Goal: Information Seeking & Learning: Learn about a topic

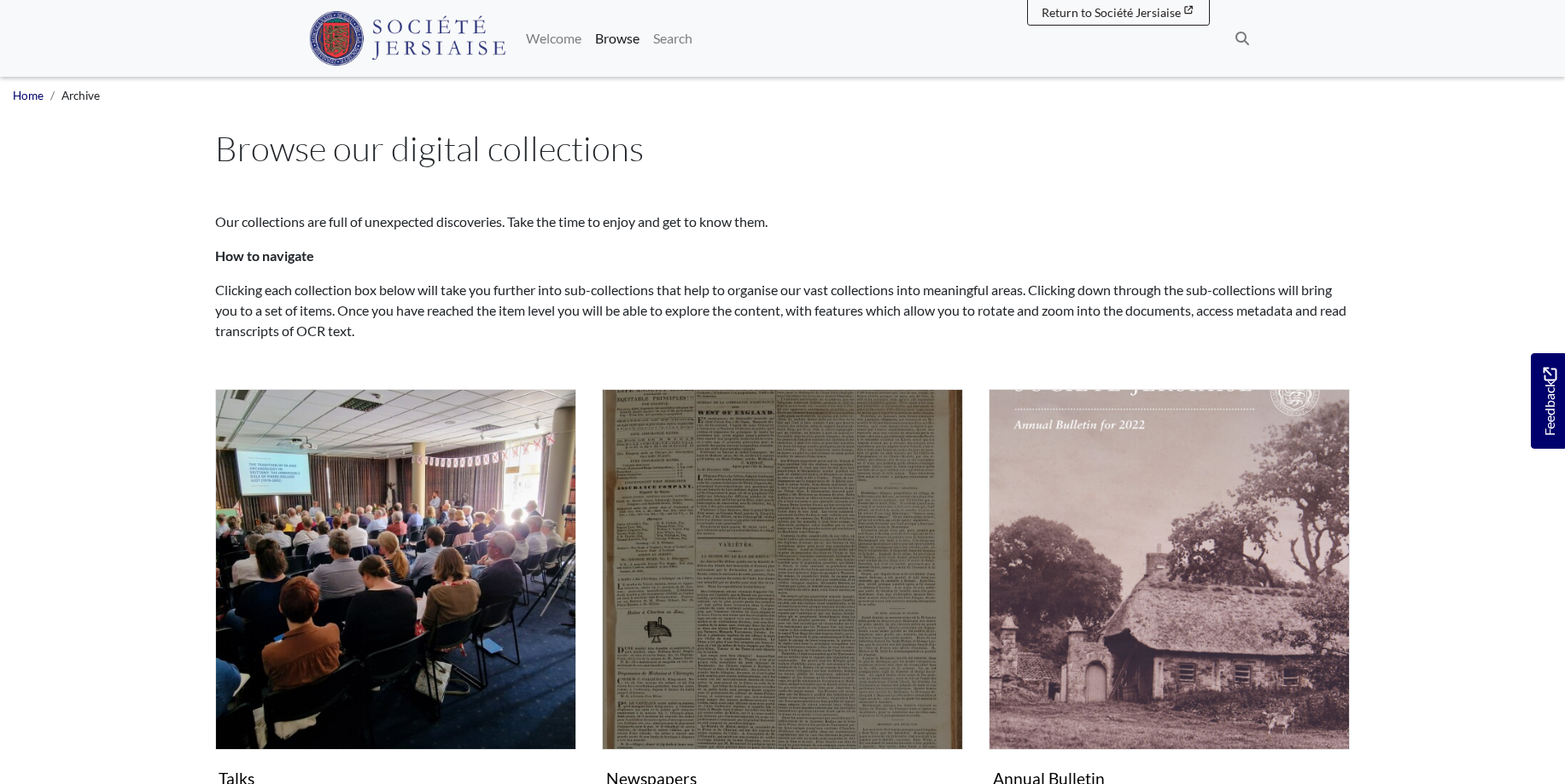
click at [736, 510] on img "Subcollection" at bounding box center [782, 568] width 361 height 361
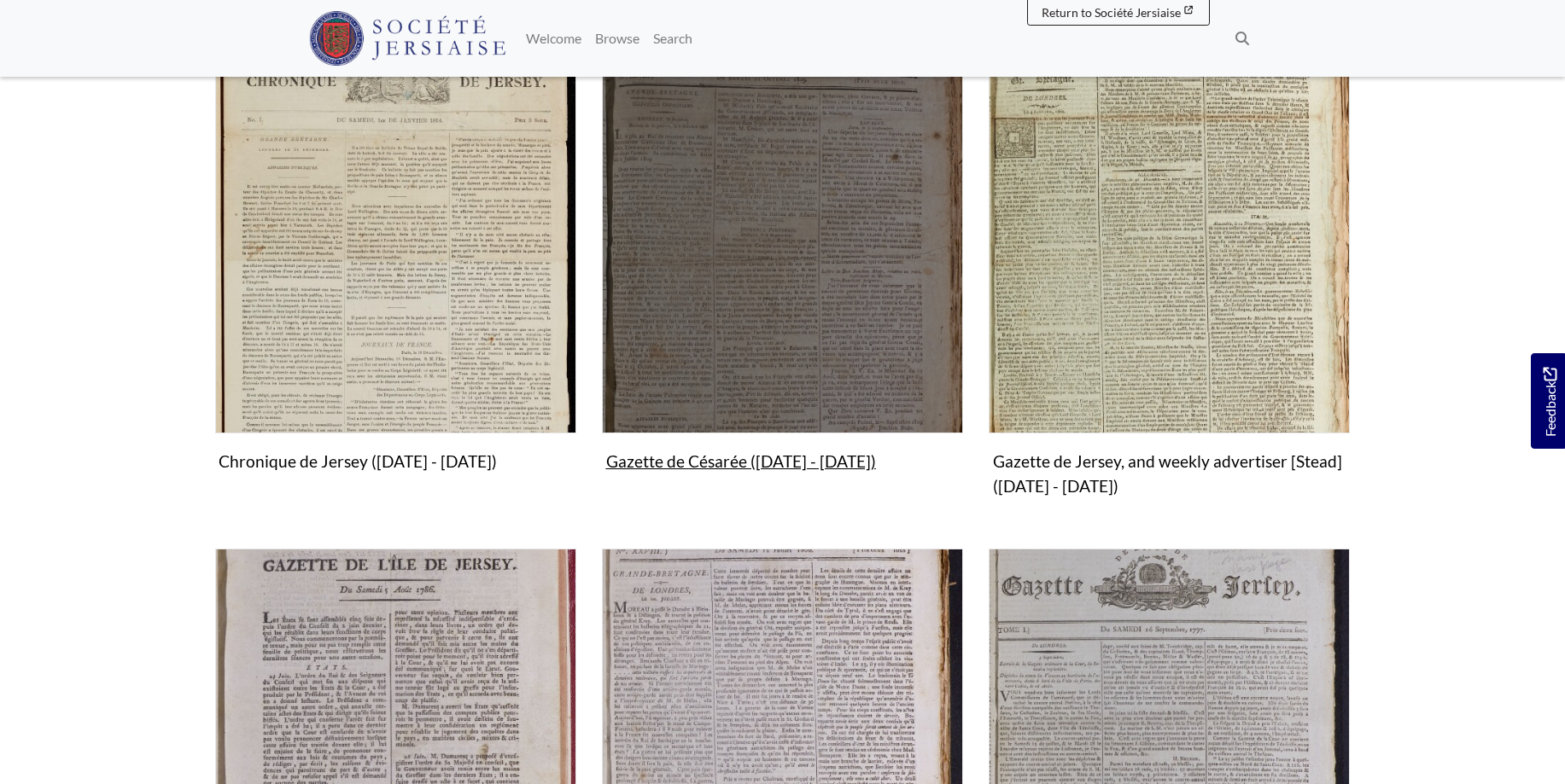
scroll to position [783, 0]
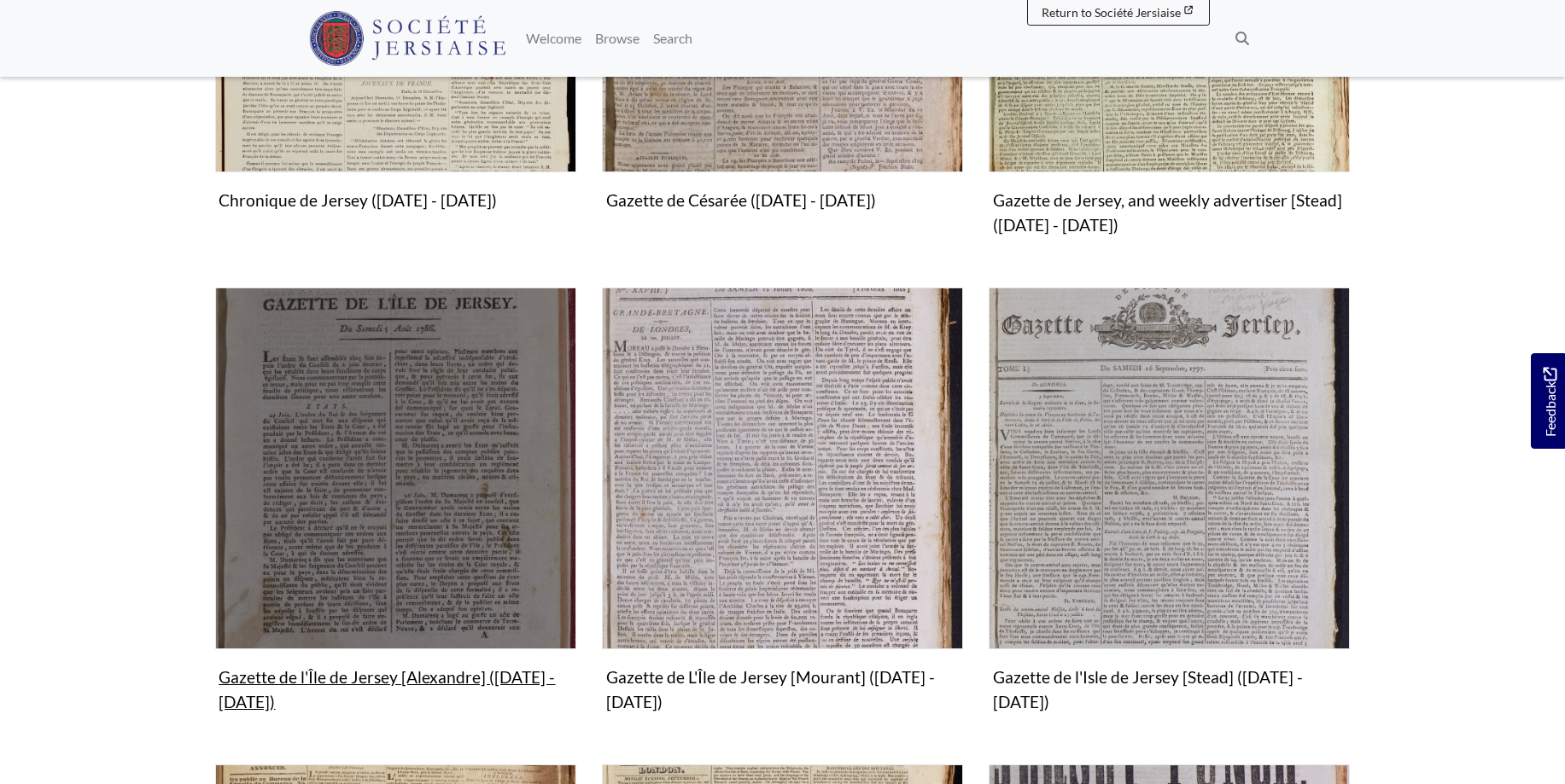
click at [393, 542] on img "Subcollection" at bounding box center [395, 467] width 361 height 361
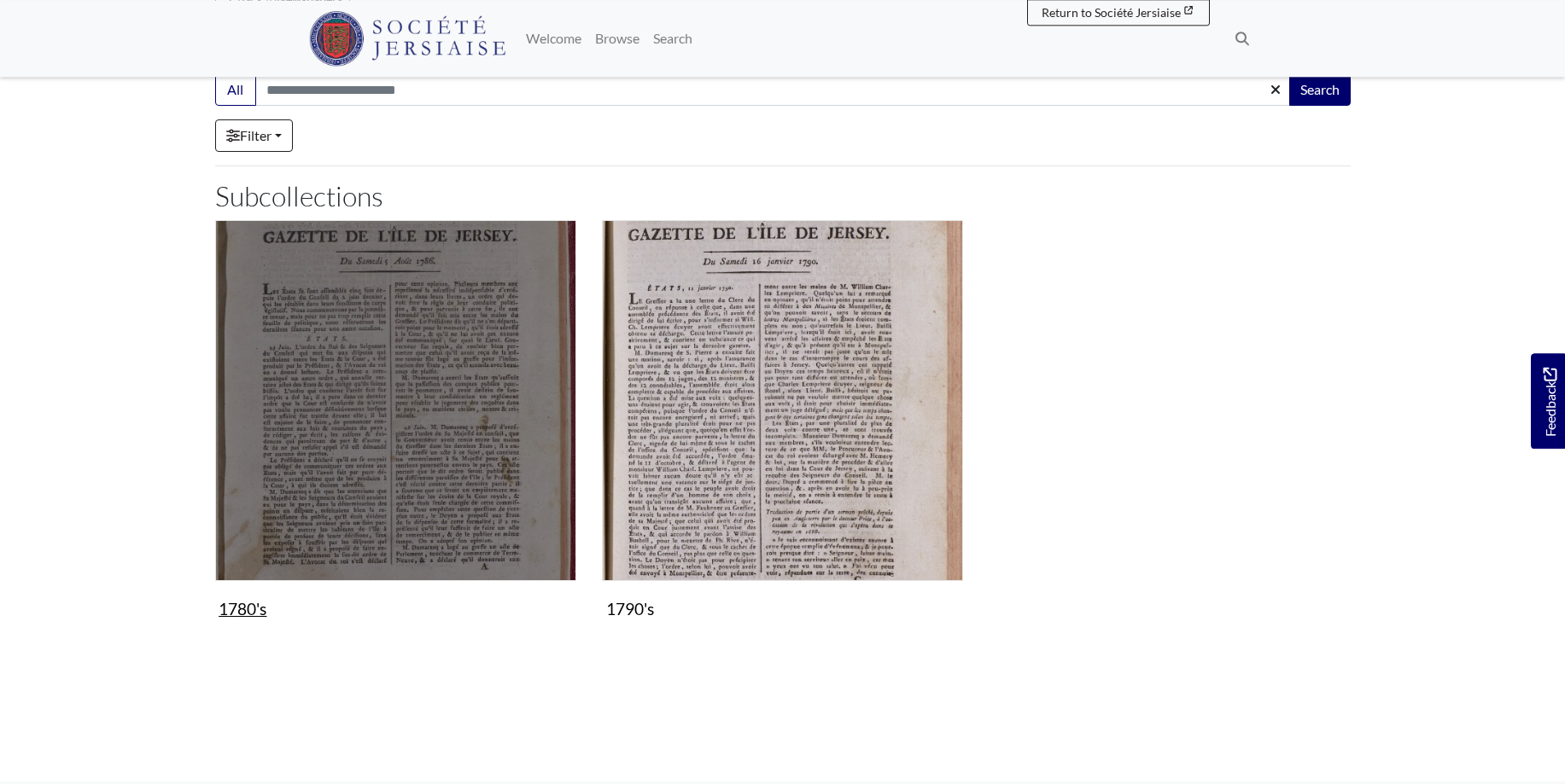
scroll to position [174, 0]
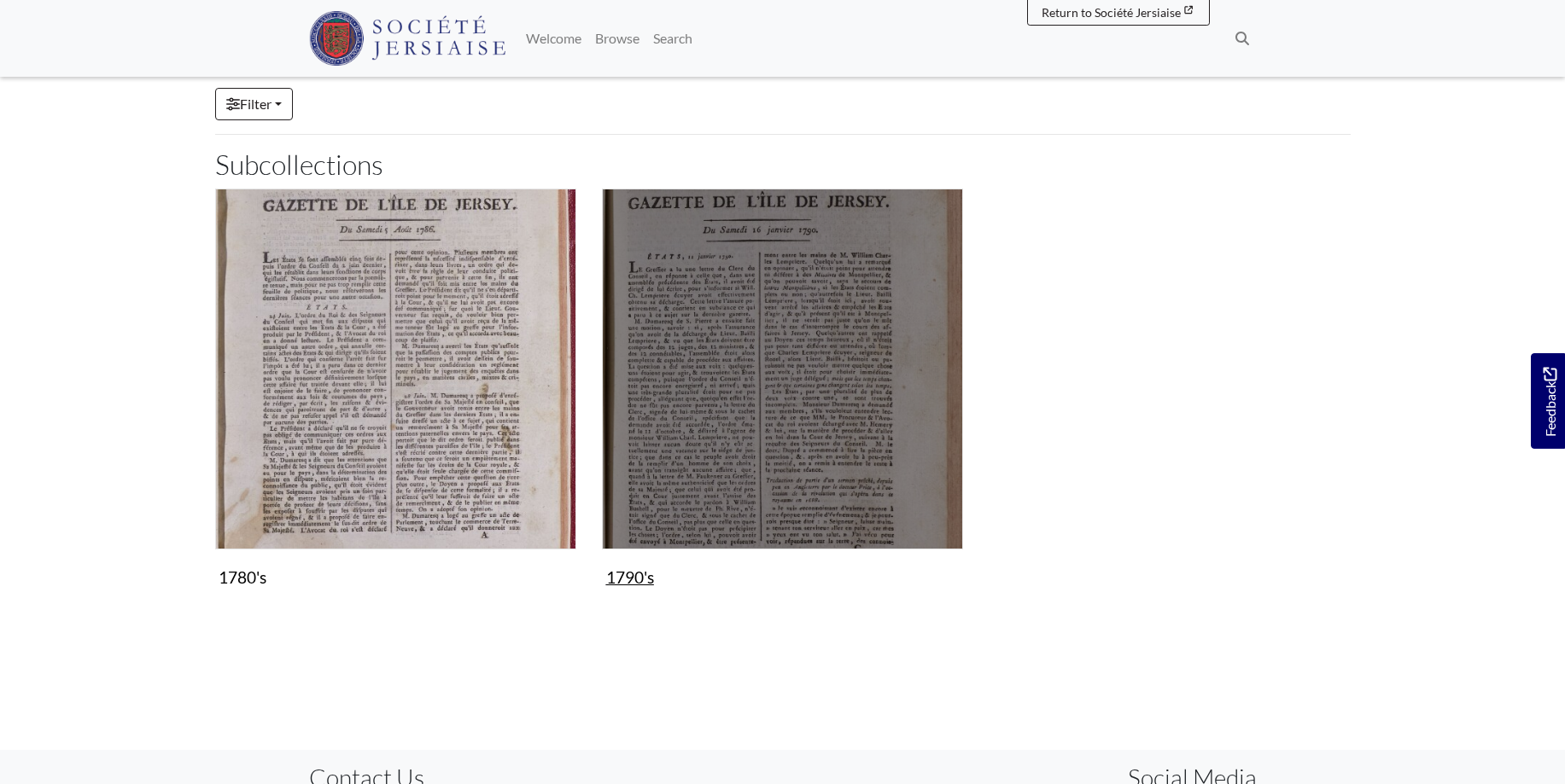
click at [842, 401] on img "Subcollection" at bounding box center [782, 369] width 361 height 361
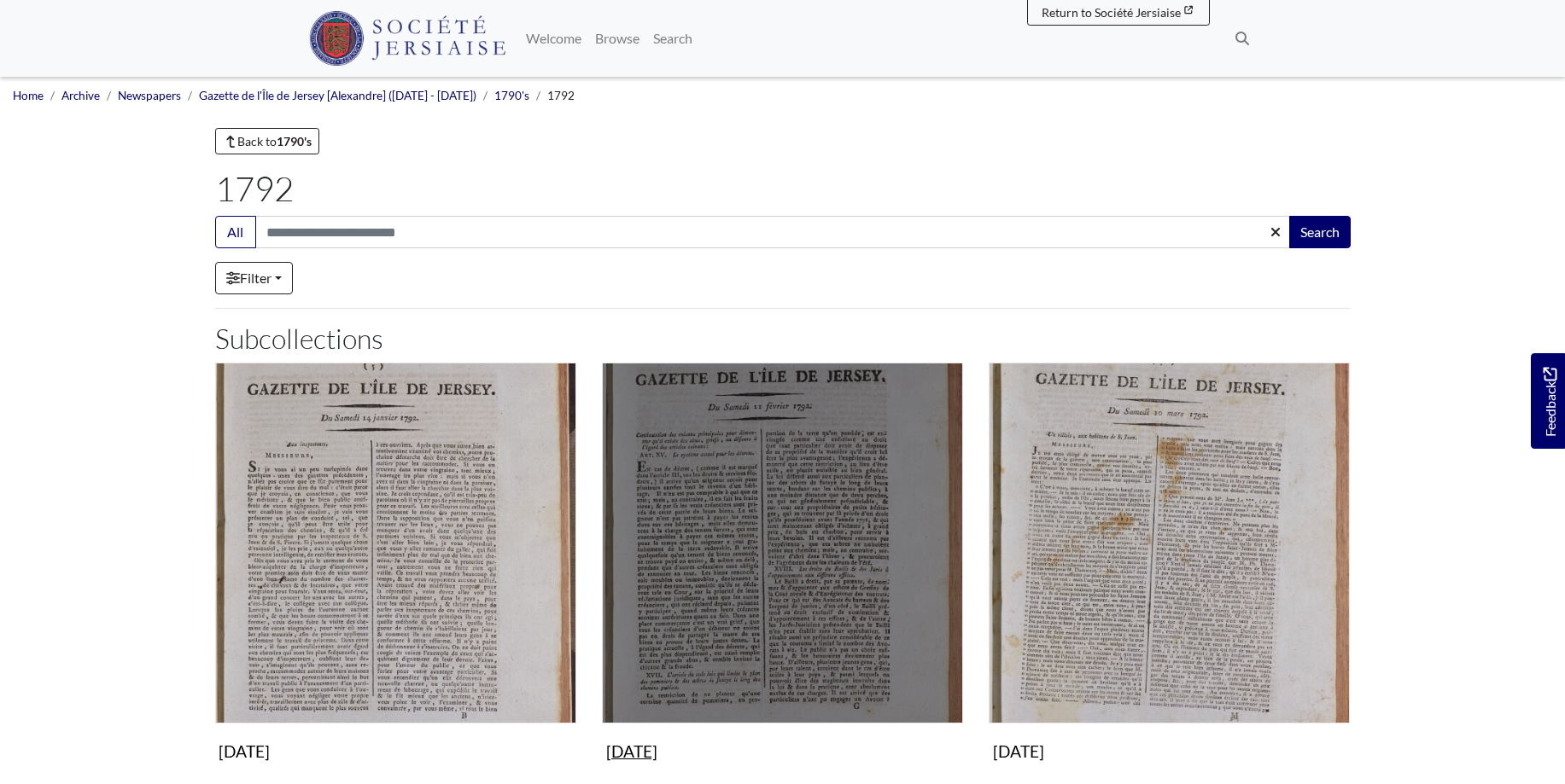
click at [793, 611] on img "Subcollection" at bounding box center [782, 543] width 361 height 361
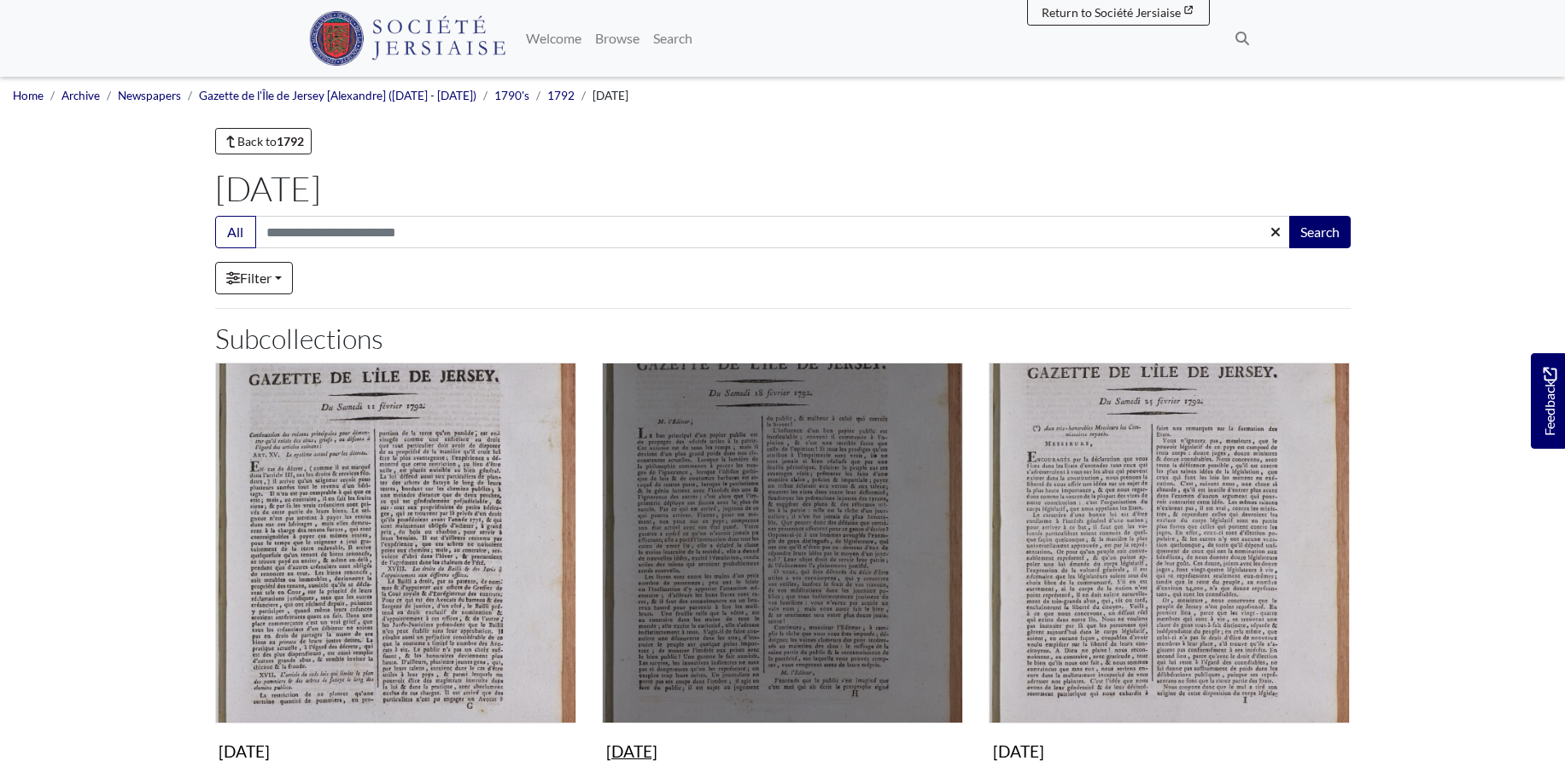
click at [793, 611] on img "Subcollection" at bounding box center [782, 543] width 361 height 361
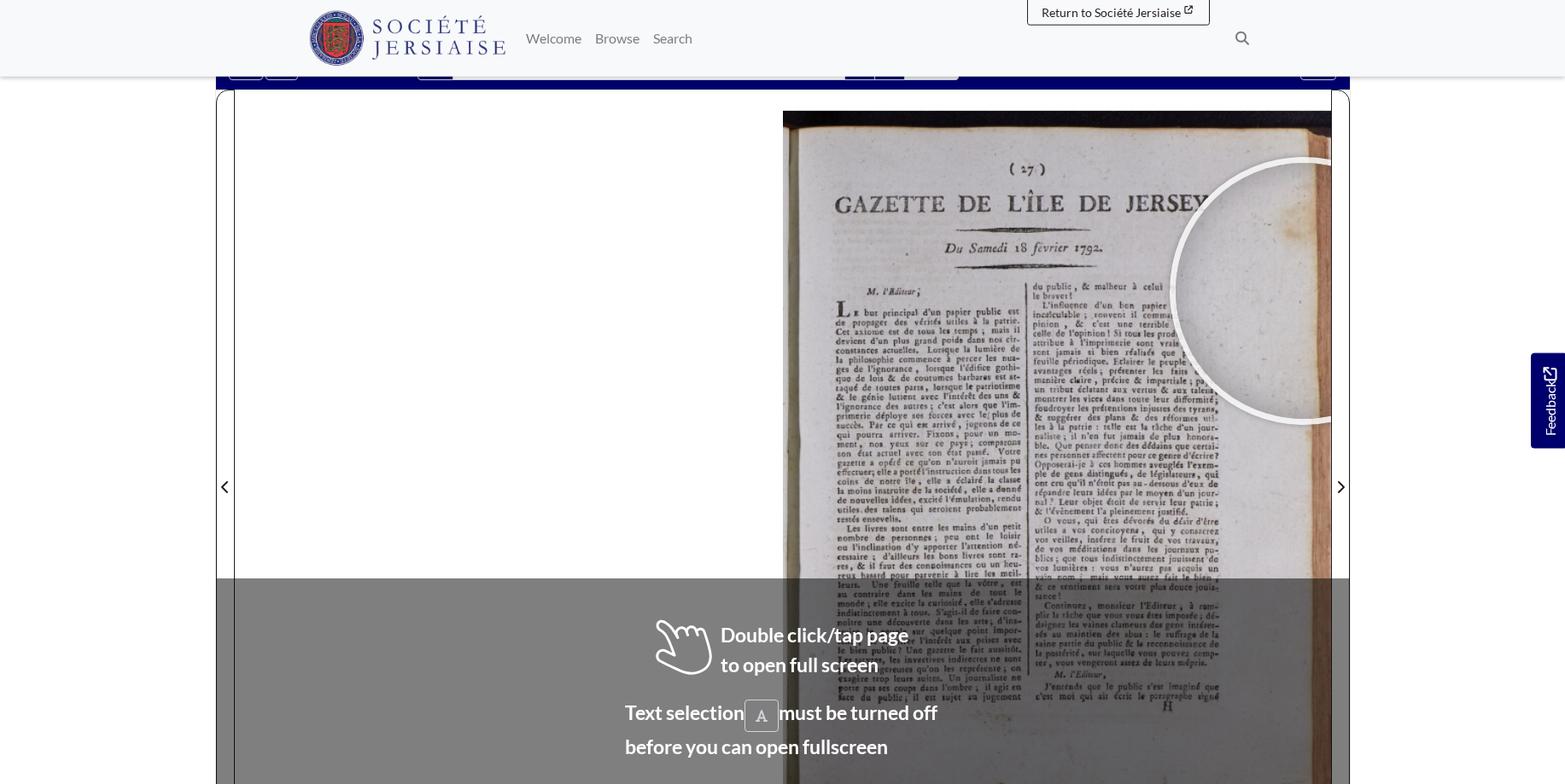
scroll to position [197, 0]
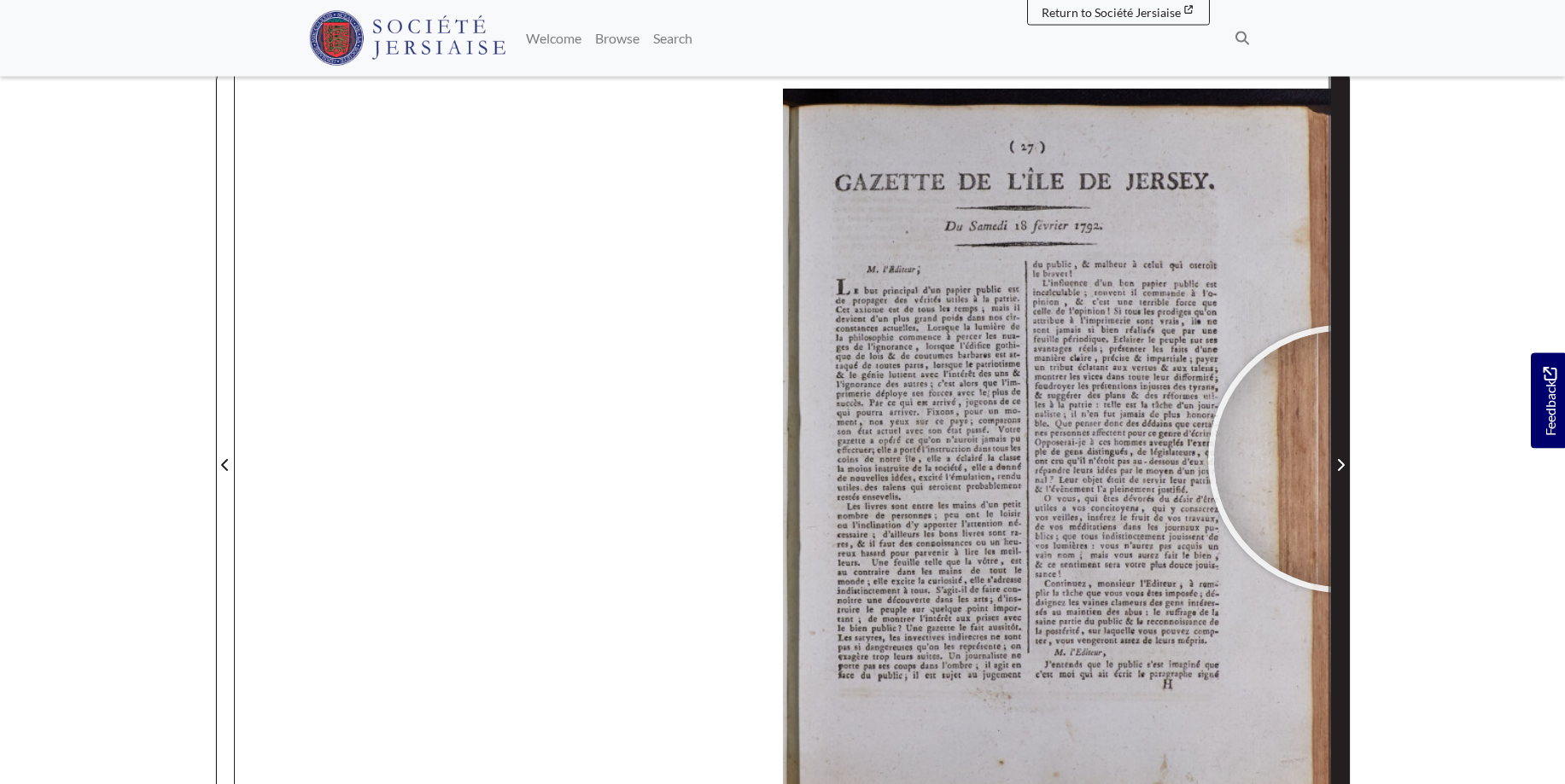
click at [1342, 459] on icon "Next Page" at bounding box center [1340, 465] width 9 height 14
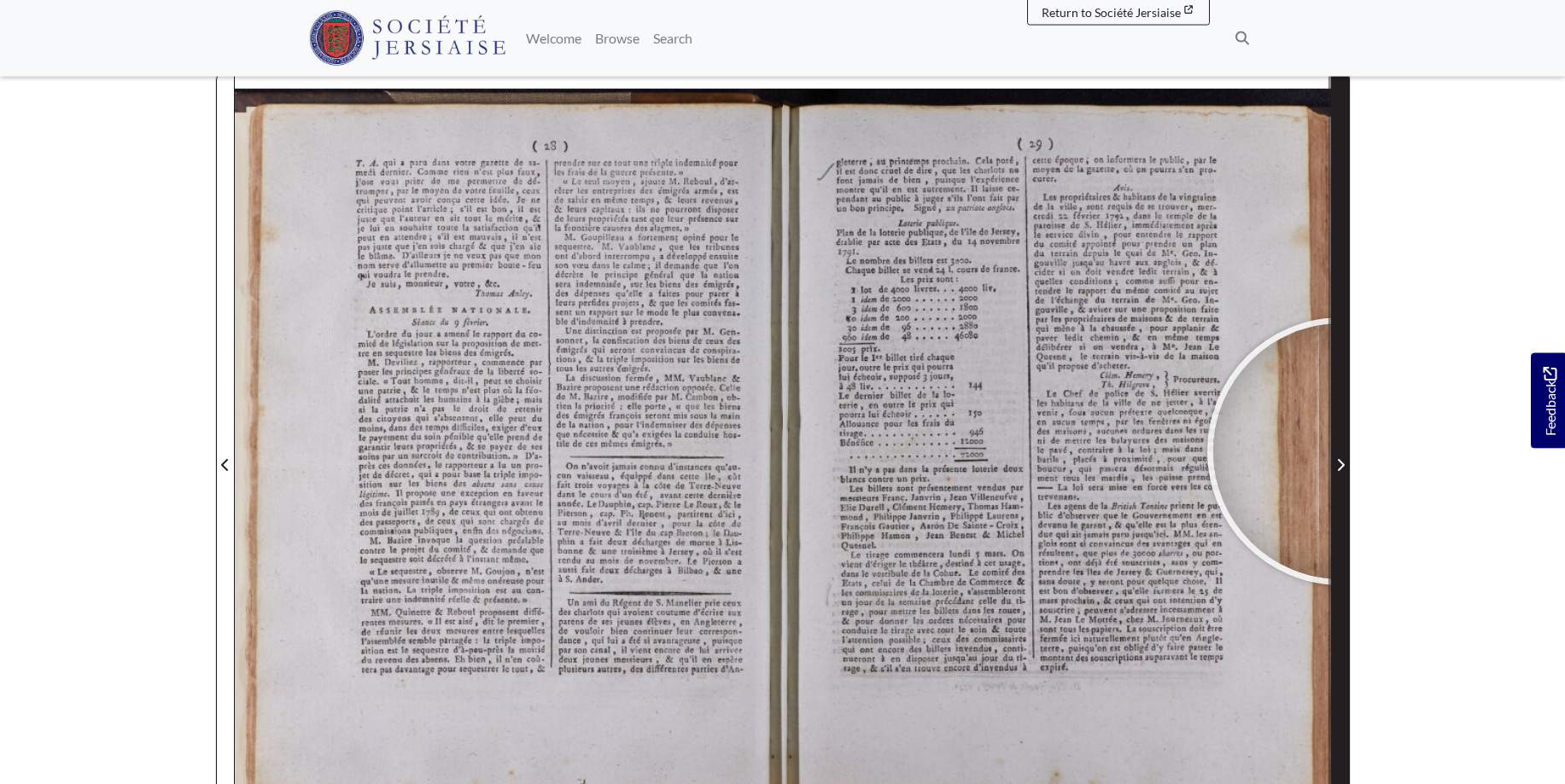
click at [1341, 451] on span "Next Page" at bounding box center [1339, 455] width 17 height 773
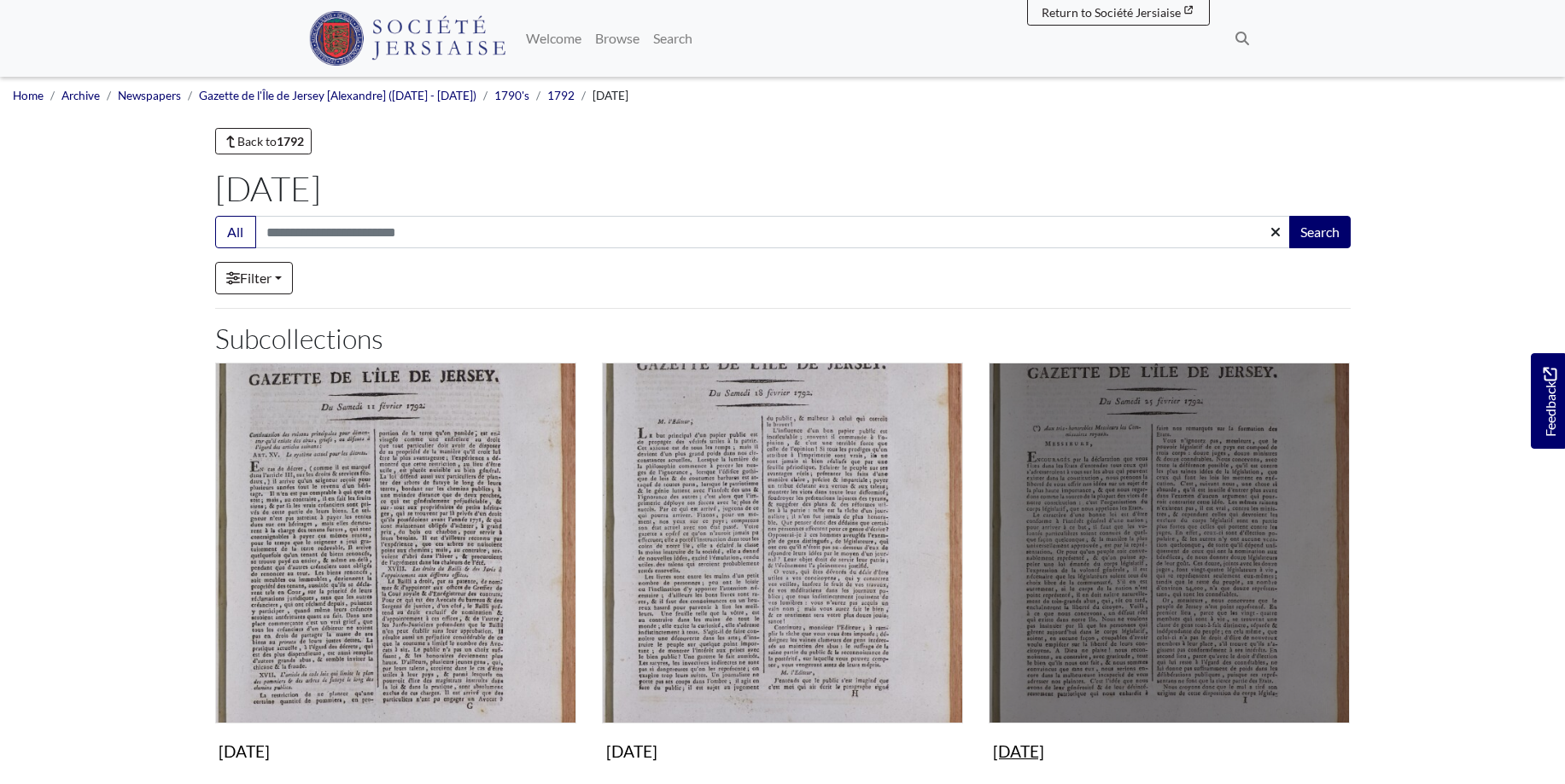
click at [1229, 557] on img "Subcollection" at bounding box center [1168, 543] width 361 height 361
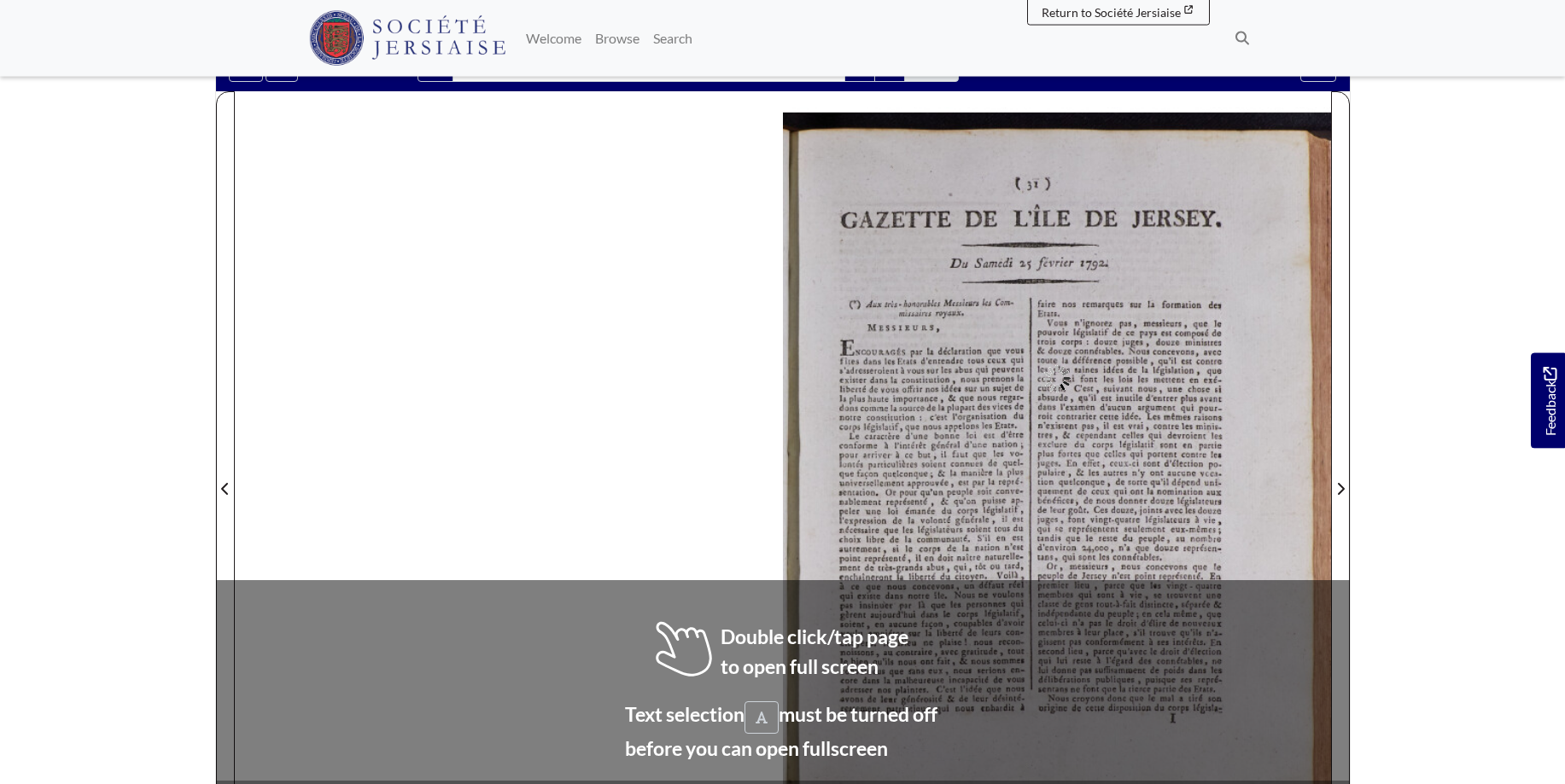
scroll to position [177, 0]
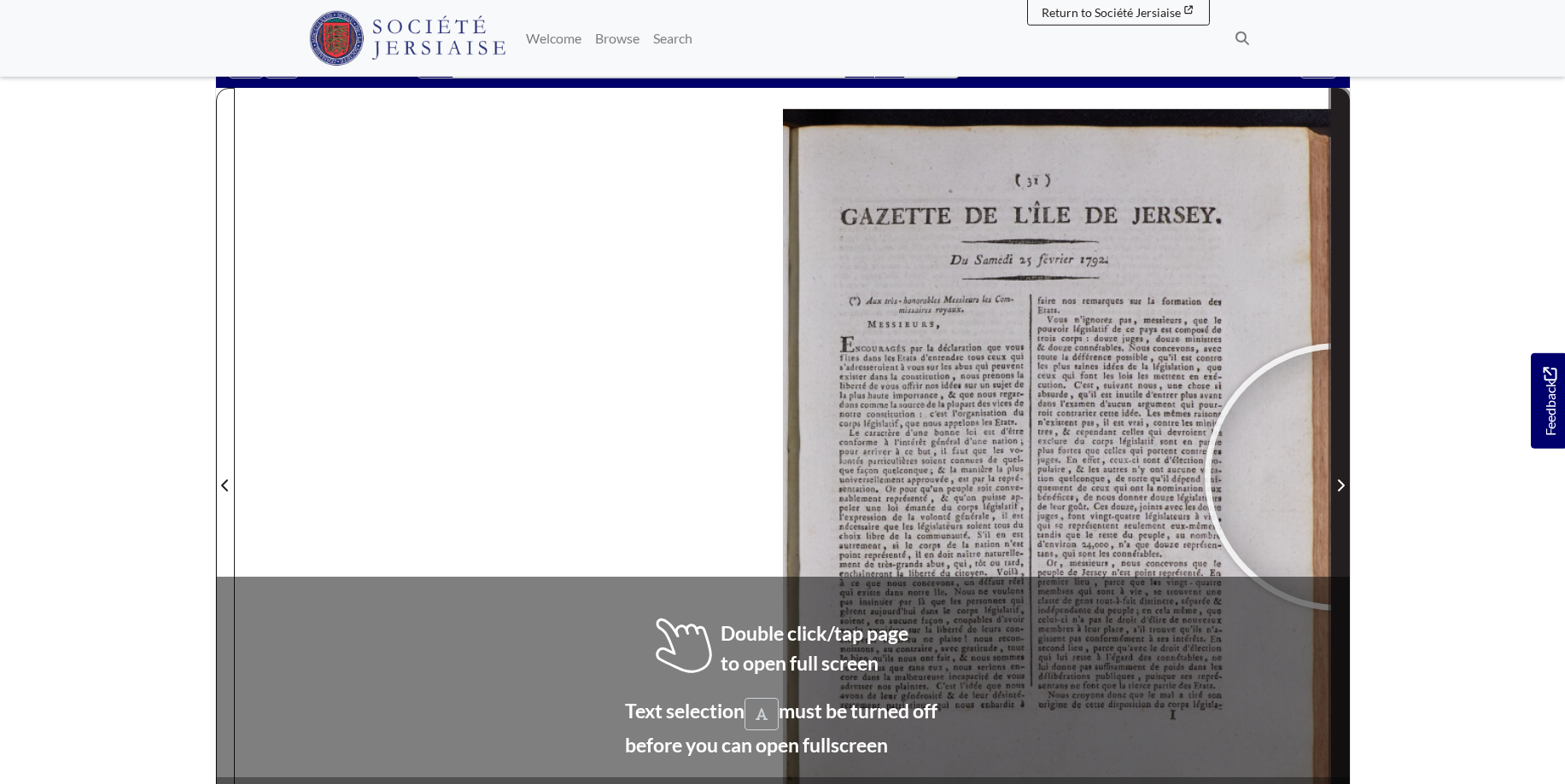
click at [1338, 477] on span "Next Page" at bounding box center [1339, 485] width 17 height 21
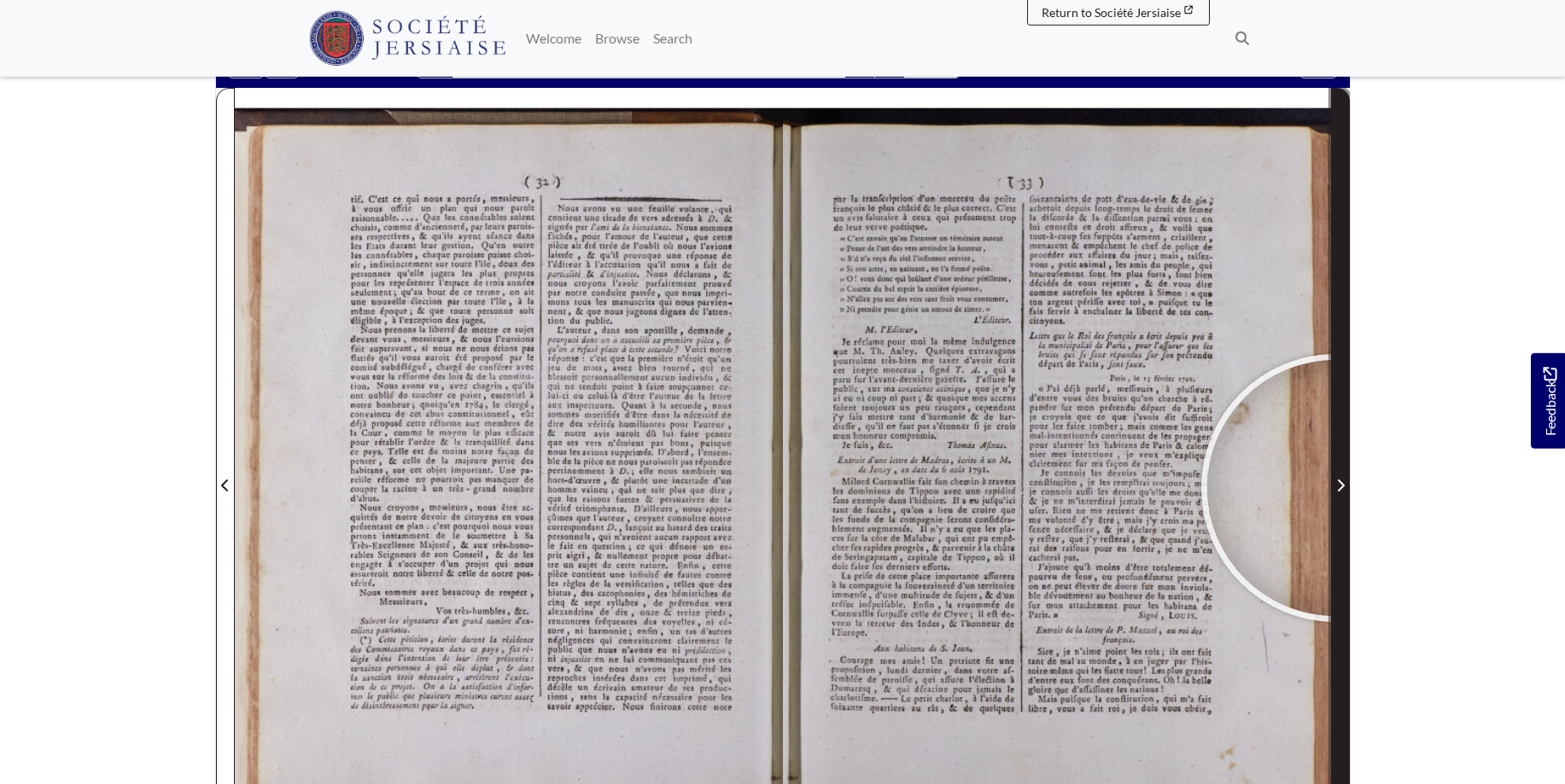
click at [1335, 487] on span "Next Page" at bounding box center [1339, 485] width 17 height 21
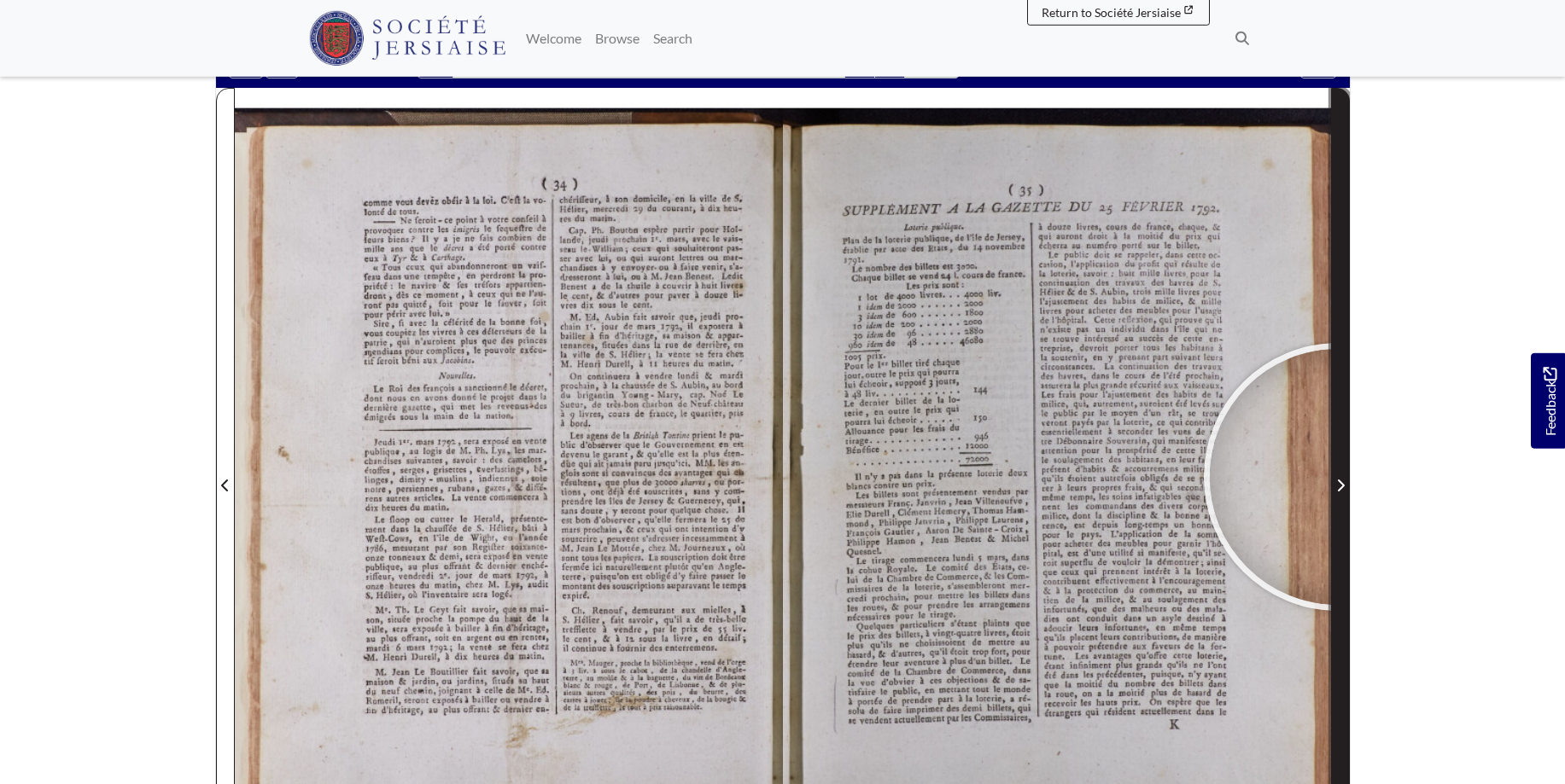
click at [1337, 477] on span "Next Page" at bounding box center [1339, 485] width 17 height 21
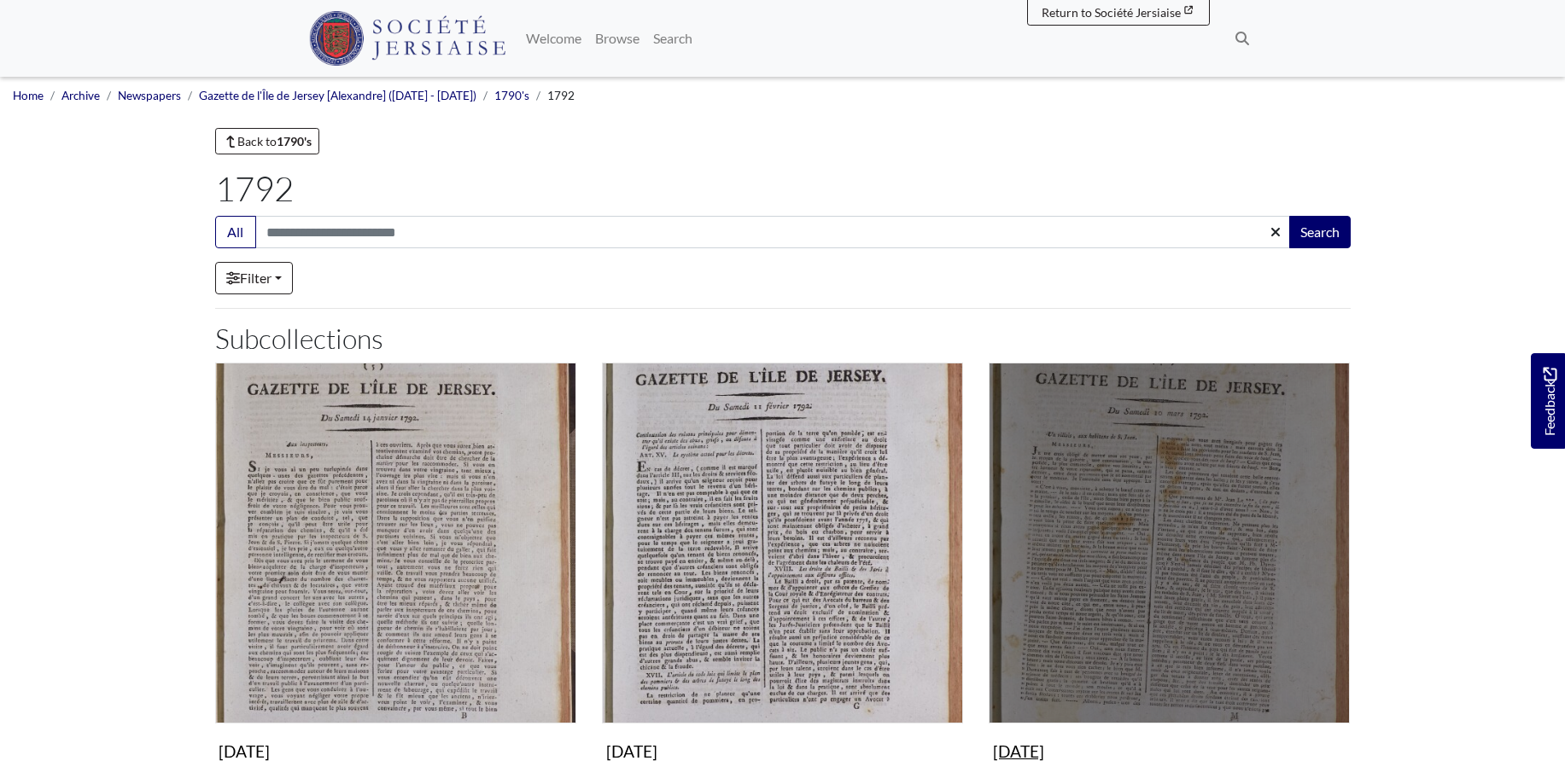
click at [1240, 607] on img "Subcollection" at bounding box center [1168, 543] width 361 height 361
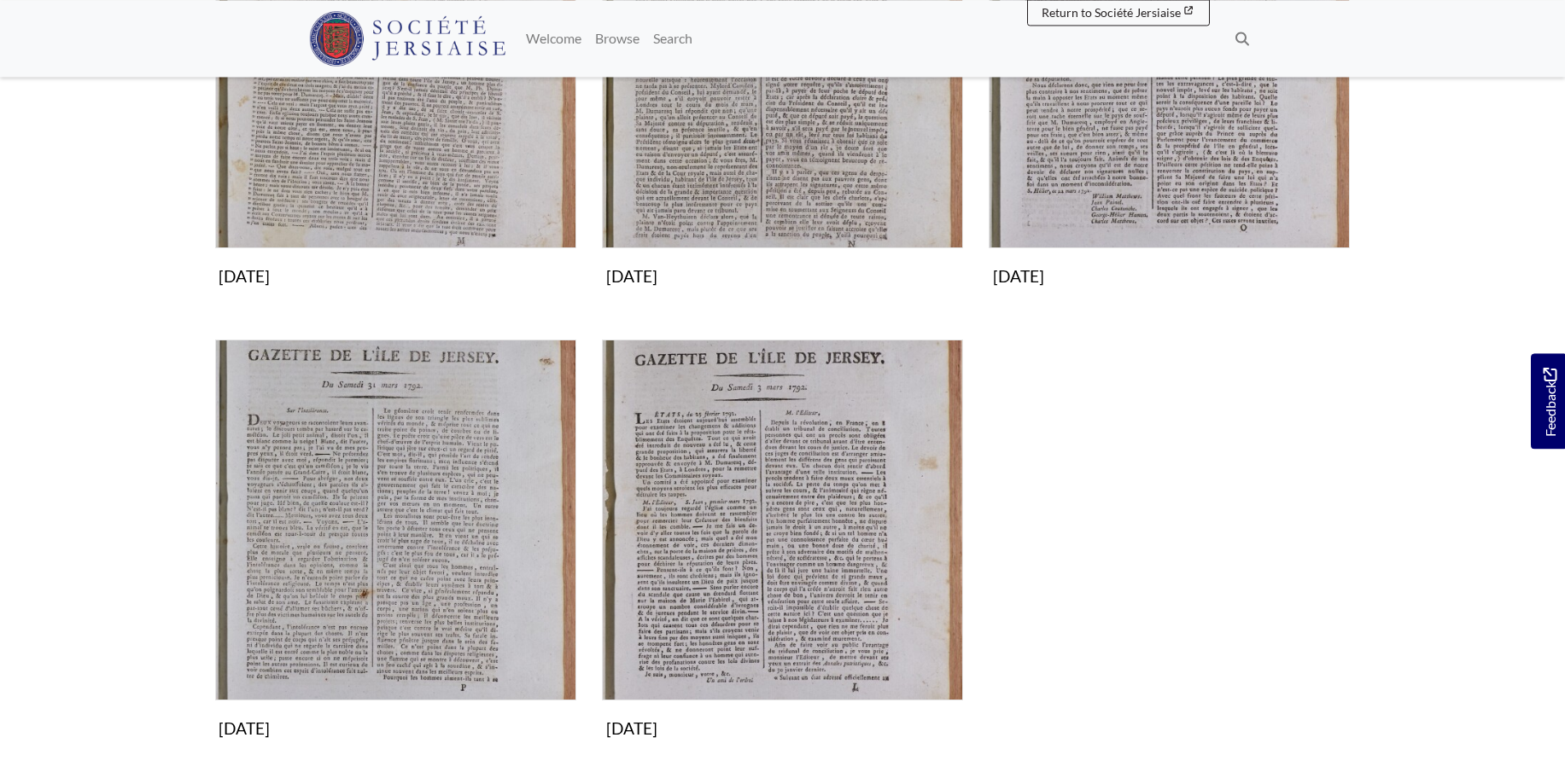
scroll to position [522, 0]
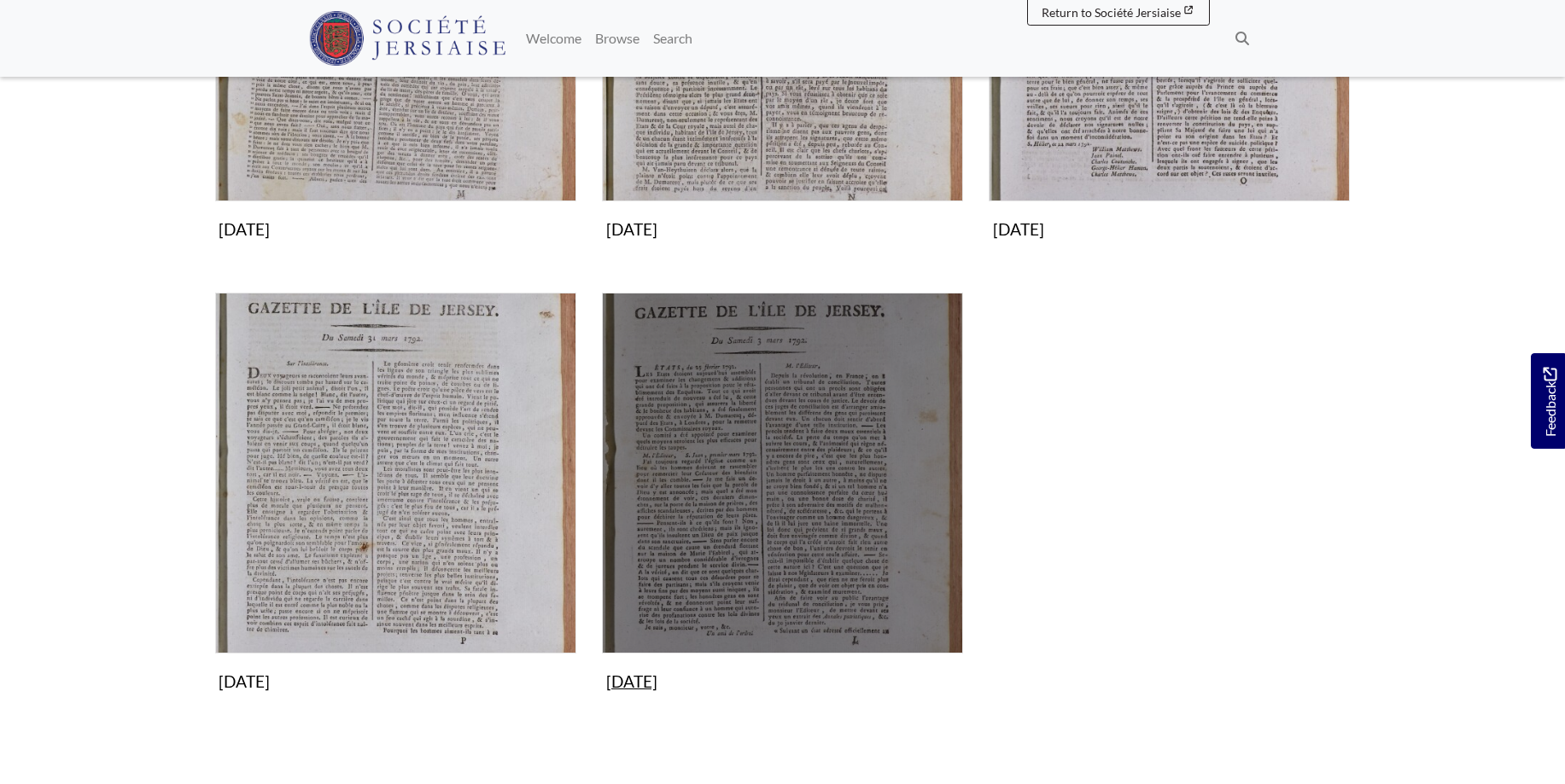
click at [755, 429] on img "Subcollection" at bounding box center [782, 472] width 361 height 361
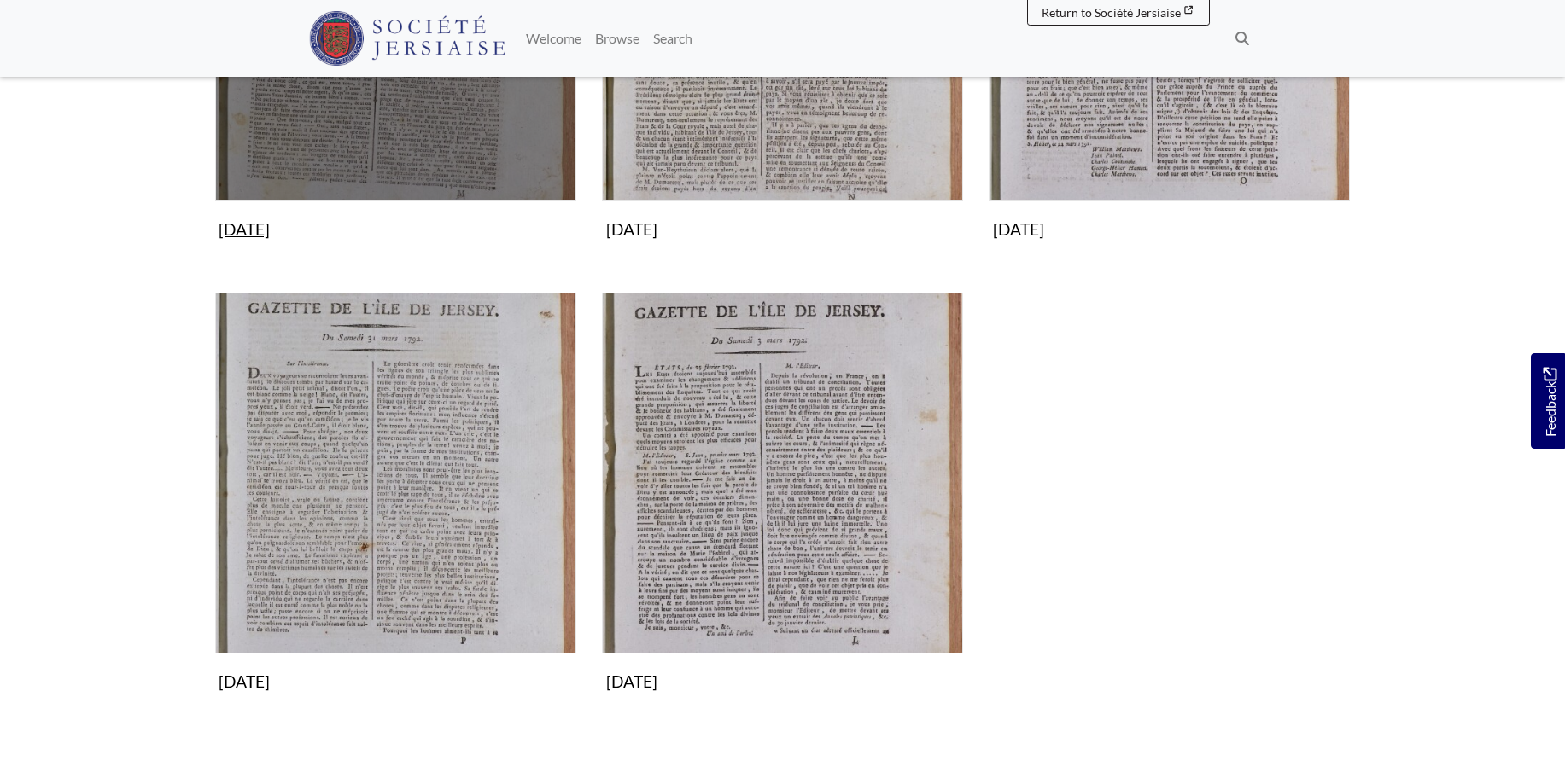
click at [455, 114] on img "Subcollection" at bounding box center [395, 20] width 361 height 361
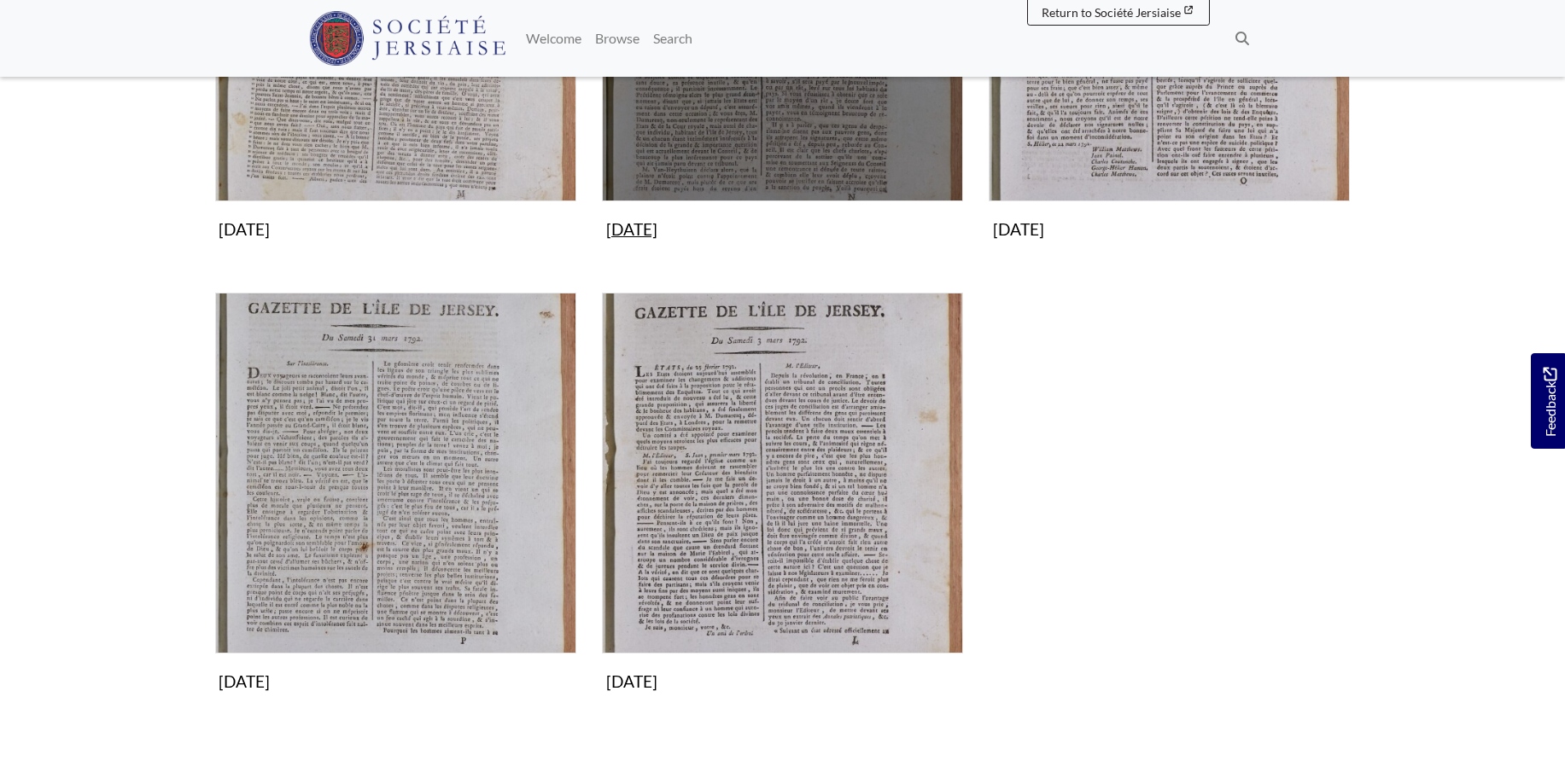
click at [778, 133] on img "Subcollection" at bounding box center [782, 20] width 361 height 361
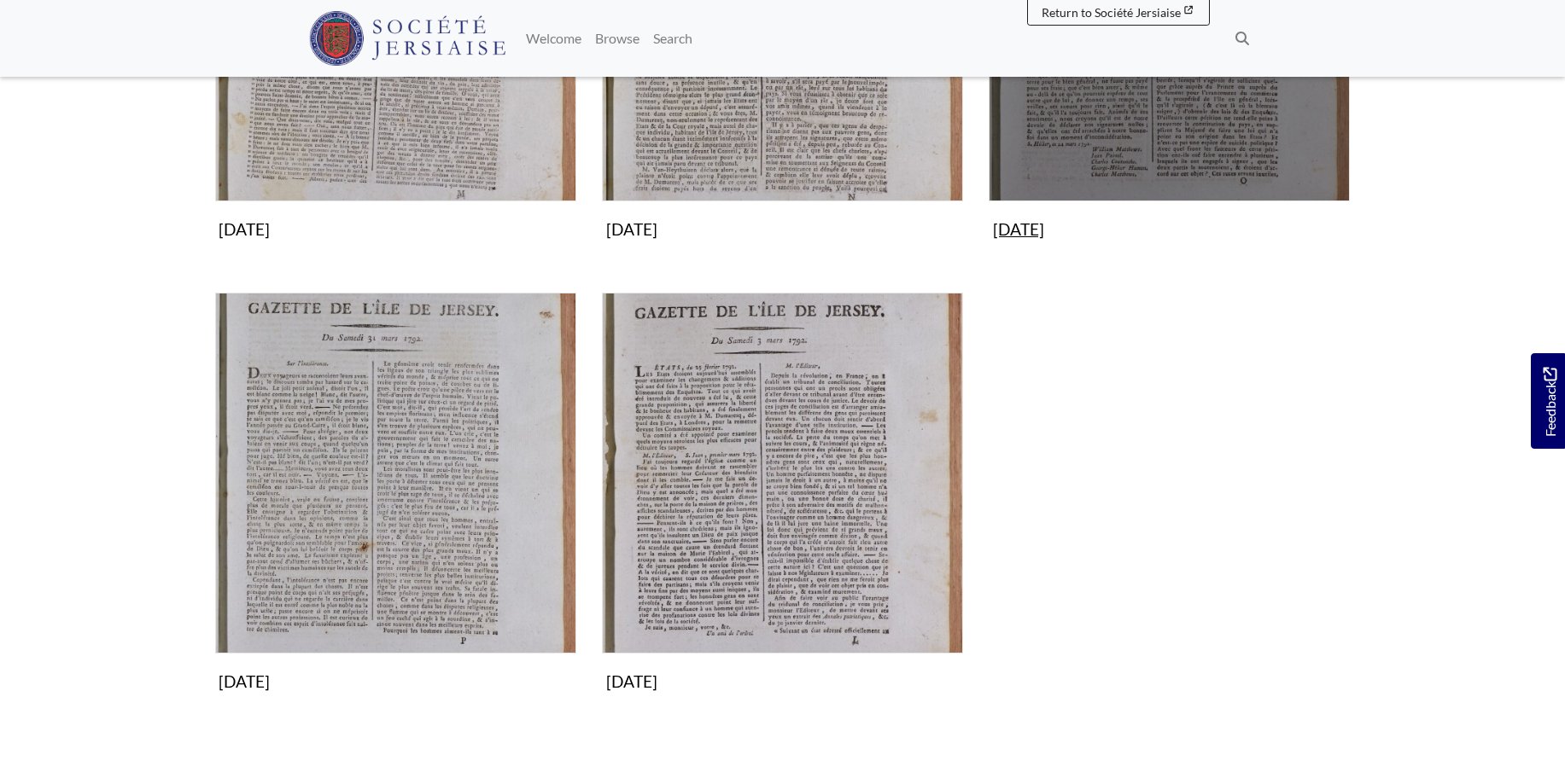
click at [1214, 110] on img "Subcollection" at bounding box center [1168, 20] width 361 height 361
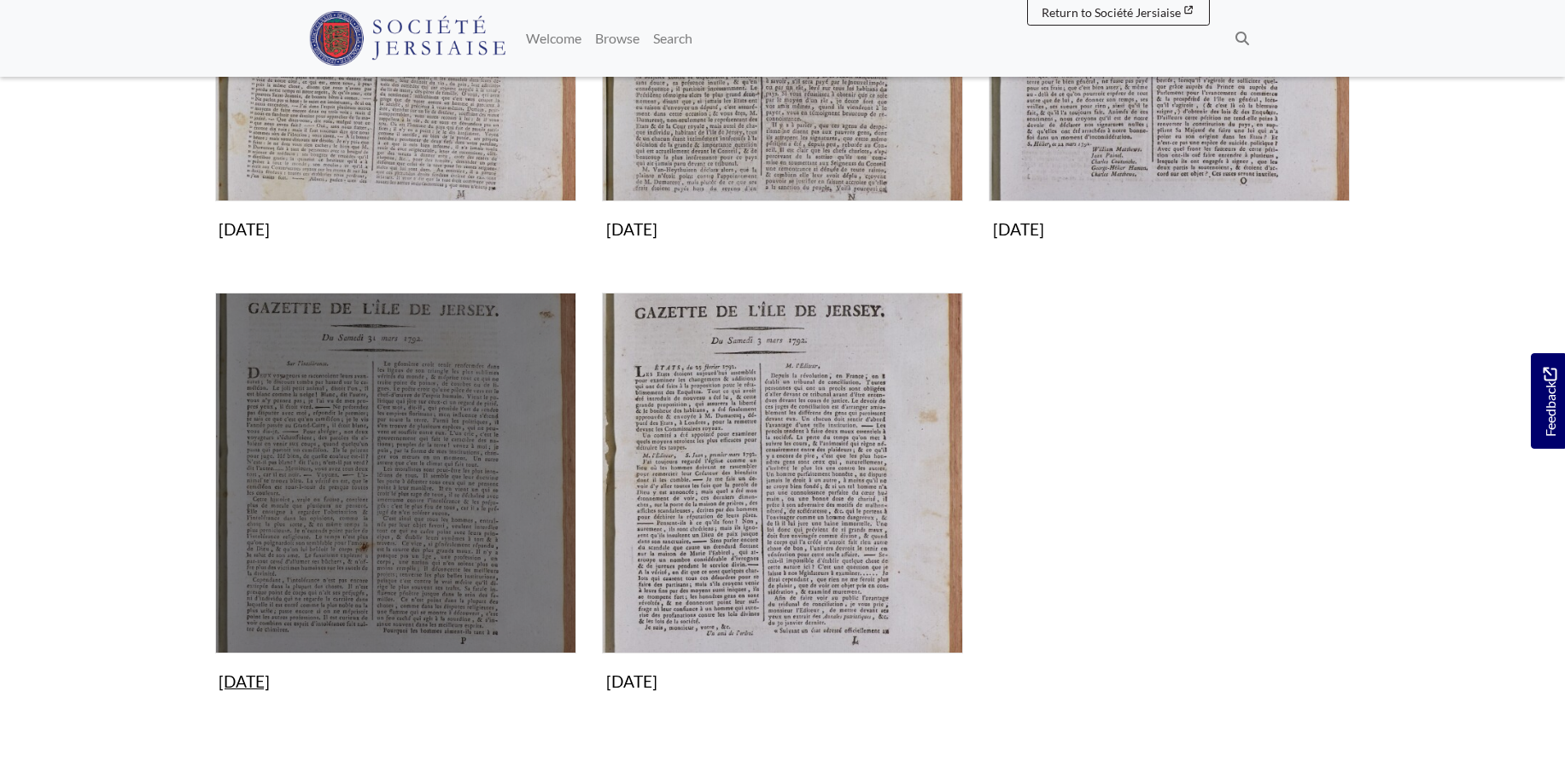
click at [449, 480] on img "Subcollection" at bounding box center [395, 472] width 361 height 361
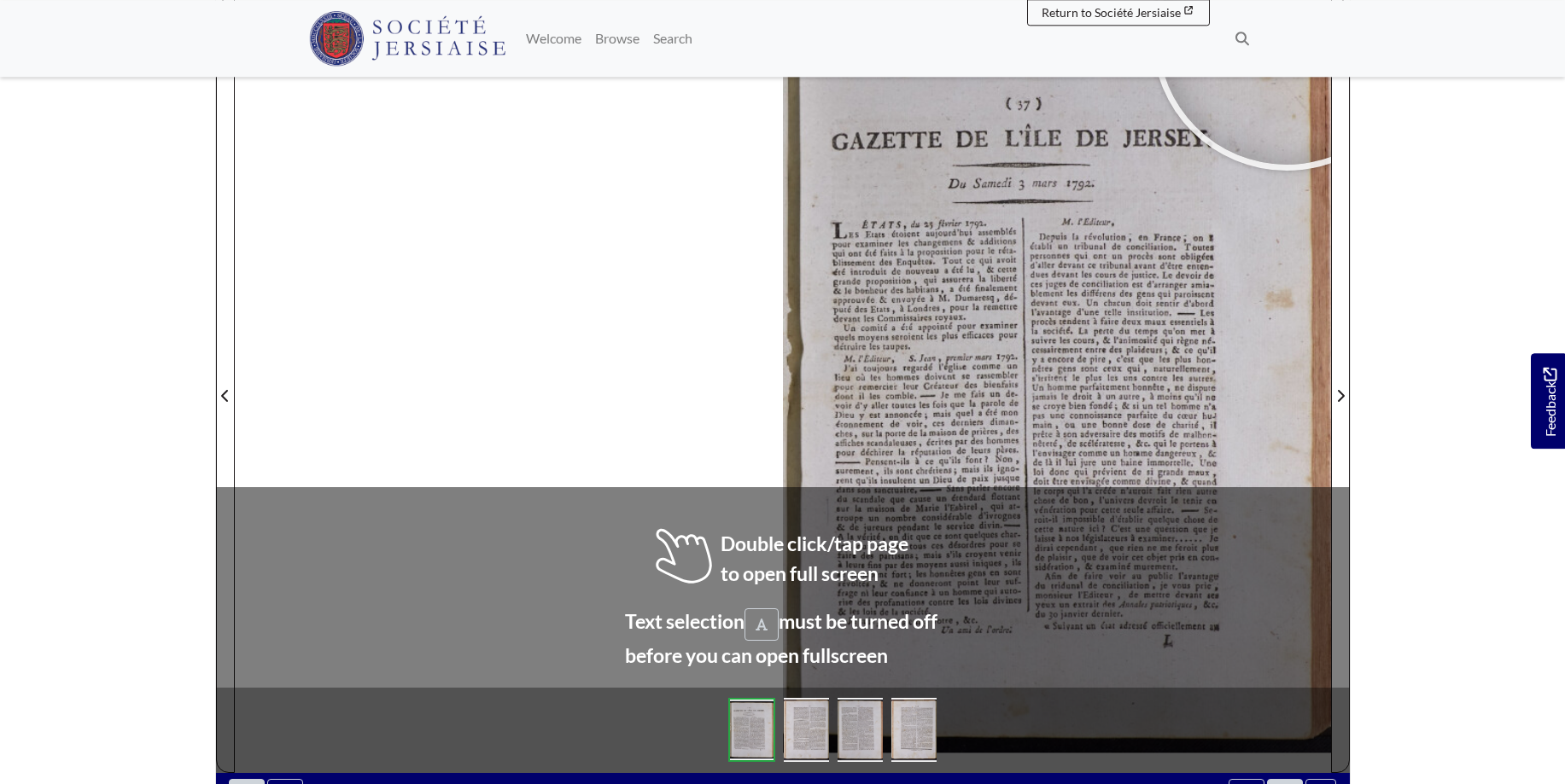
scroll to position [275, 0]
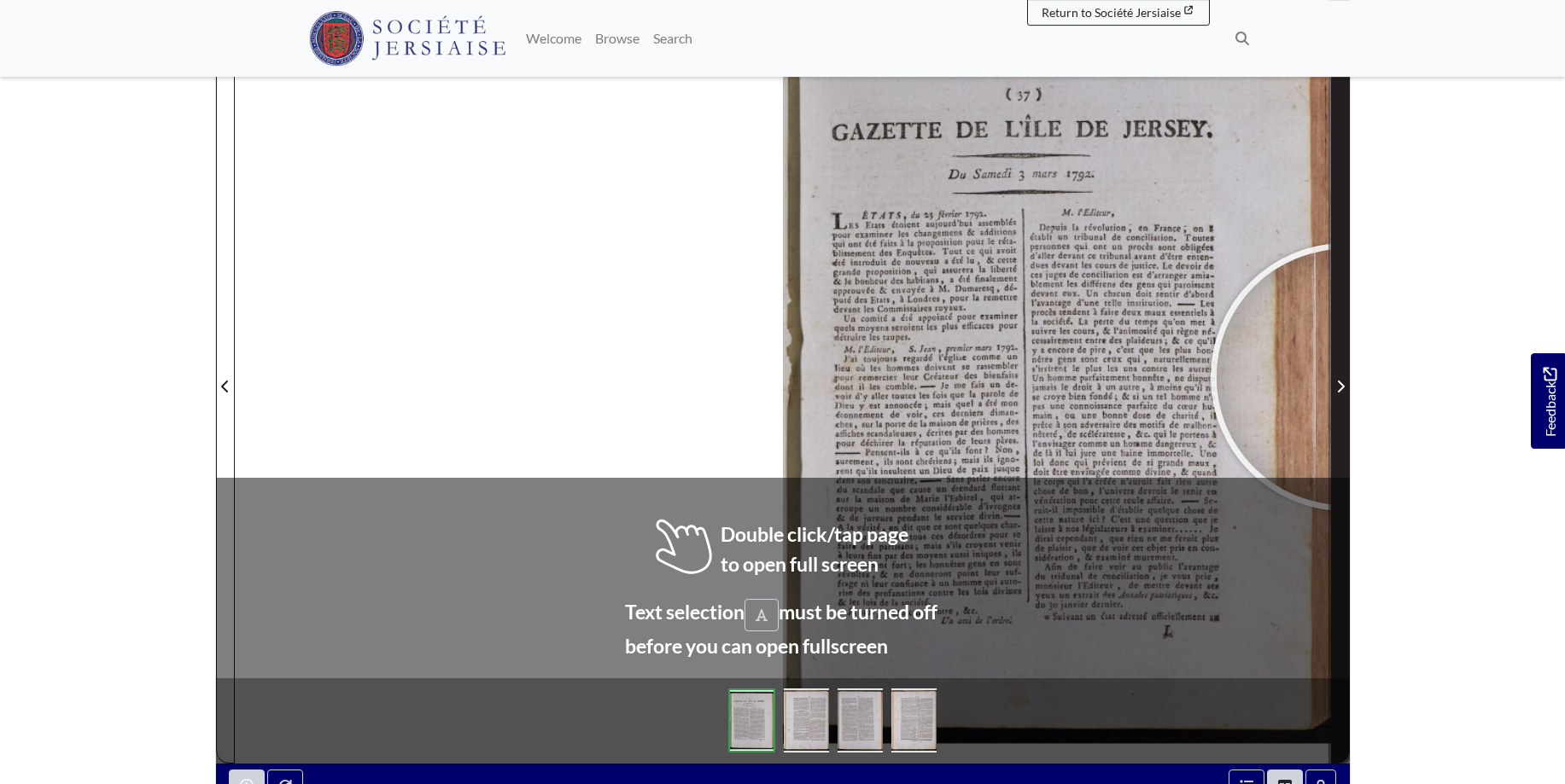
click at [1344, 377] on span "Next Page" at bounding box center [1339, 387] width 17 height 21
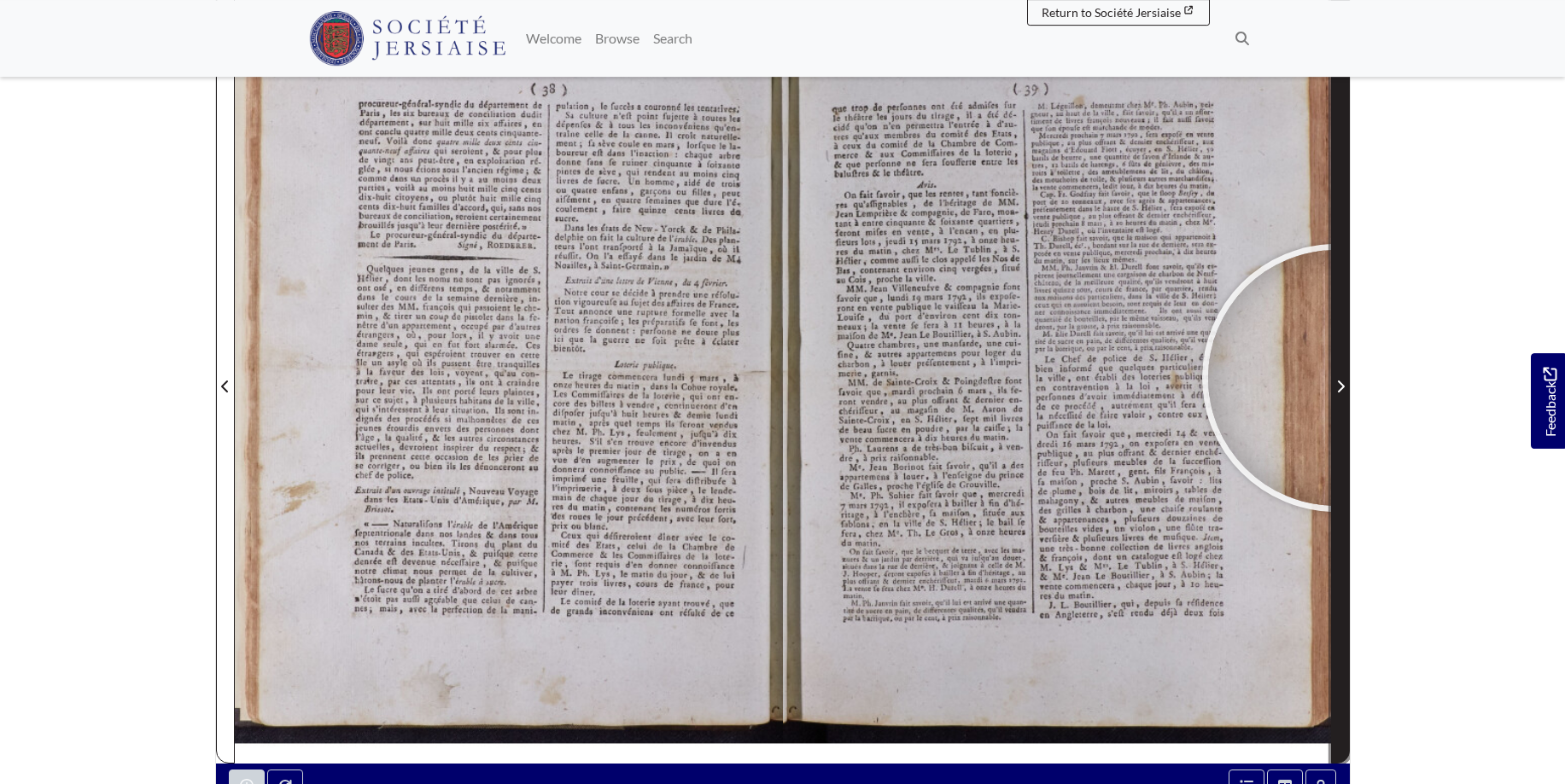
click at [1336, 378] on span "Next Page" at bounding box center [1339, 387] width 17 height 21
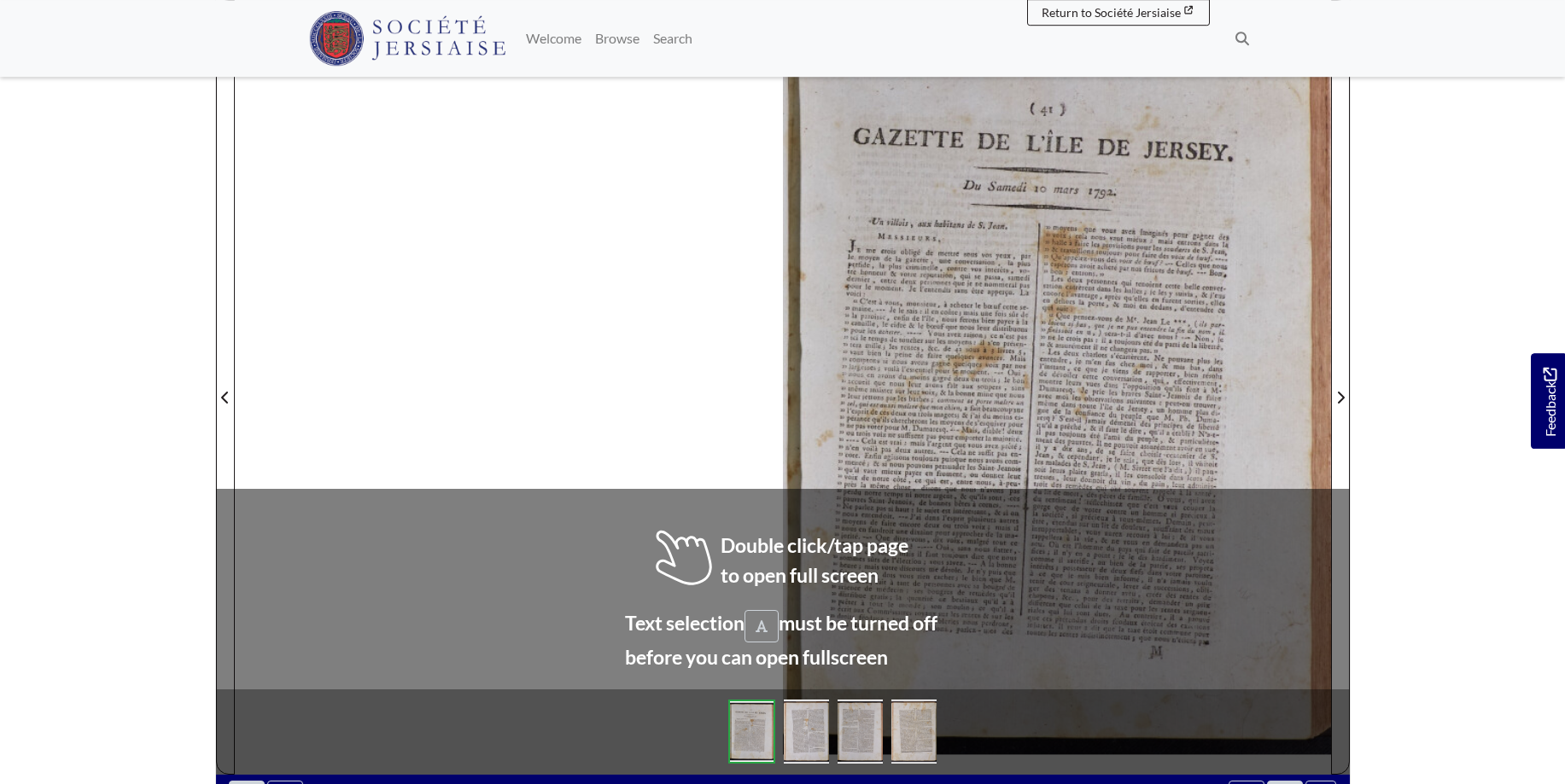
scroll to position [268, 0]
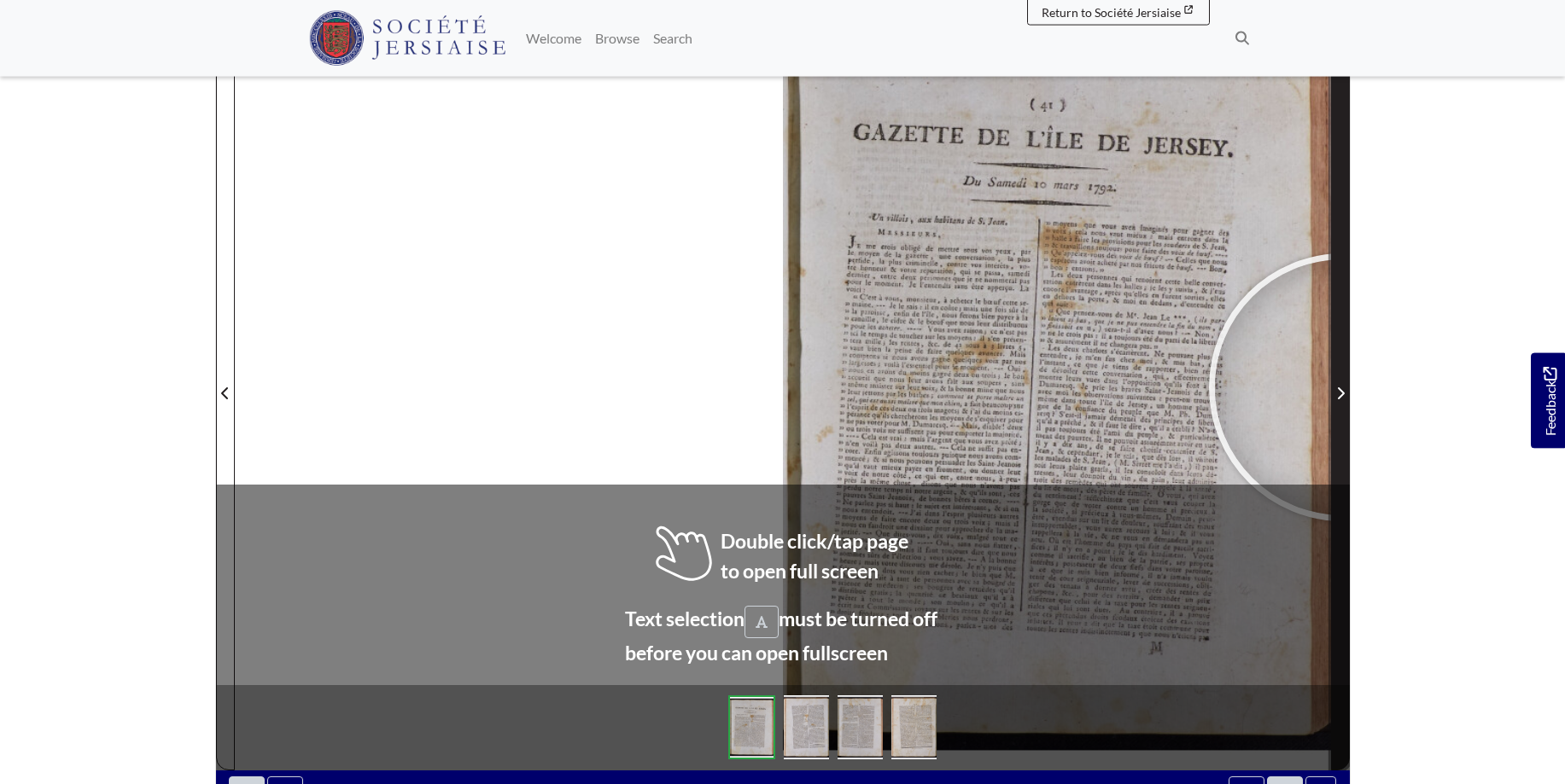
click at [1342, 388] on icon "Next Page" at bounding box center [1340, 393] width 9 height 14
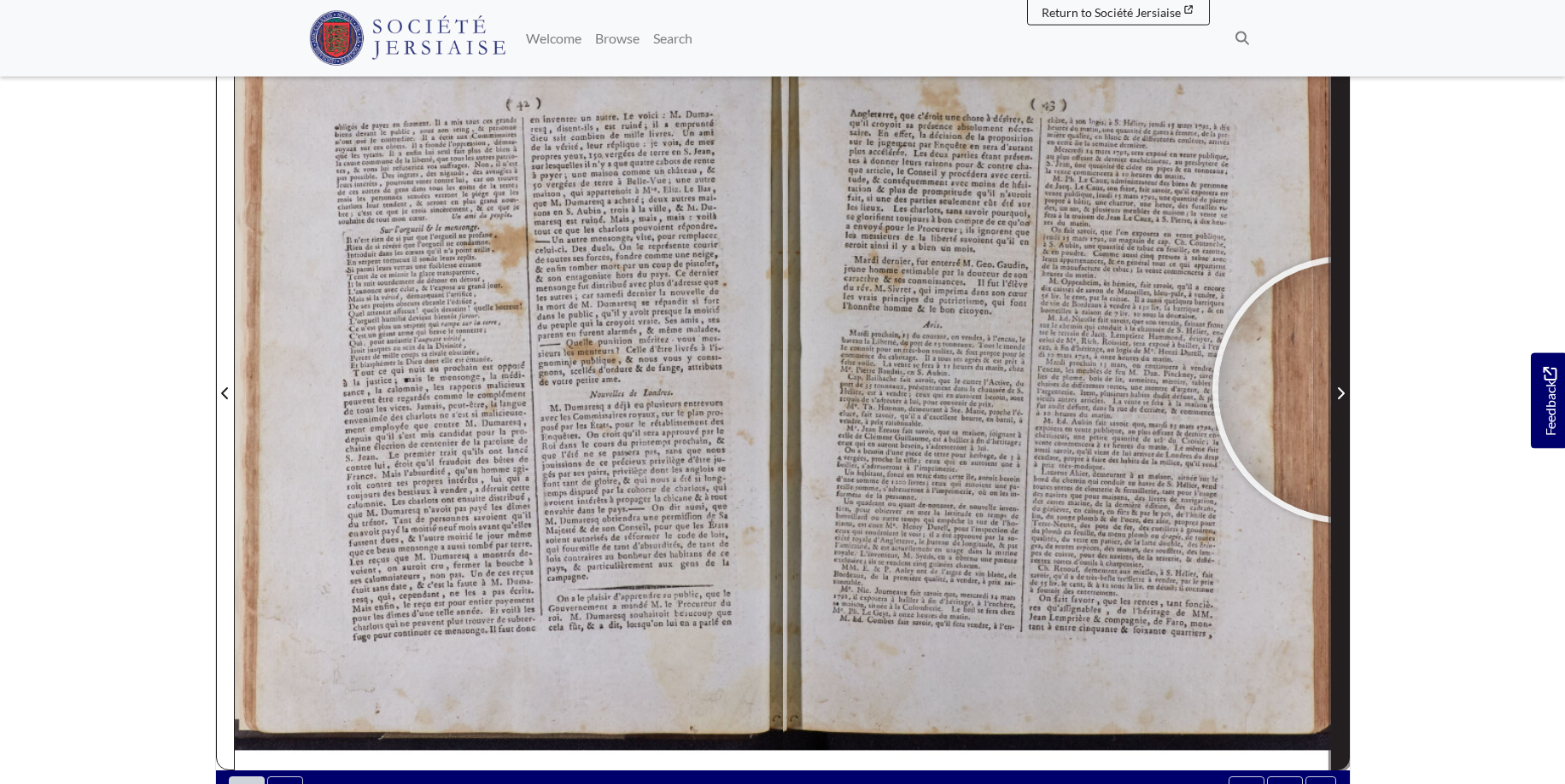
click at [1346, 390] on span "Next Page" at bounding box center [1339, 392] width 17 height 21
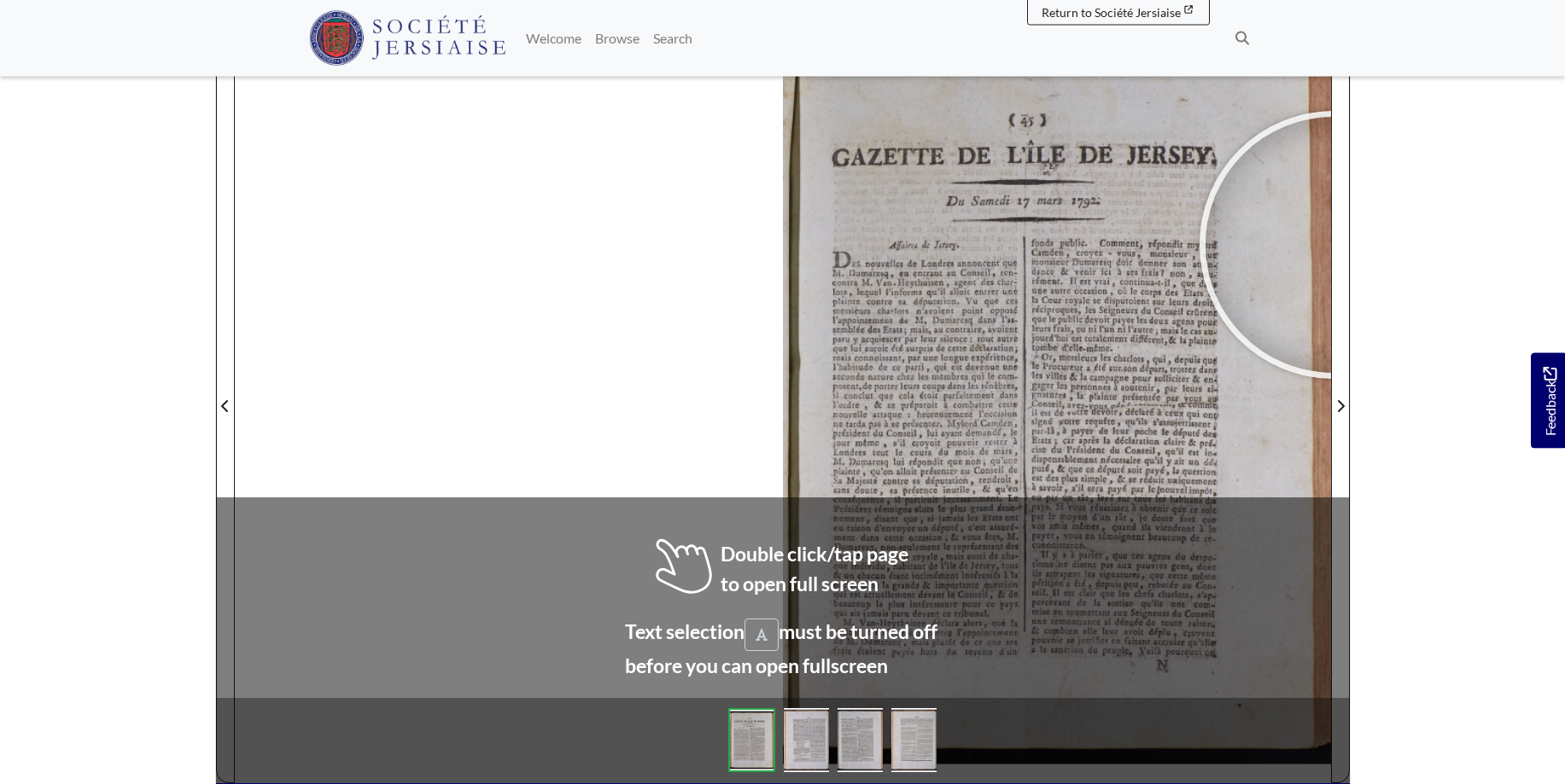
scroll to position [268, 0]
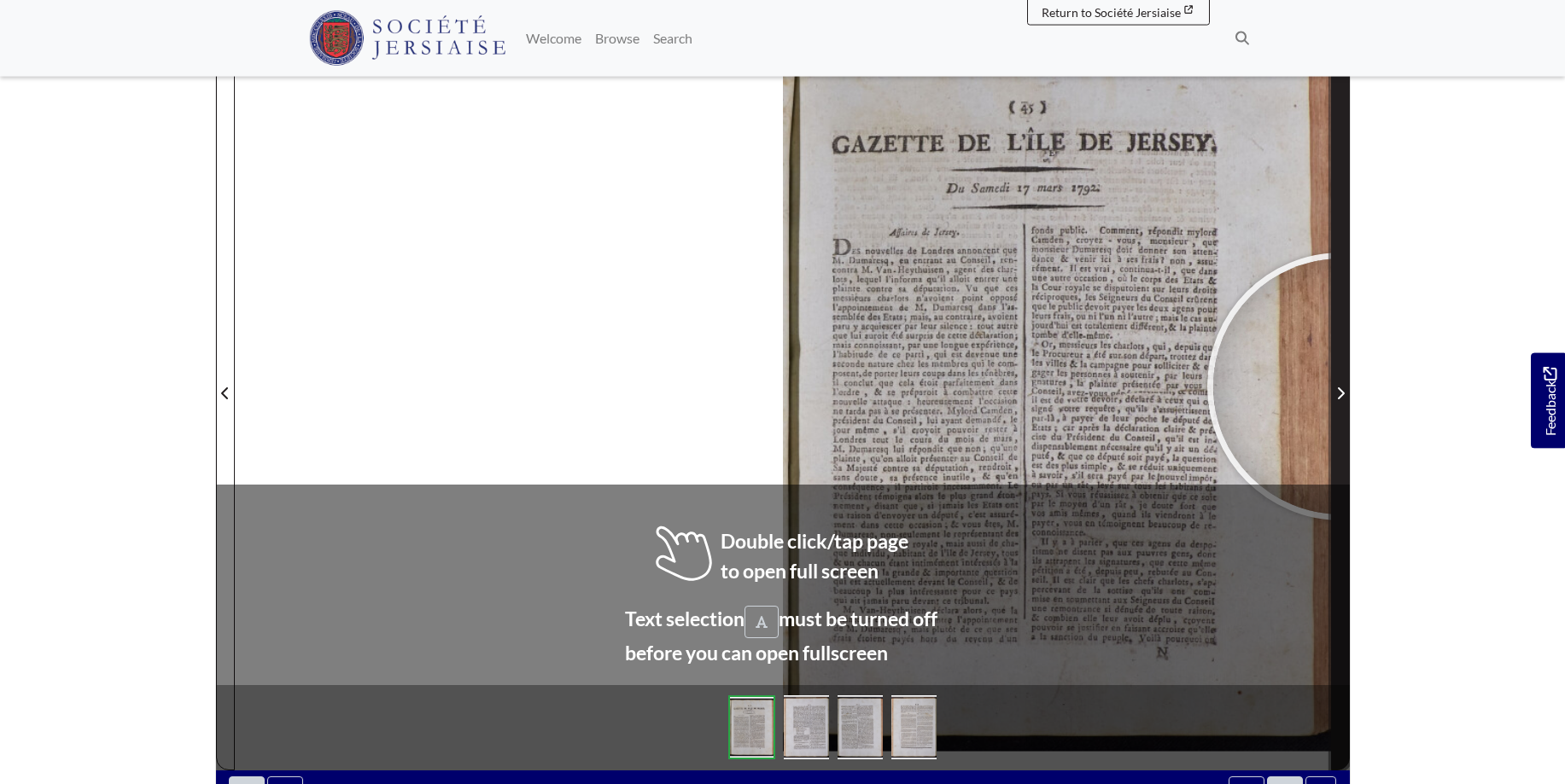
click at [1341, 387] on span "Next Page" at bounding box center [1339, 392] width 17 height 21
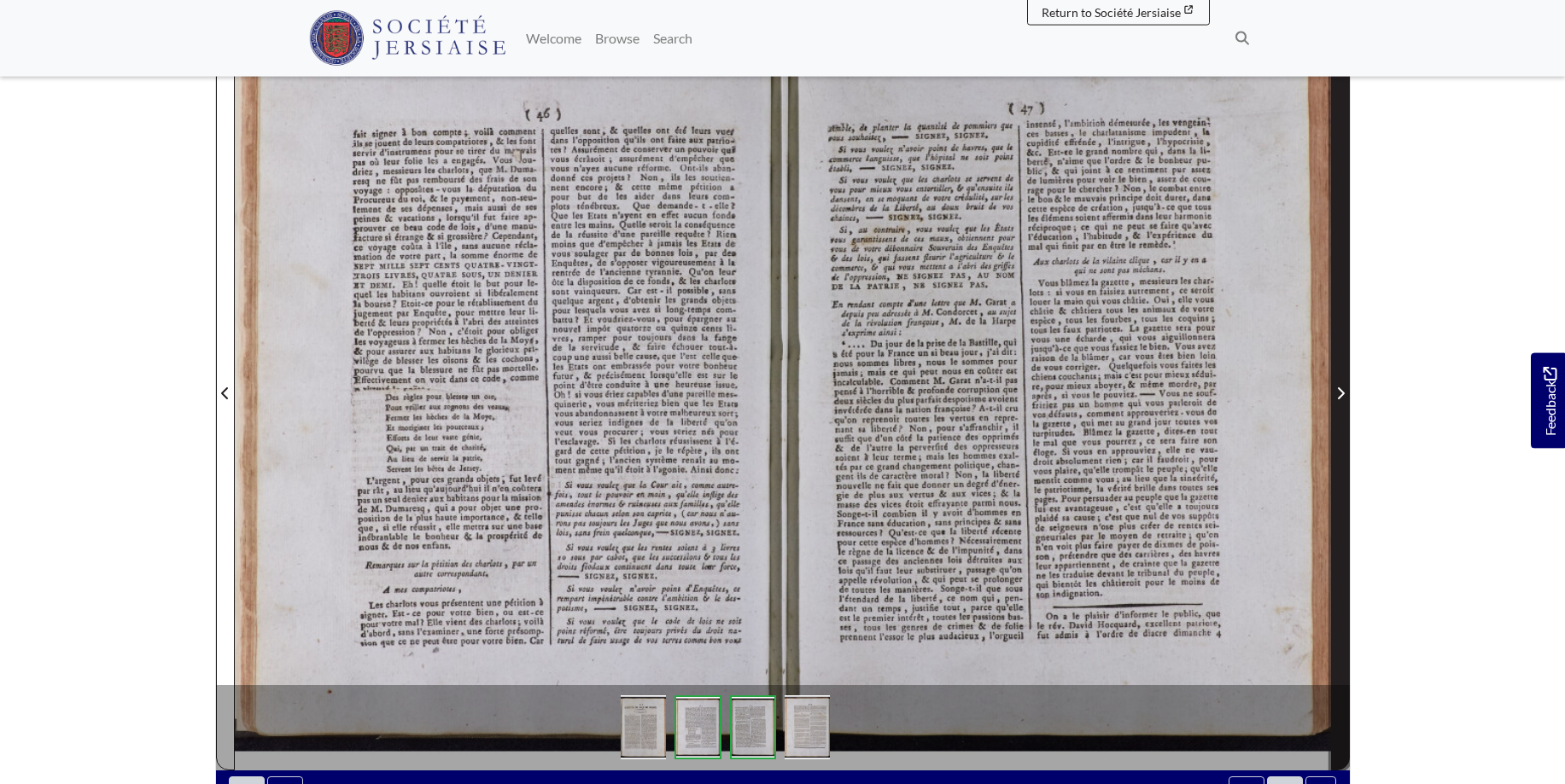
click at [1344, 386] on span "Next Page" at bounding box center [1339, 392] width 17 height 21
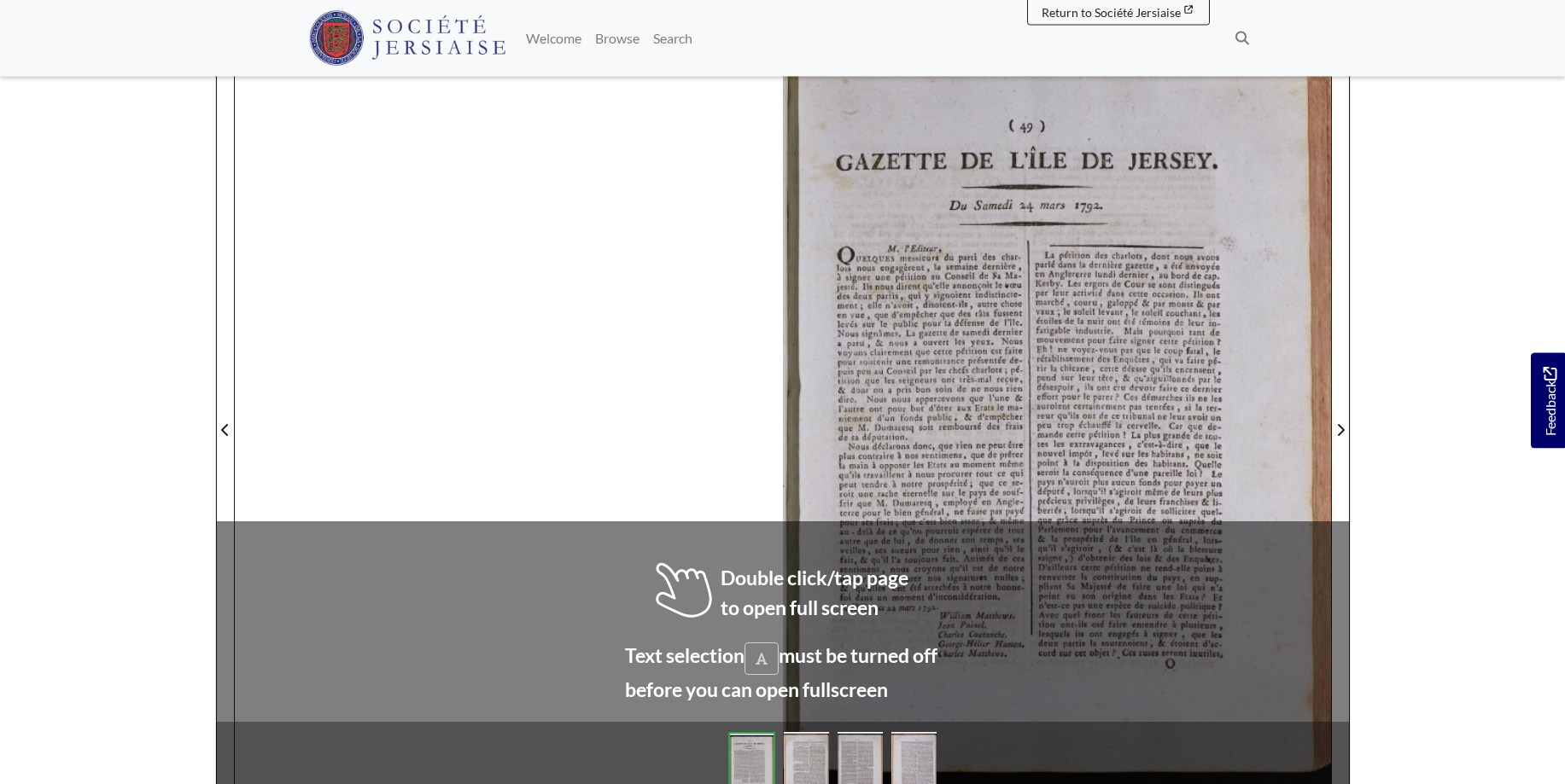
scroll to position [242, 0]
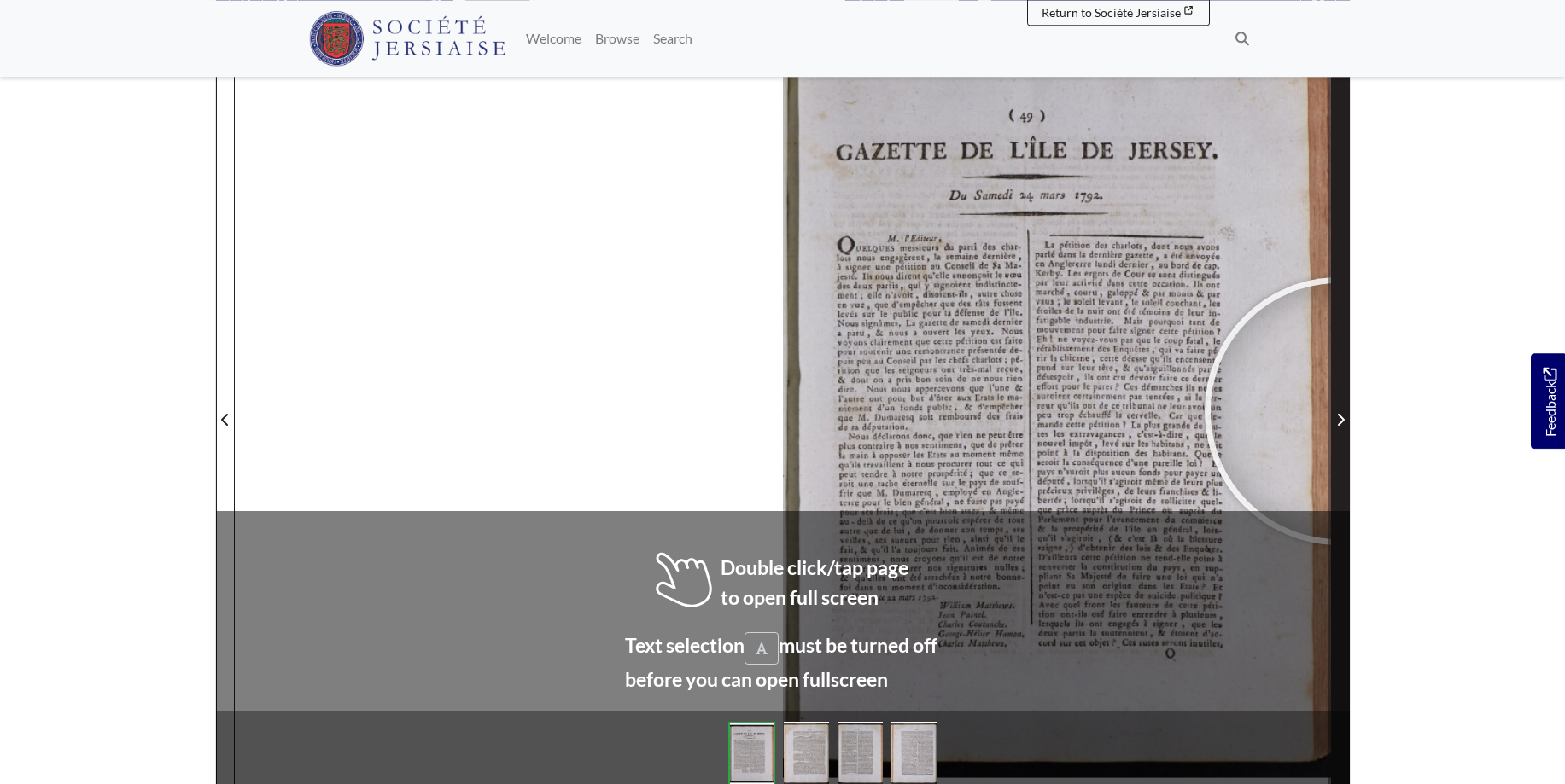
click at [1338, 411] on span "Next Page" at bounding box center [1339, 419] width 17 height 21
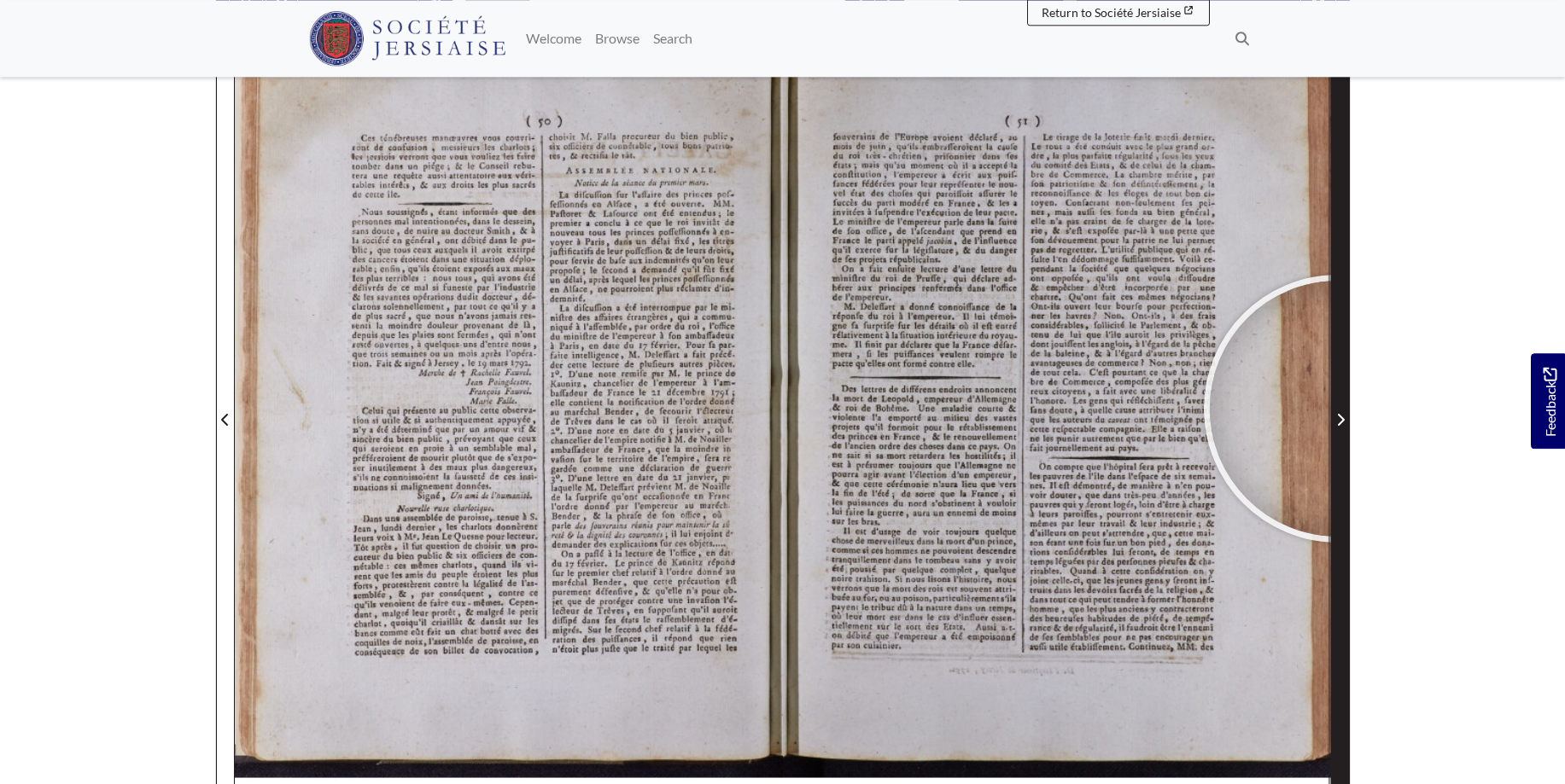
click at [1337, 408] on span "Next Page" at bounding box center [1339, 409] width 17 height 773
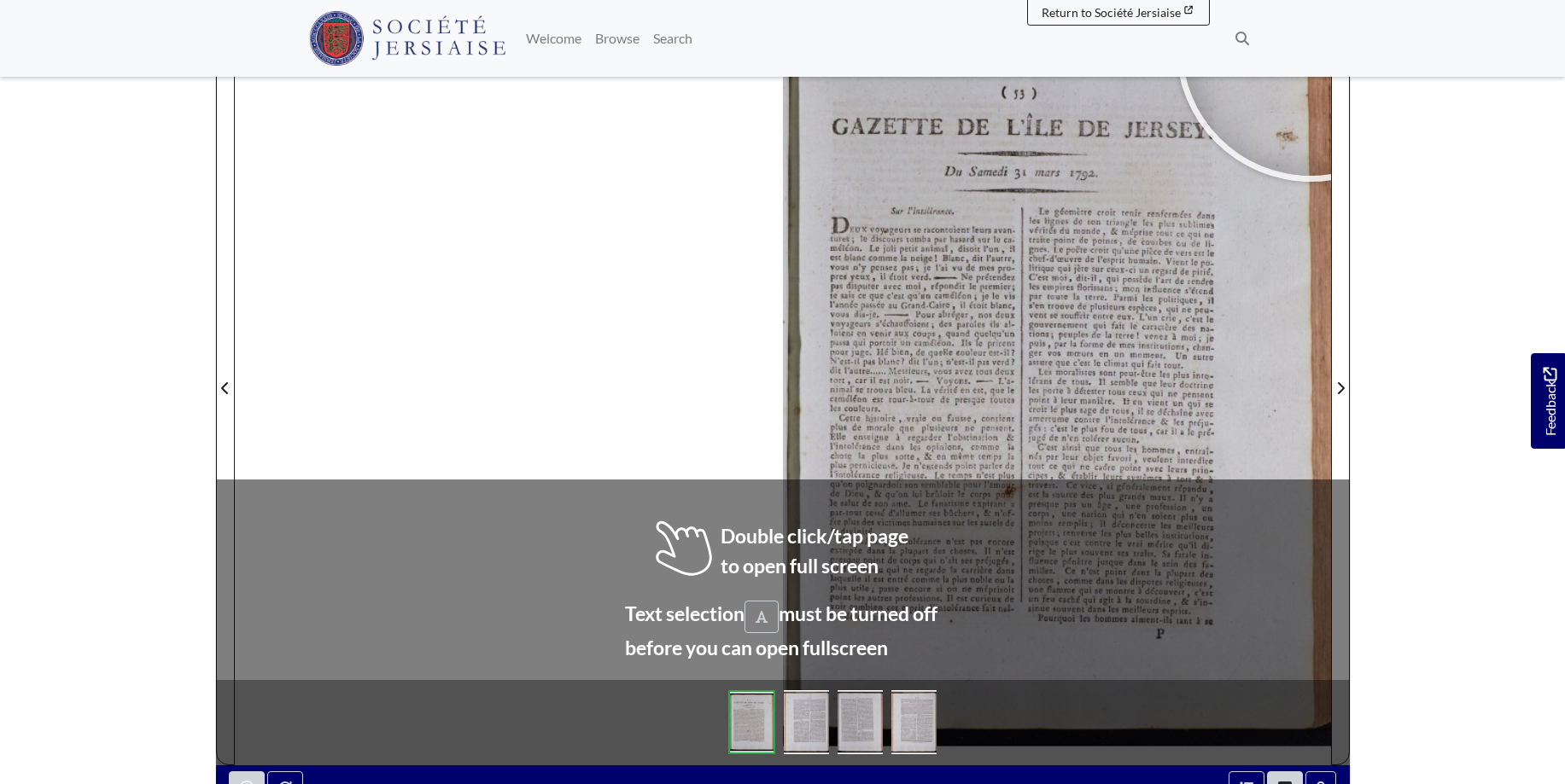
scroll to position [283, 0]
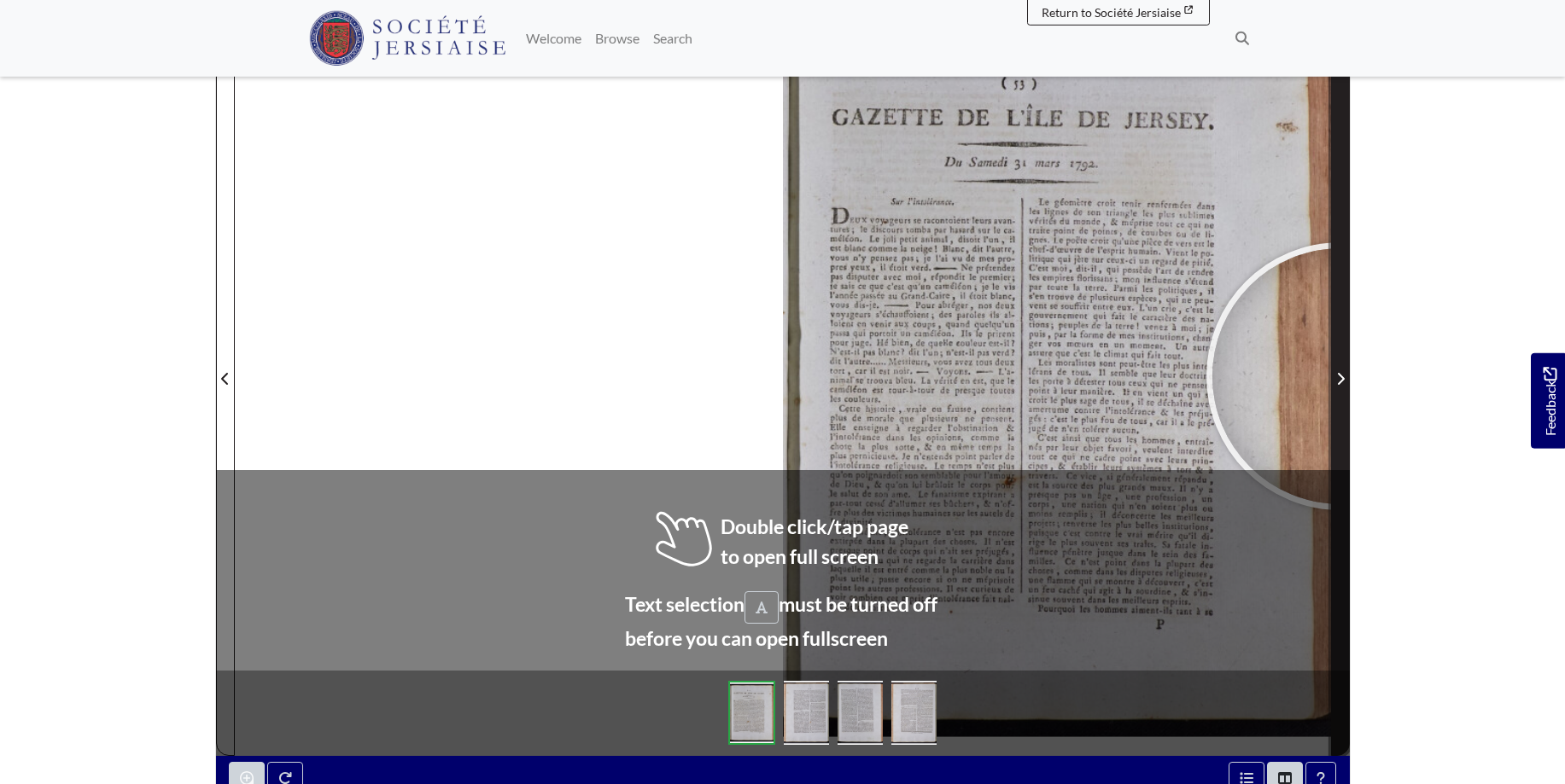
click at [1340, 377] on icon "Next Page" at bounding box center [1339, 379] width 7 height 12
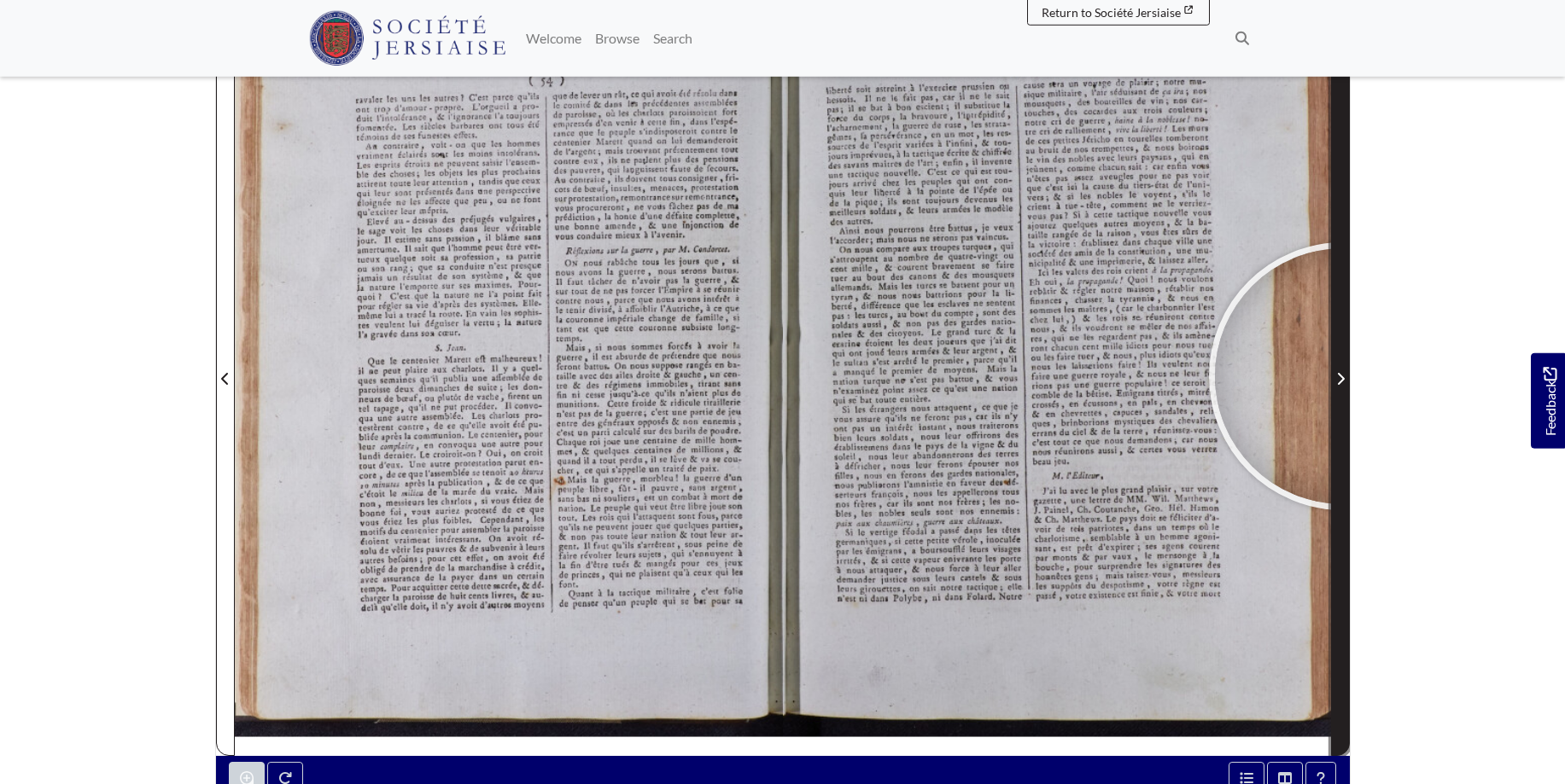
click at [1342, 377] on icon "Next Page" at bounding box center [1340, 379] width 9 height 14
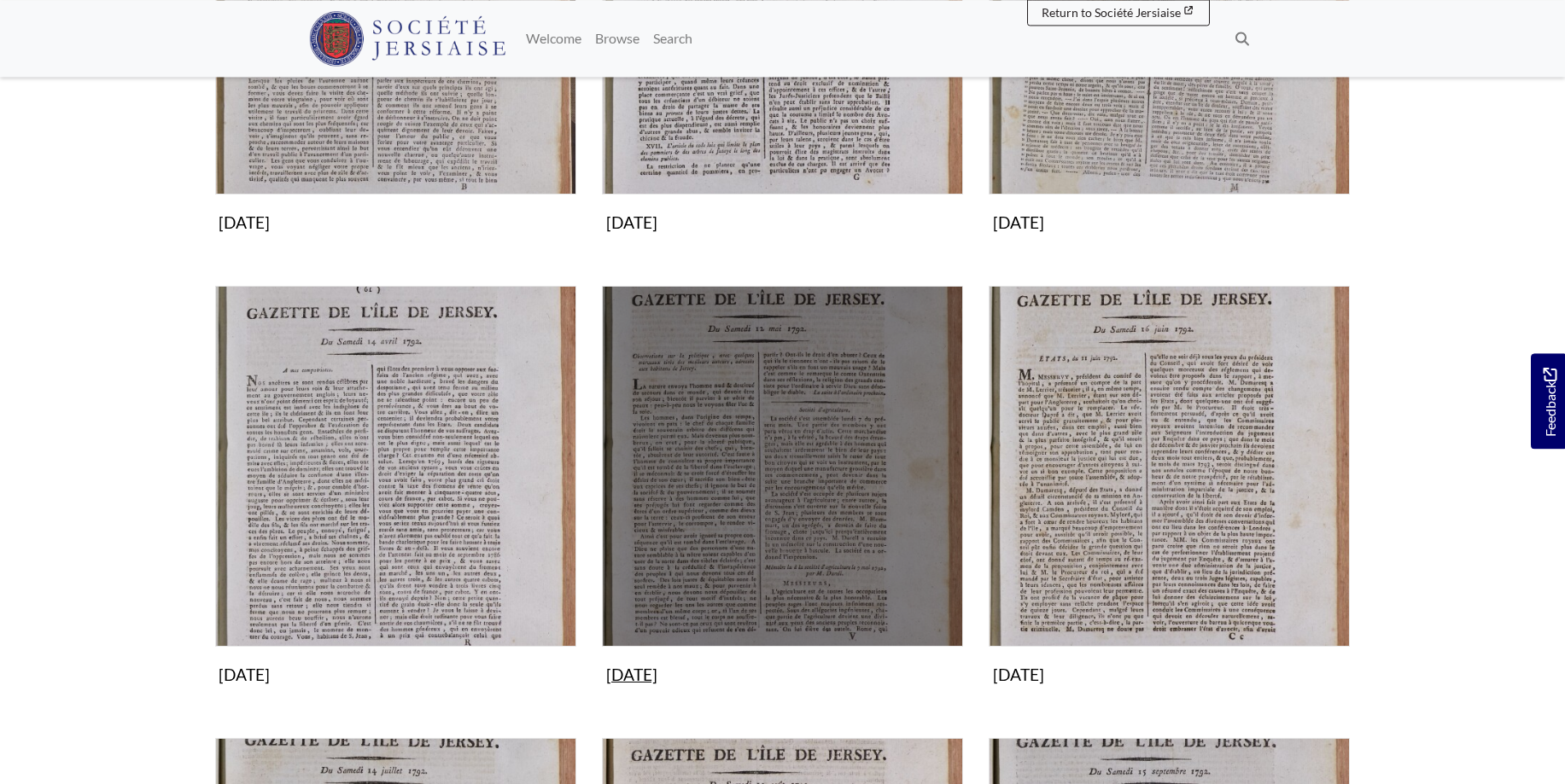
scroll to position [609, 0]
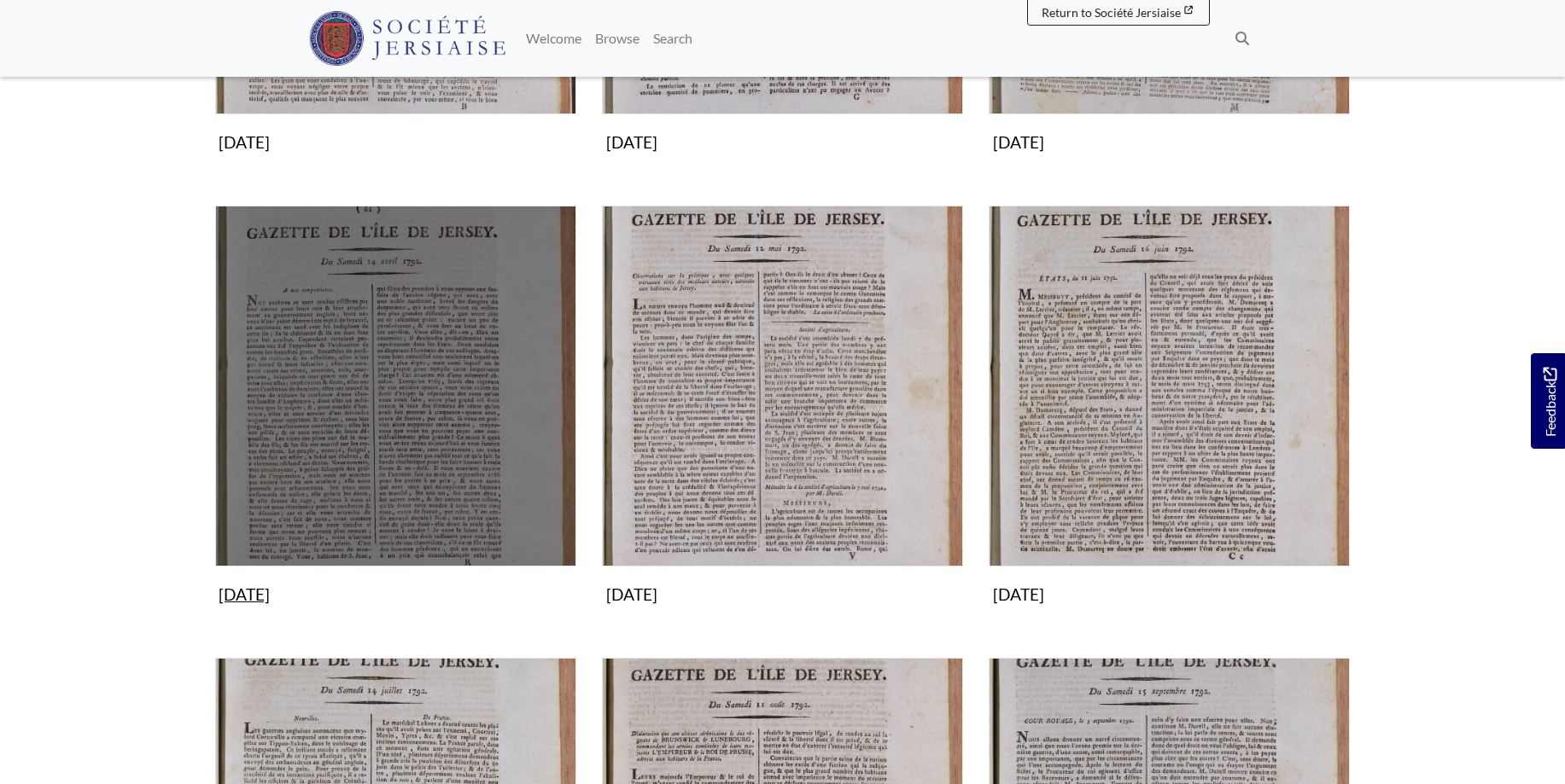
click at [435, 406] on img "Subcollection" at bounding box center [395, 386] width 361 height 361
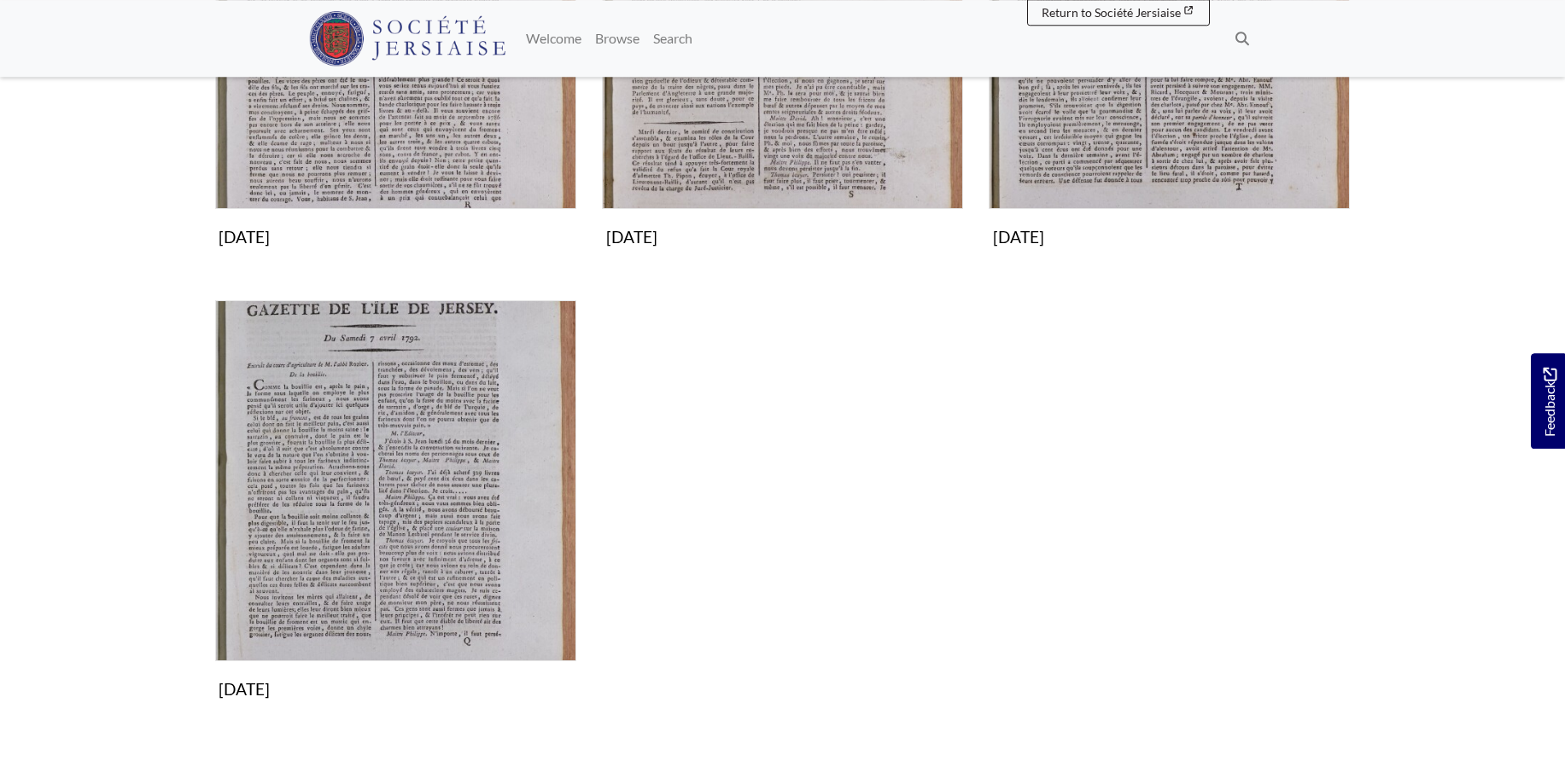
scroll to position [522, 0]
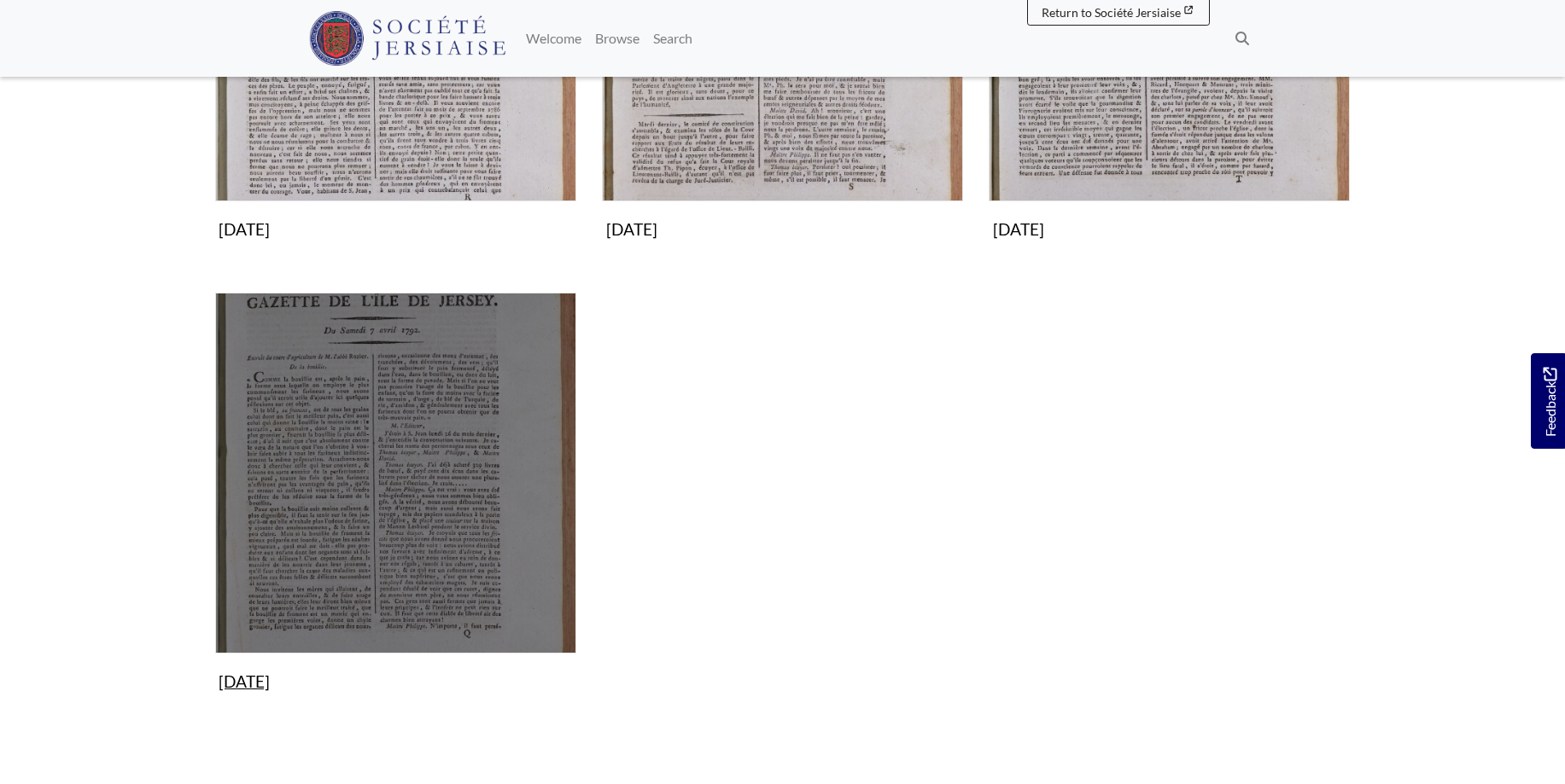
click at [427, 450] on img "Subcollection" at bounding box center [395, 472] width 361 height 361
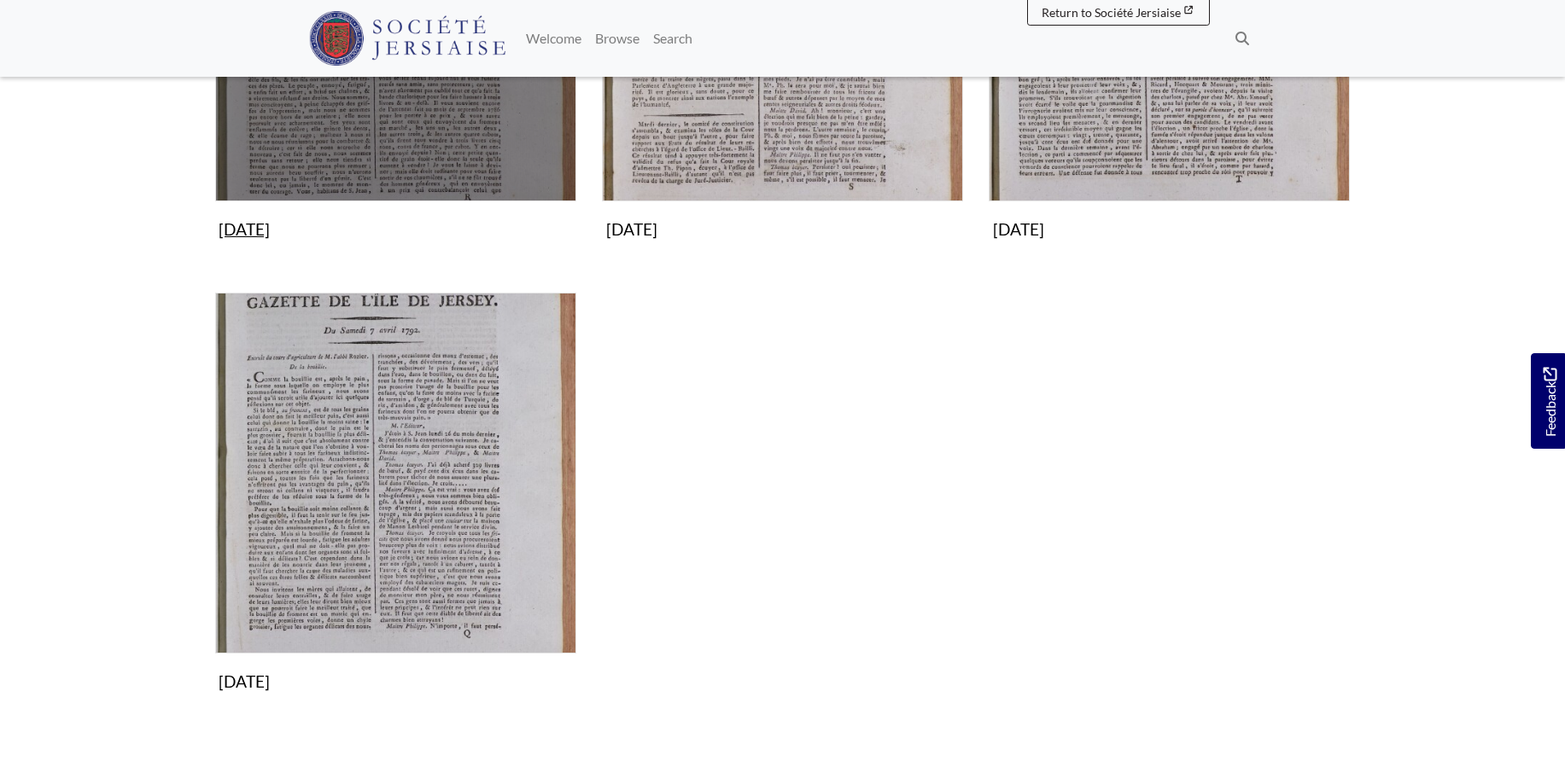
click at [455, 125] on img "Subcollection" at bounding box center [395, 20] width 361 height 361
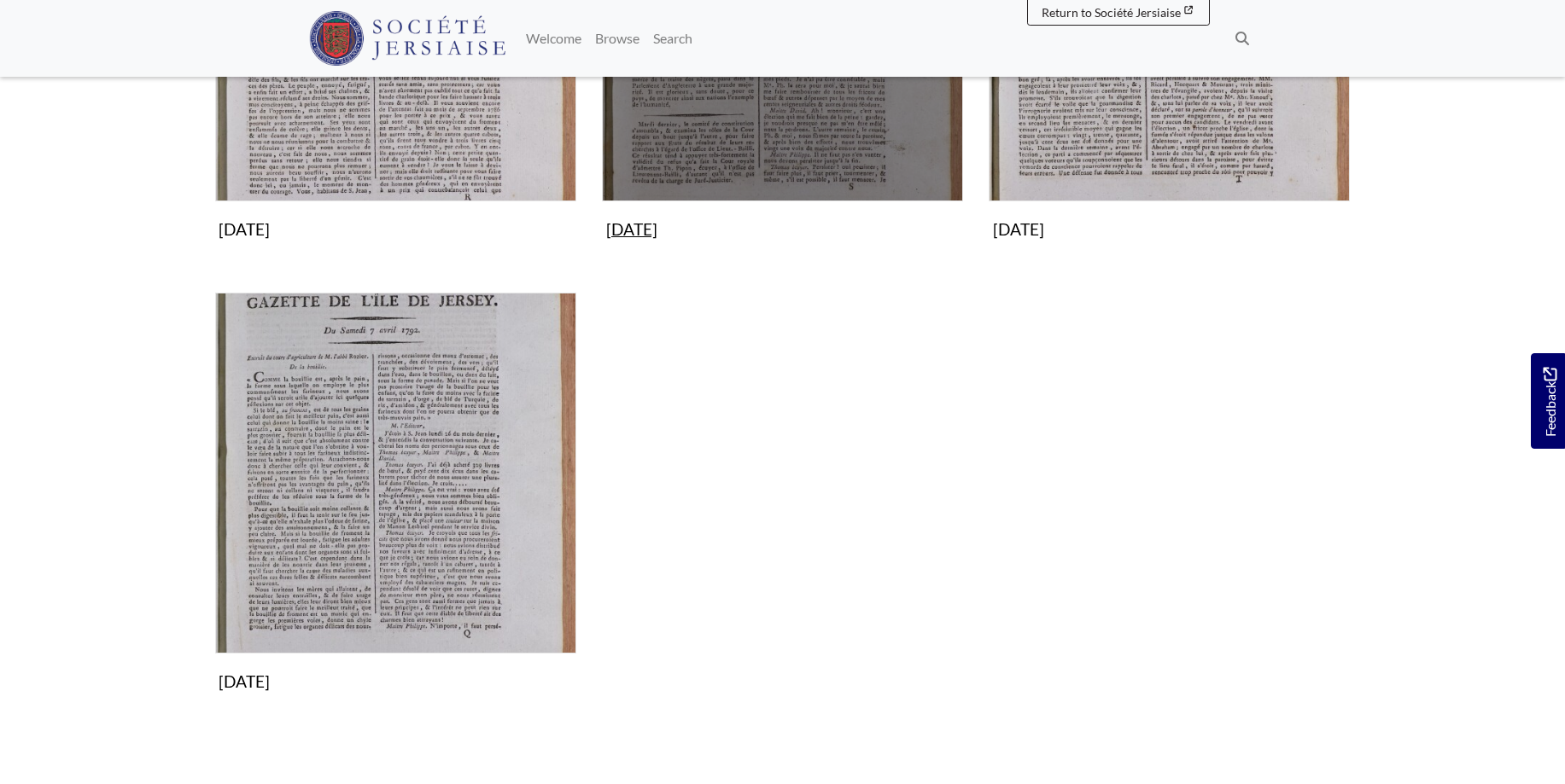
click at [775, 148] on img "Subcollection" at bounding box center [782, 20] width 361 height 361
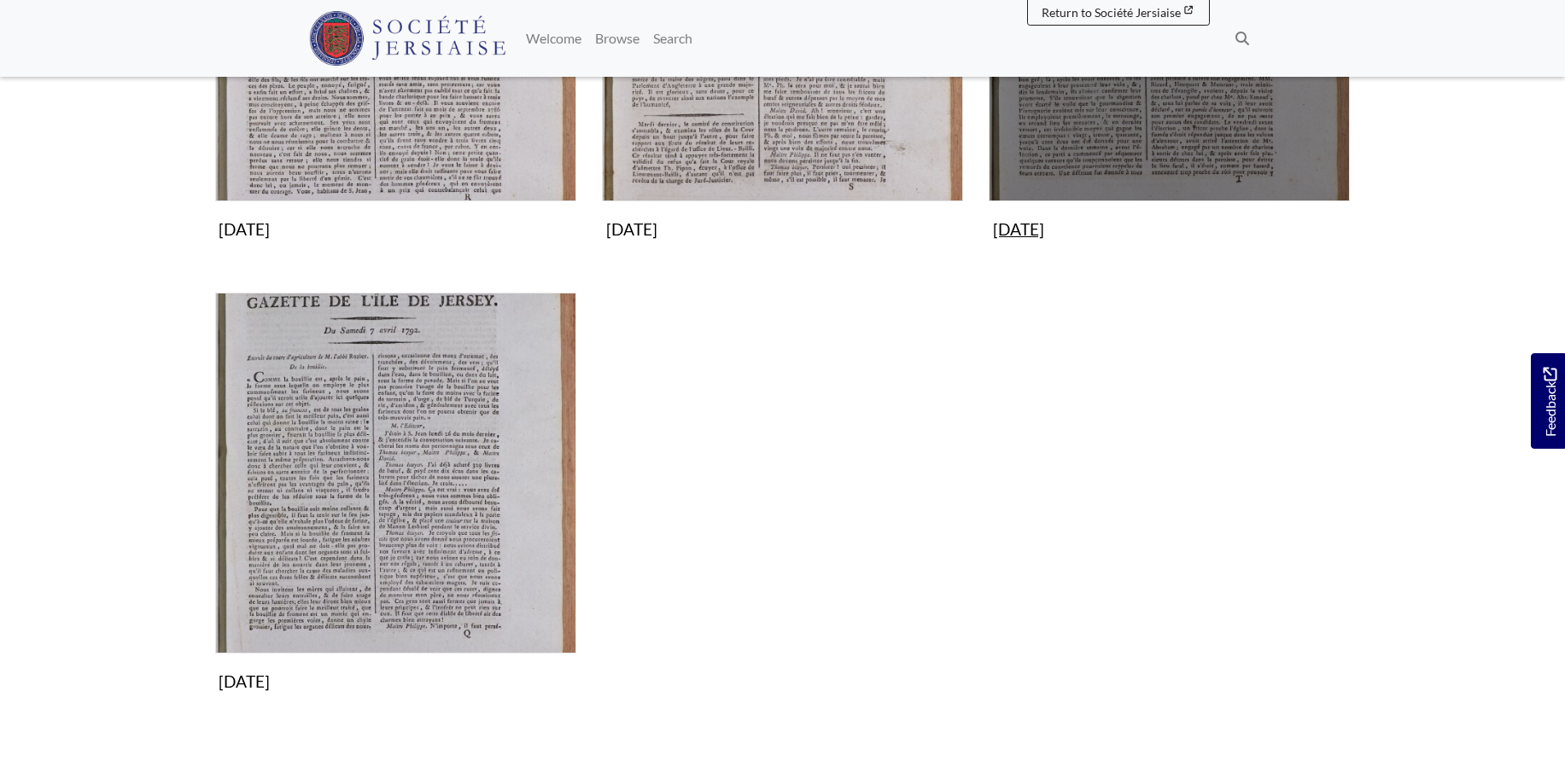
click at [1171, 123] on img "Subcollection" at bounding box center [1168, 20] width 361 height 361
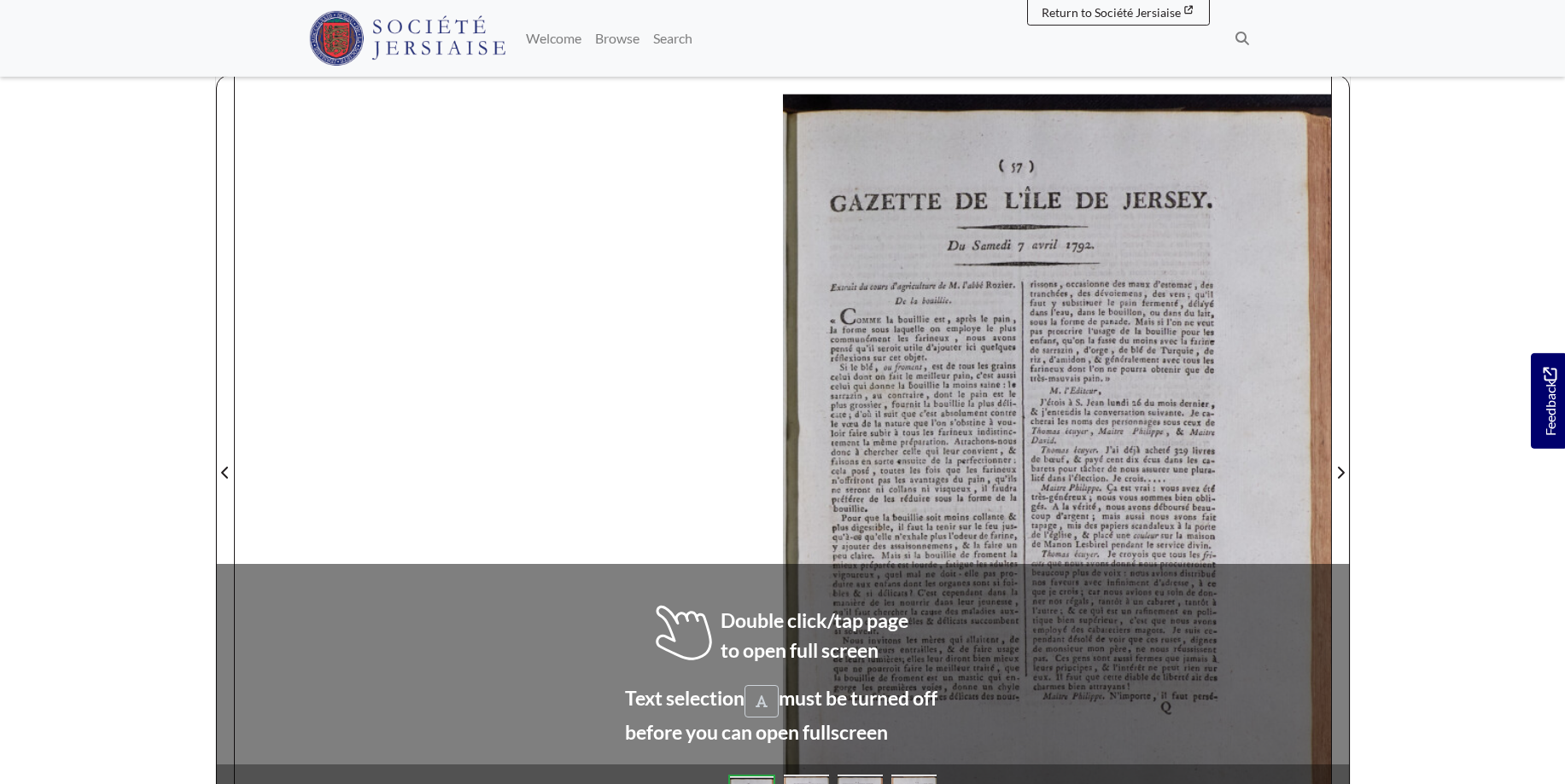
scroll to position [248, 0]
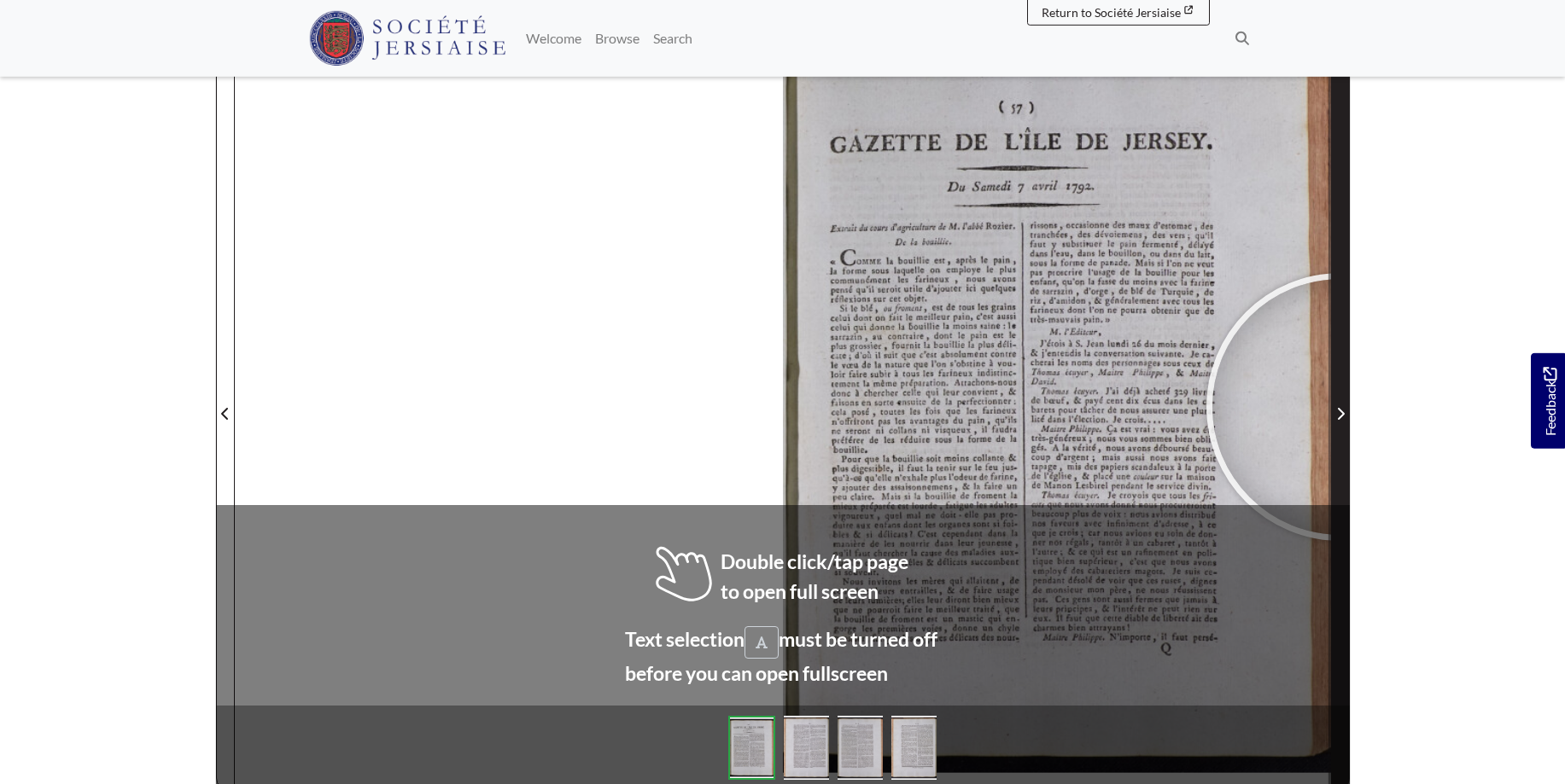
click at [1340, 406] on span "Next Page" at bounding box center [1339, 413] width 17 height 21
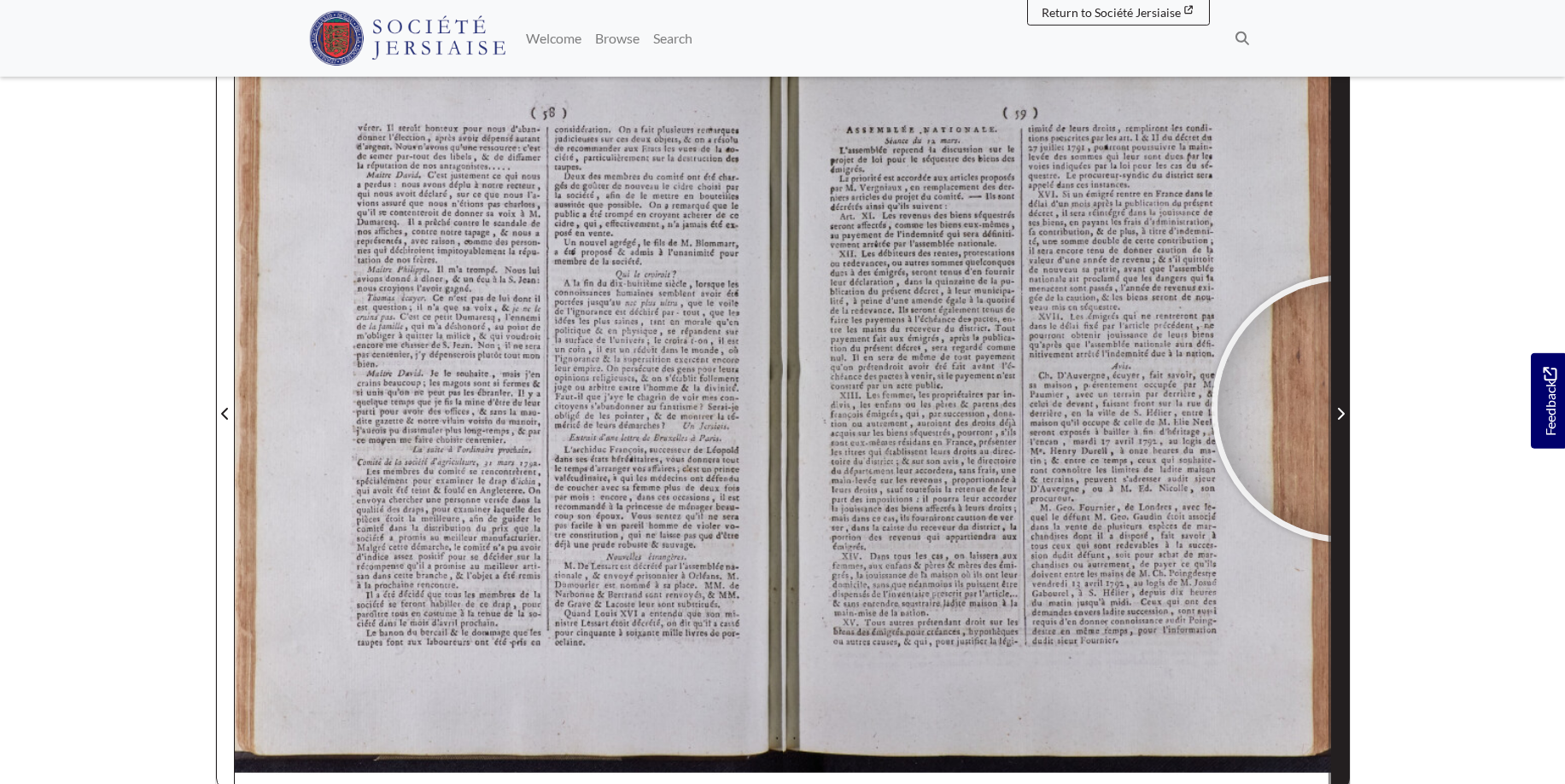
click at [1345, 408] on span "Next Page" at bounding box center [1339, 413] width 17 height 21
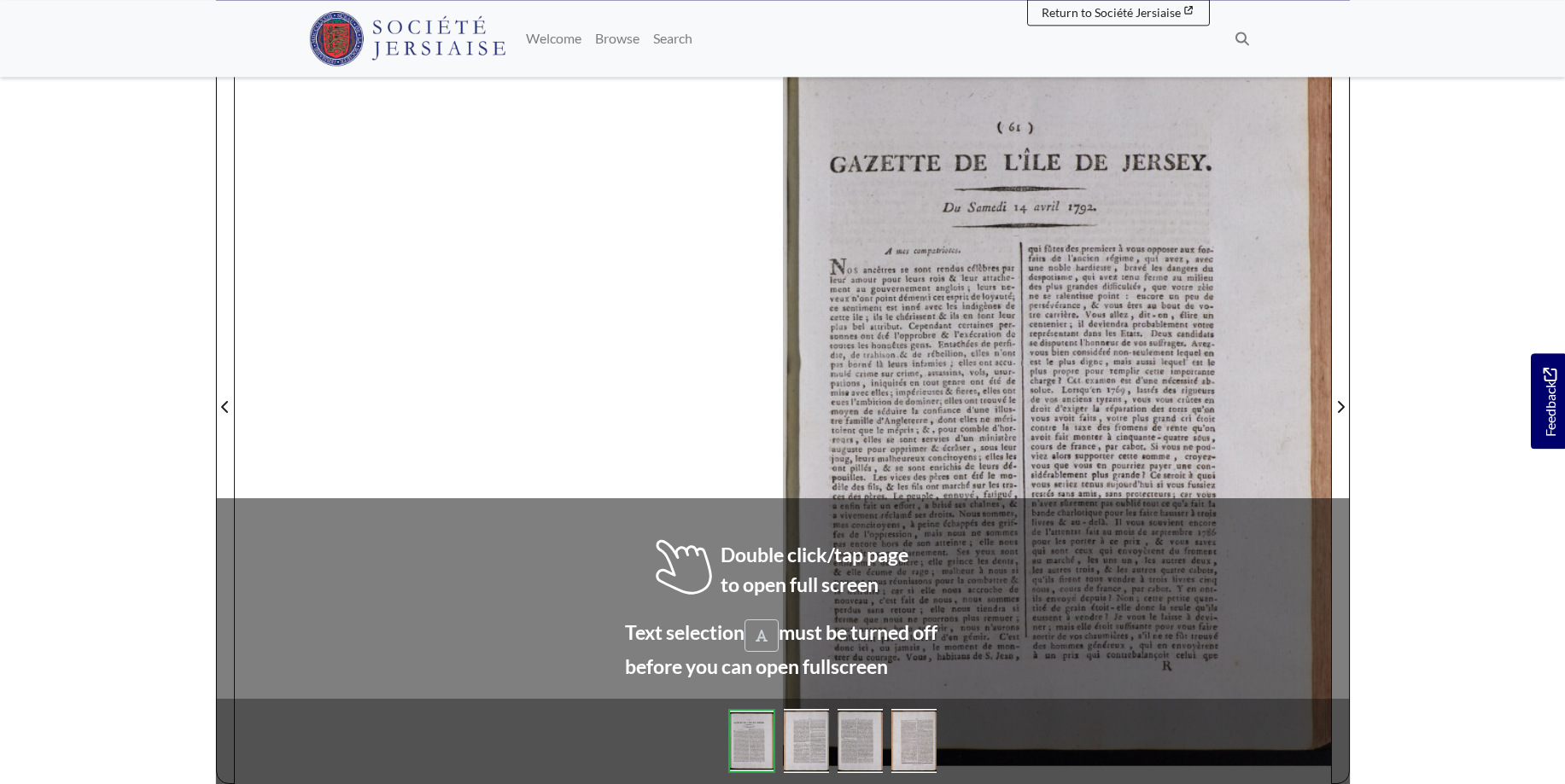
scroll to position [261, 0]
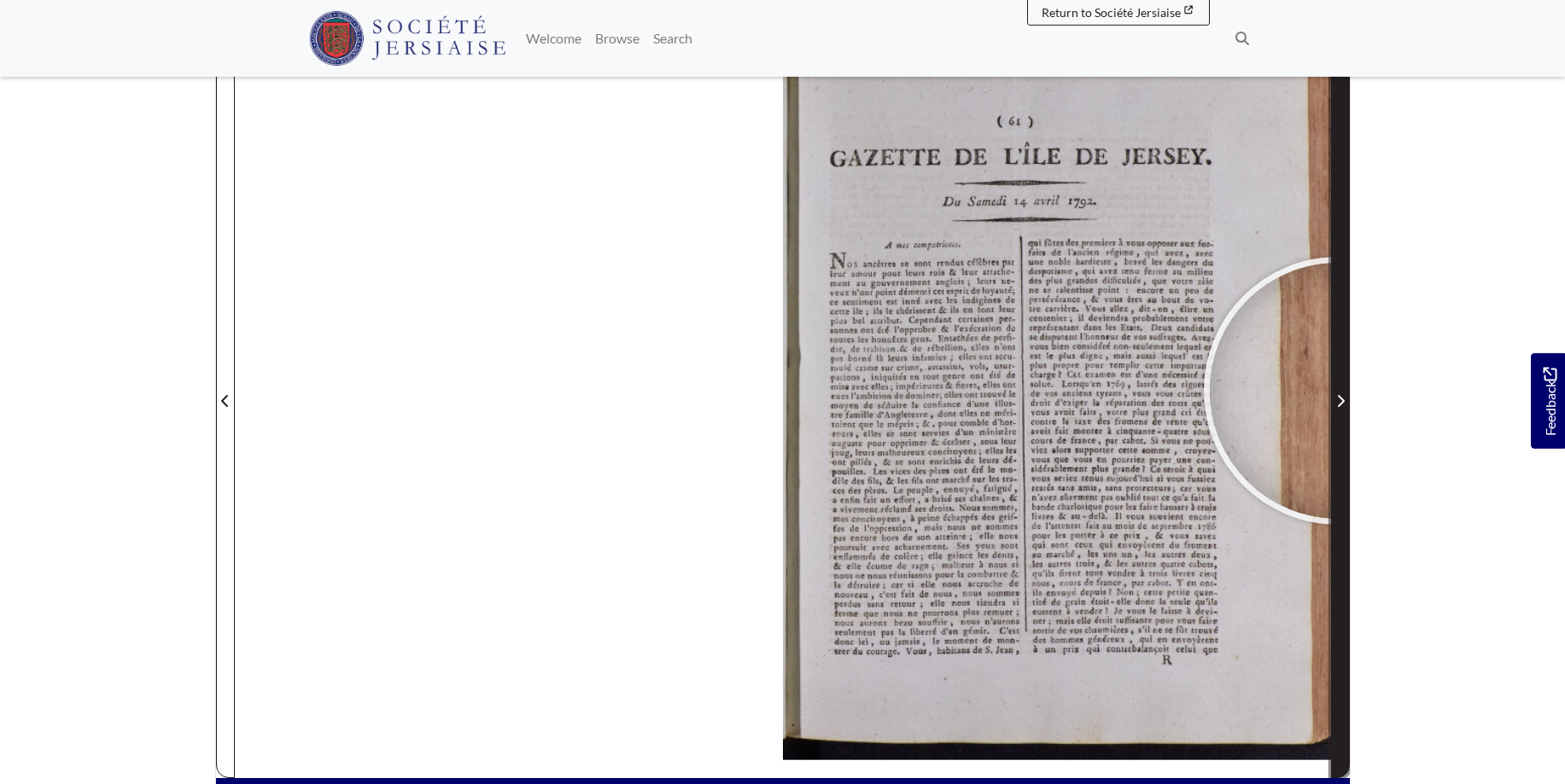
click at [1337, 391] on span "Next Page" at bounding box center [1339, 391] width 17 height 773
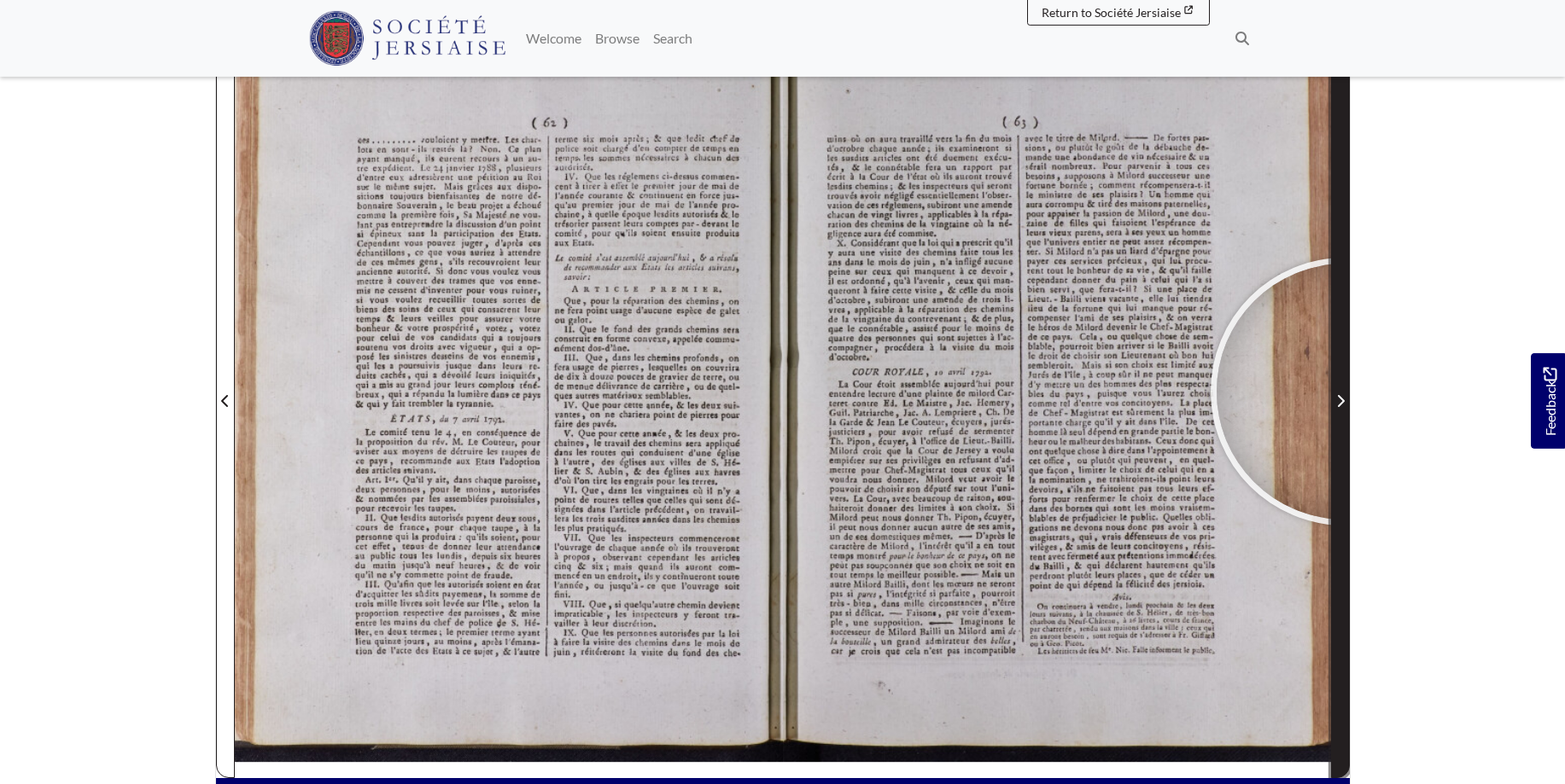
click at [1344, 392] on span "Next Page" at bounding box center [1339, 400] width 17 height 21
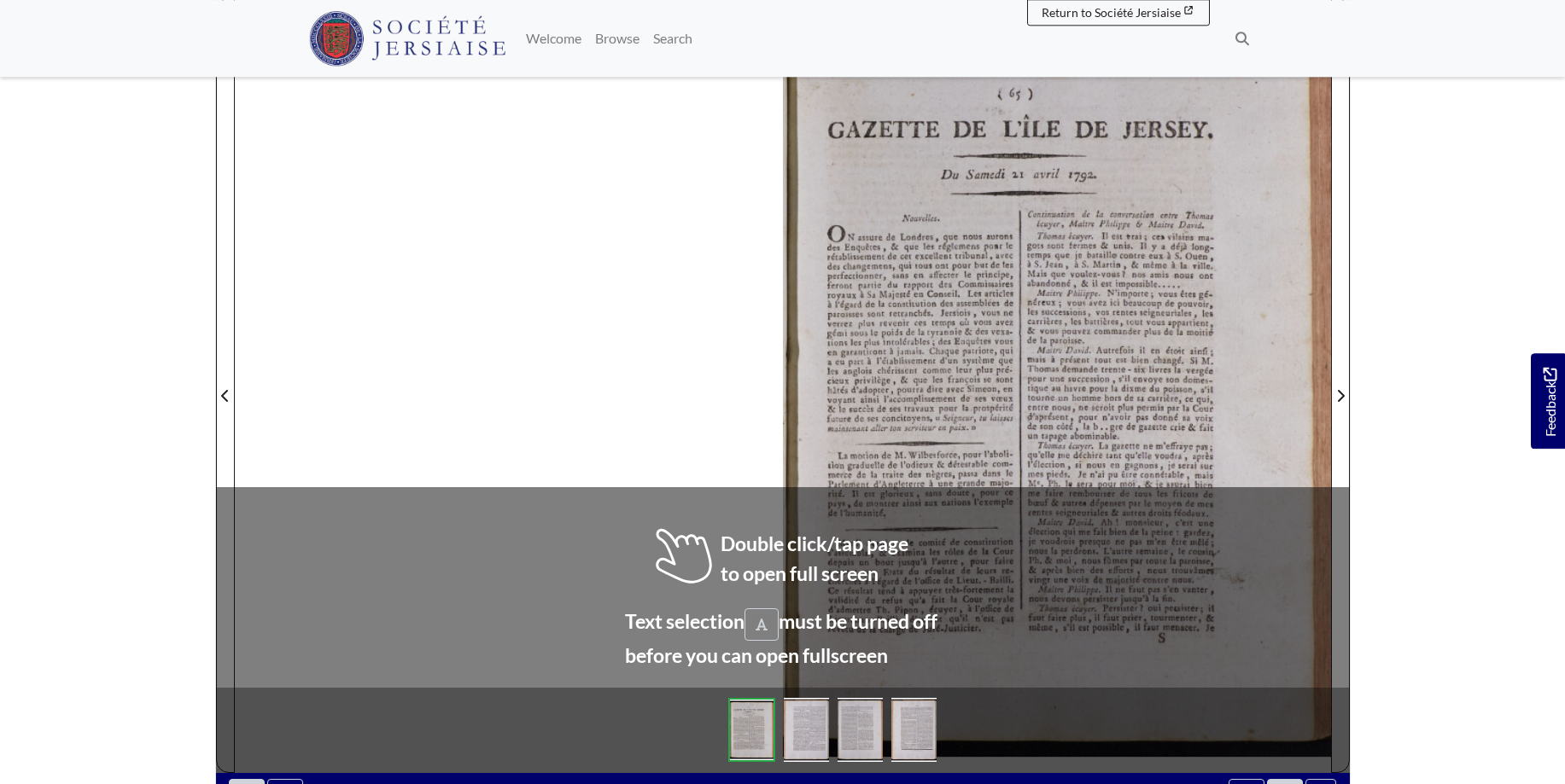
scroll to position [274, 0]
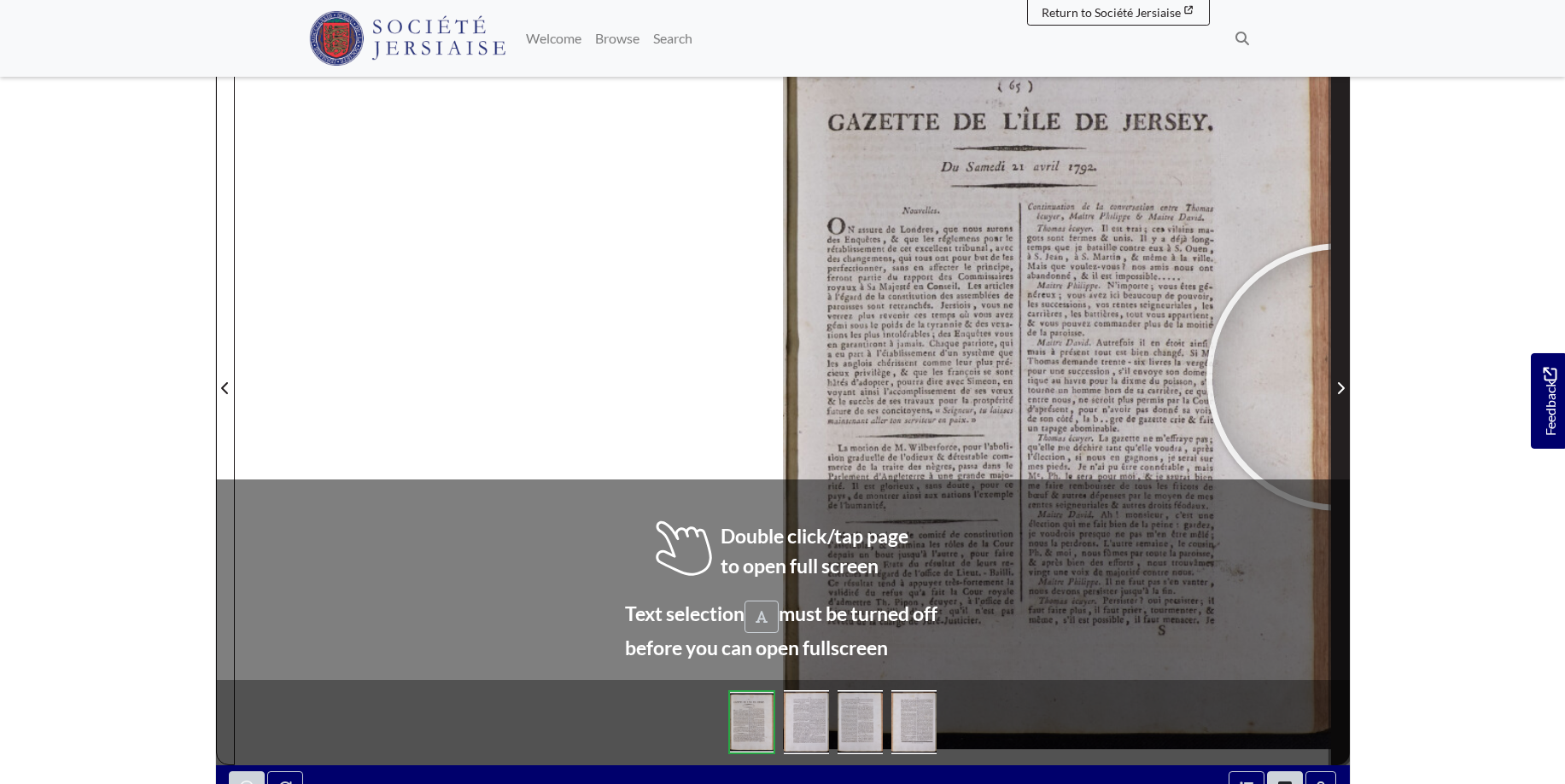
click at [1340, 377] on span "Next Page" at bounding box center [1339, 378] width 17 height 773
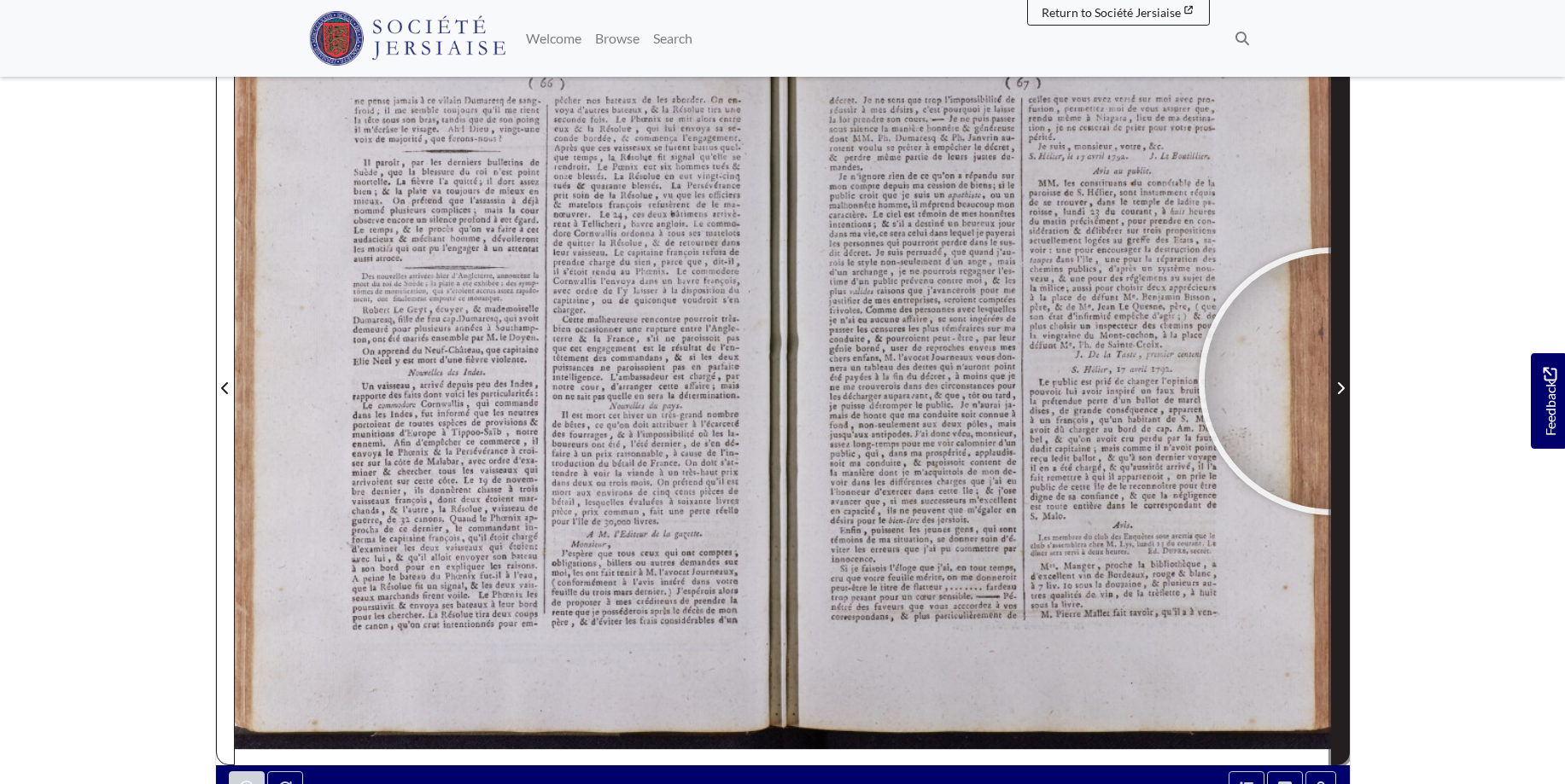
click at [1332, 382] on span "Next Page" at bounding box center [1339, 388] width 17 height 21
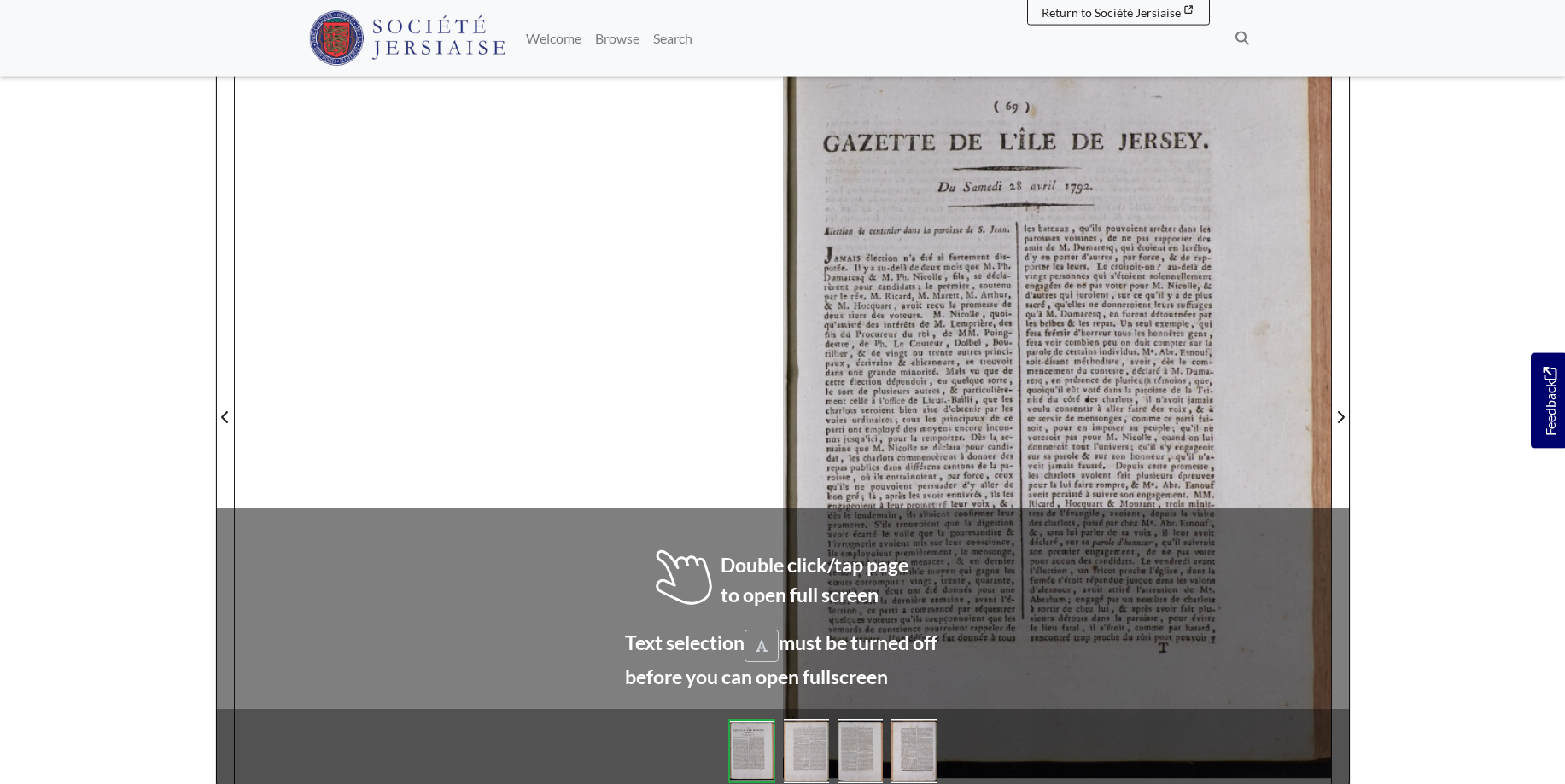
scroll to position [246, 0]
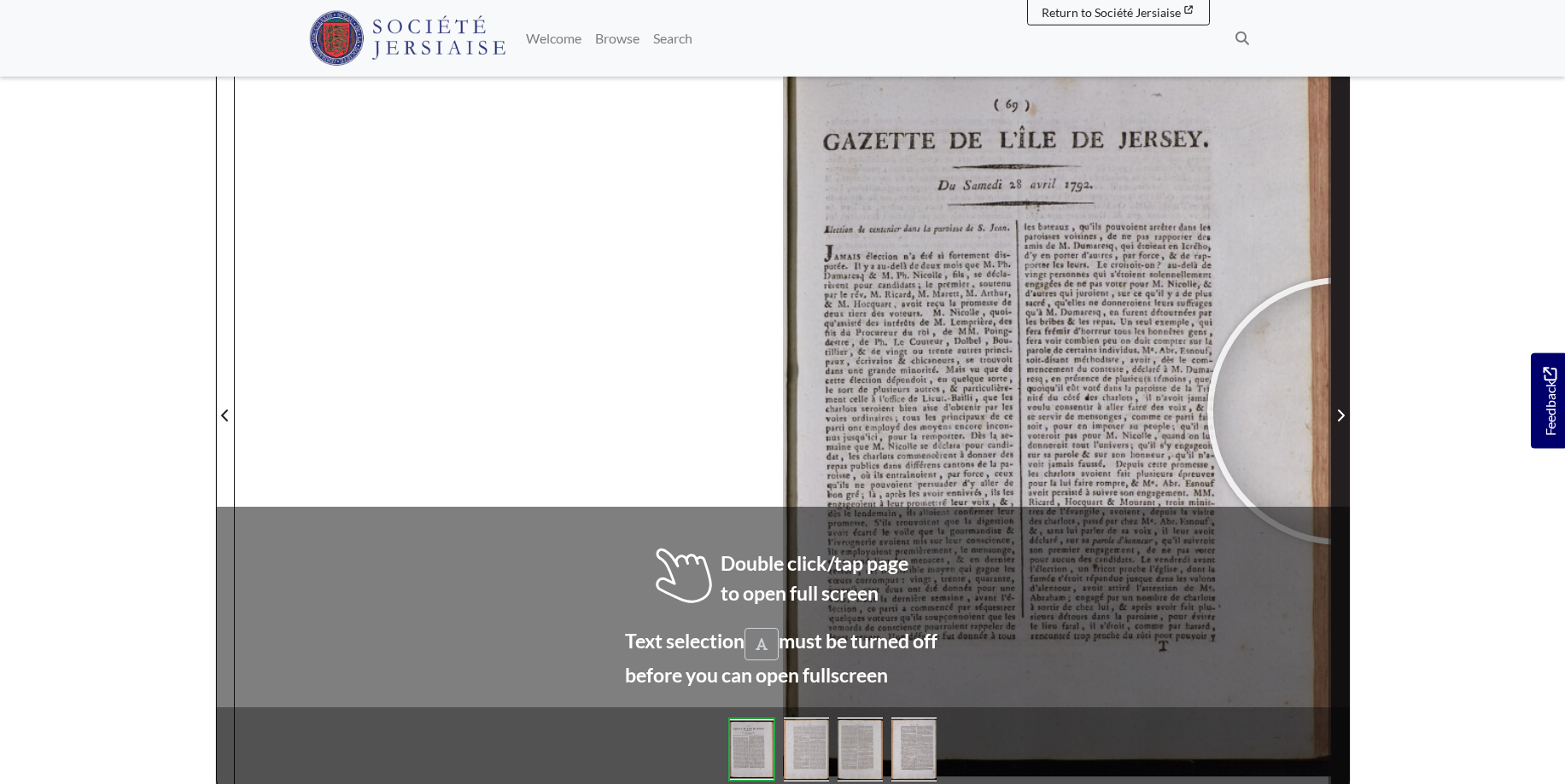
click at [1341, 411] on icon "Next Page" at bounding box center [1340, 415] width 9 height 14
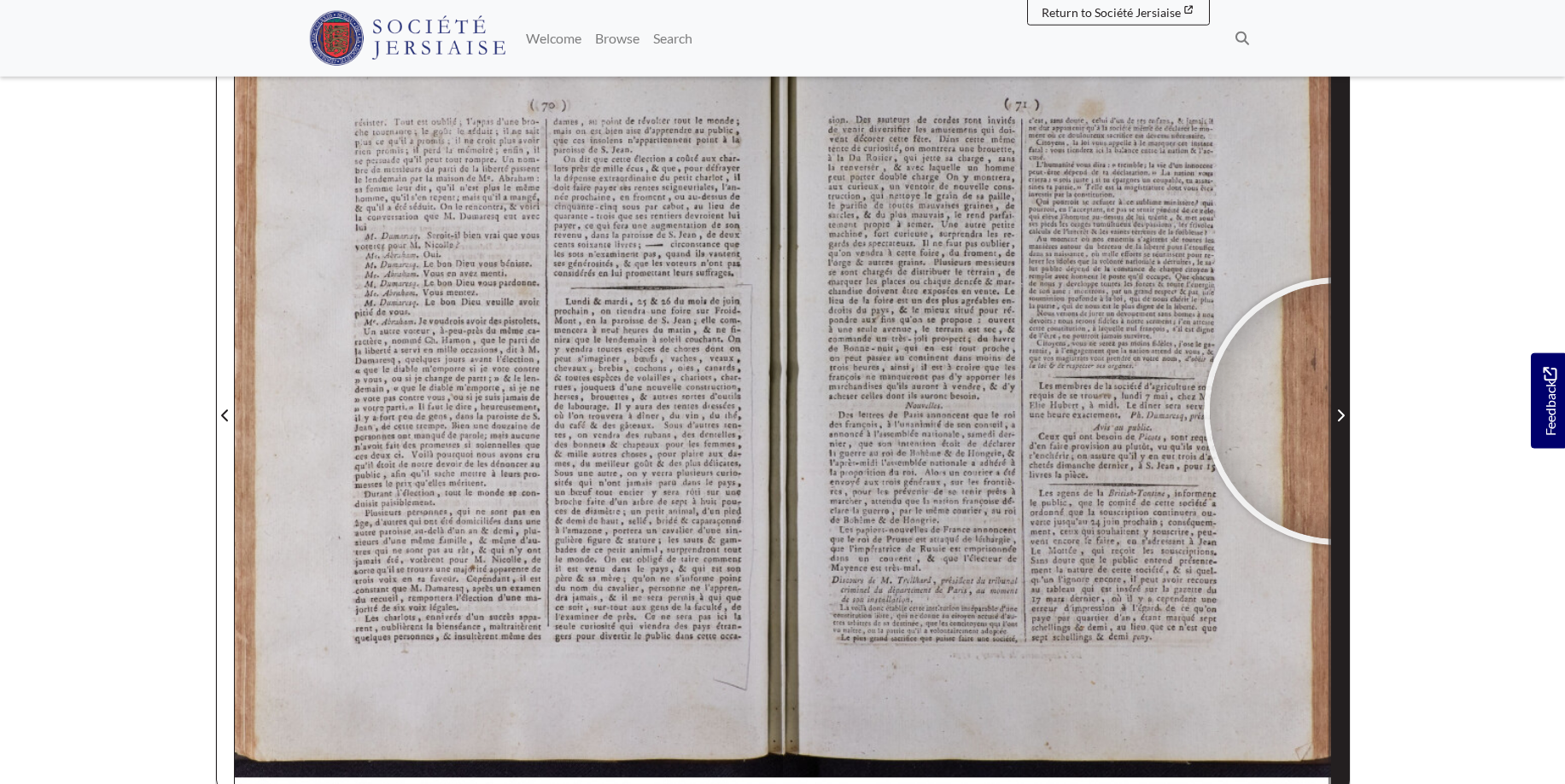
click at [1337, 411] on icon "Next Page" at bounding box center [1340, 415] width 9 height 14
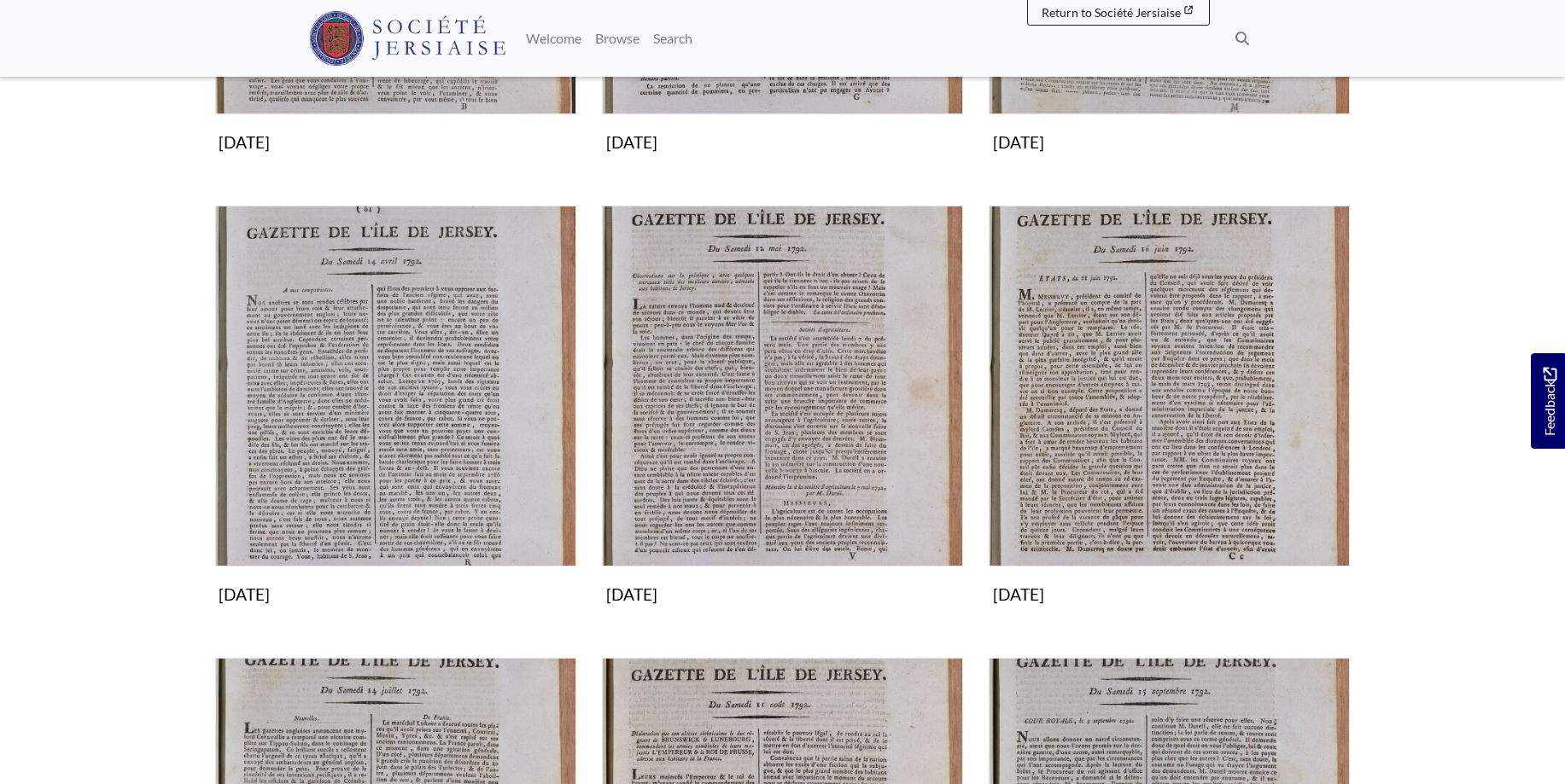
scroll to position [609, 0]
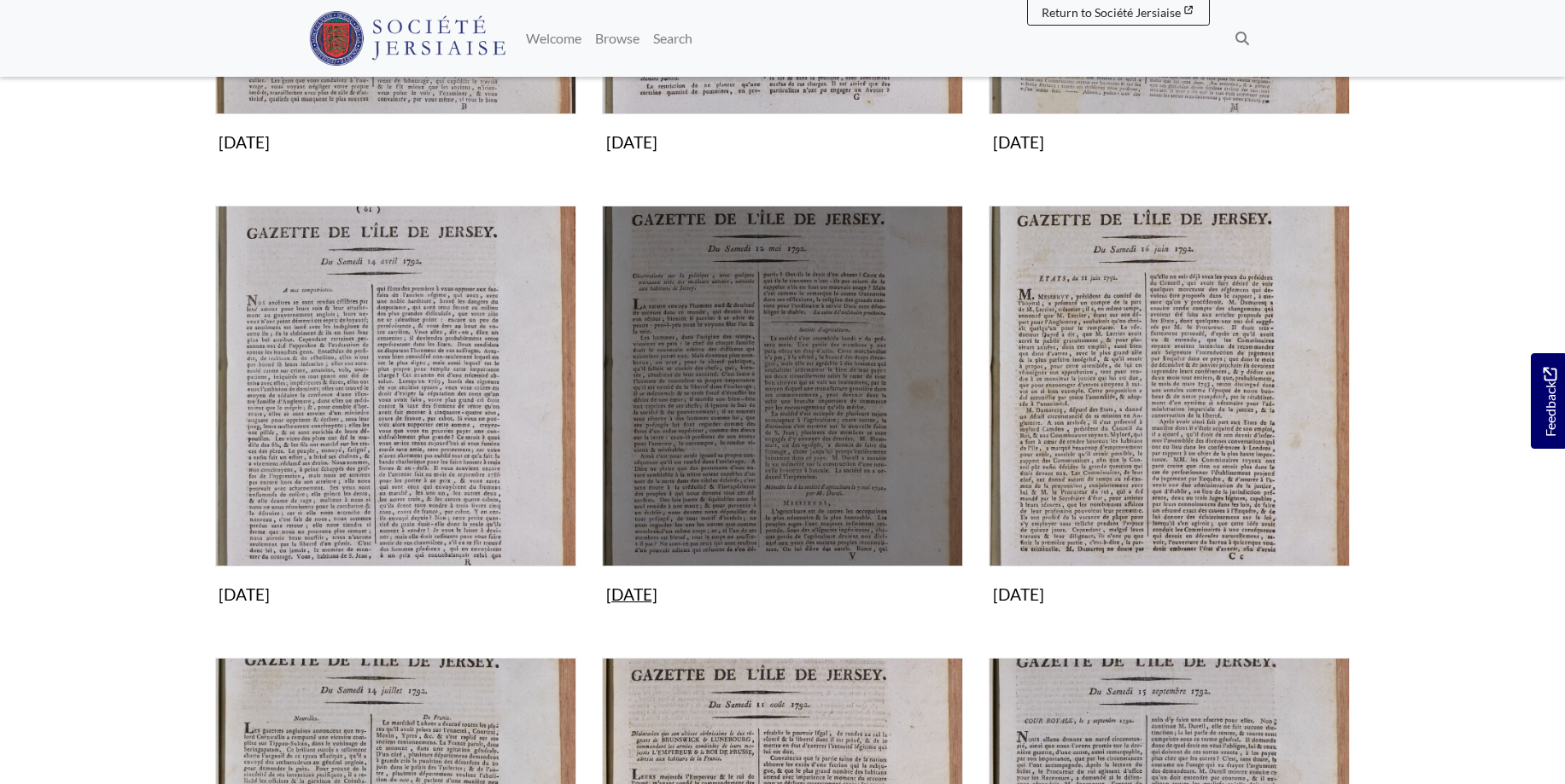
click at [763, 409] on img "Subcollection" at bounding box center [782, 386] width 361 height 361
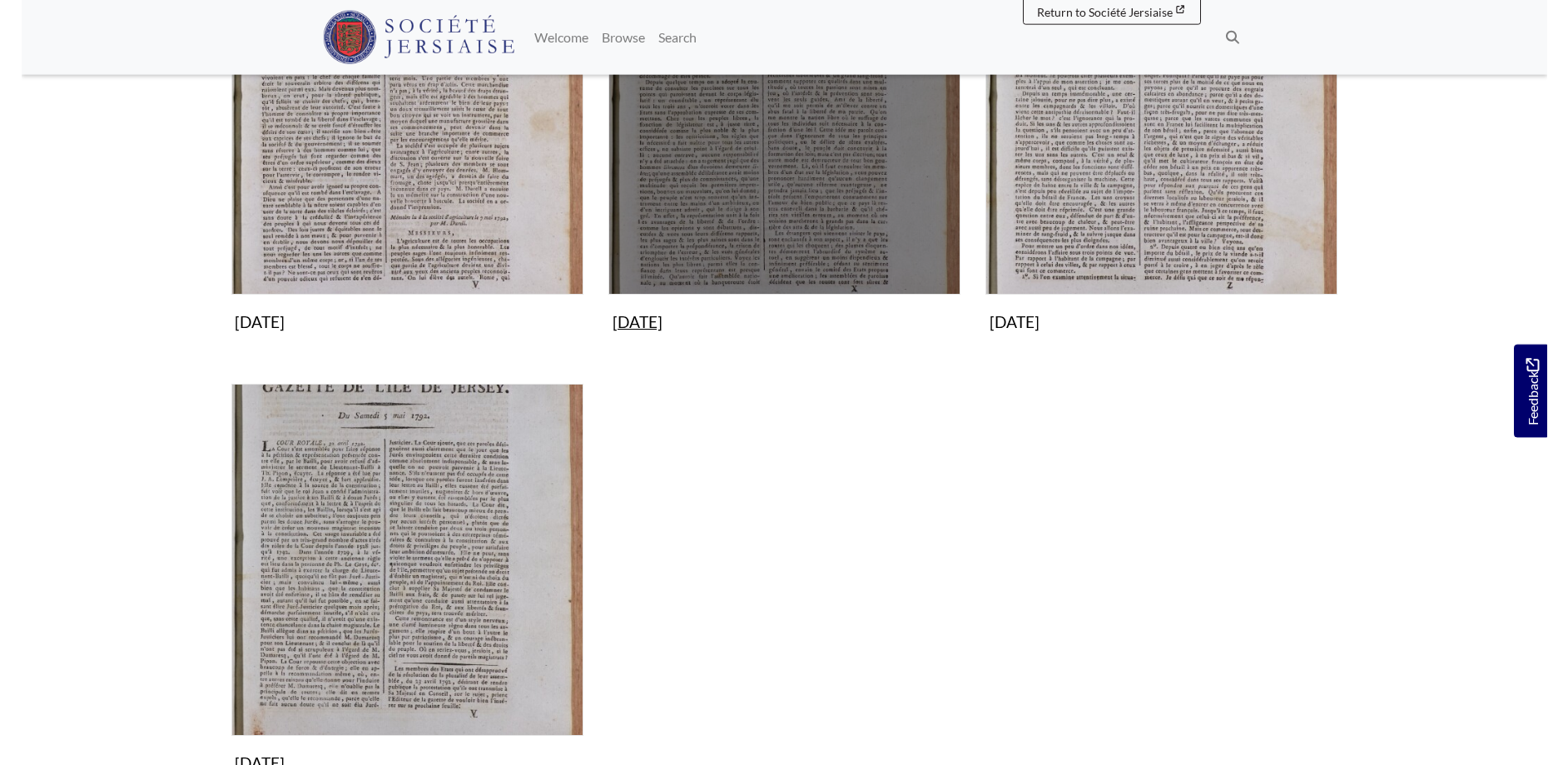
scroll to position [594, 0]
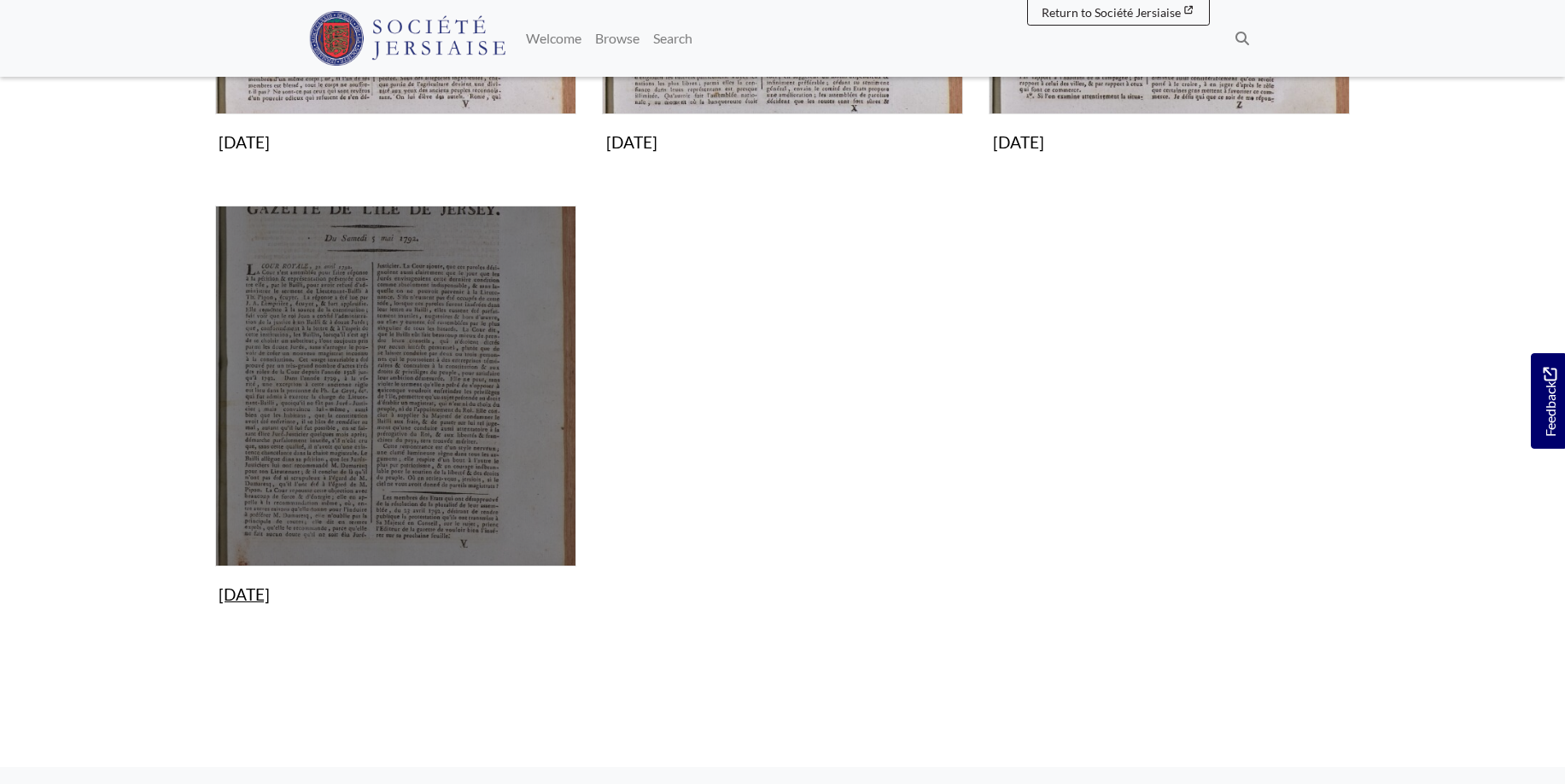
click at [489, 329] on img "Subcollection" at bounding box center [395, 386] width 361 height 361
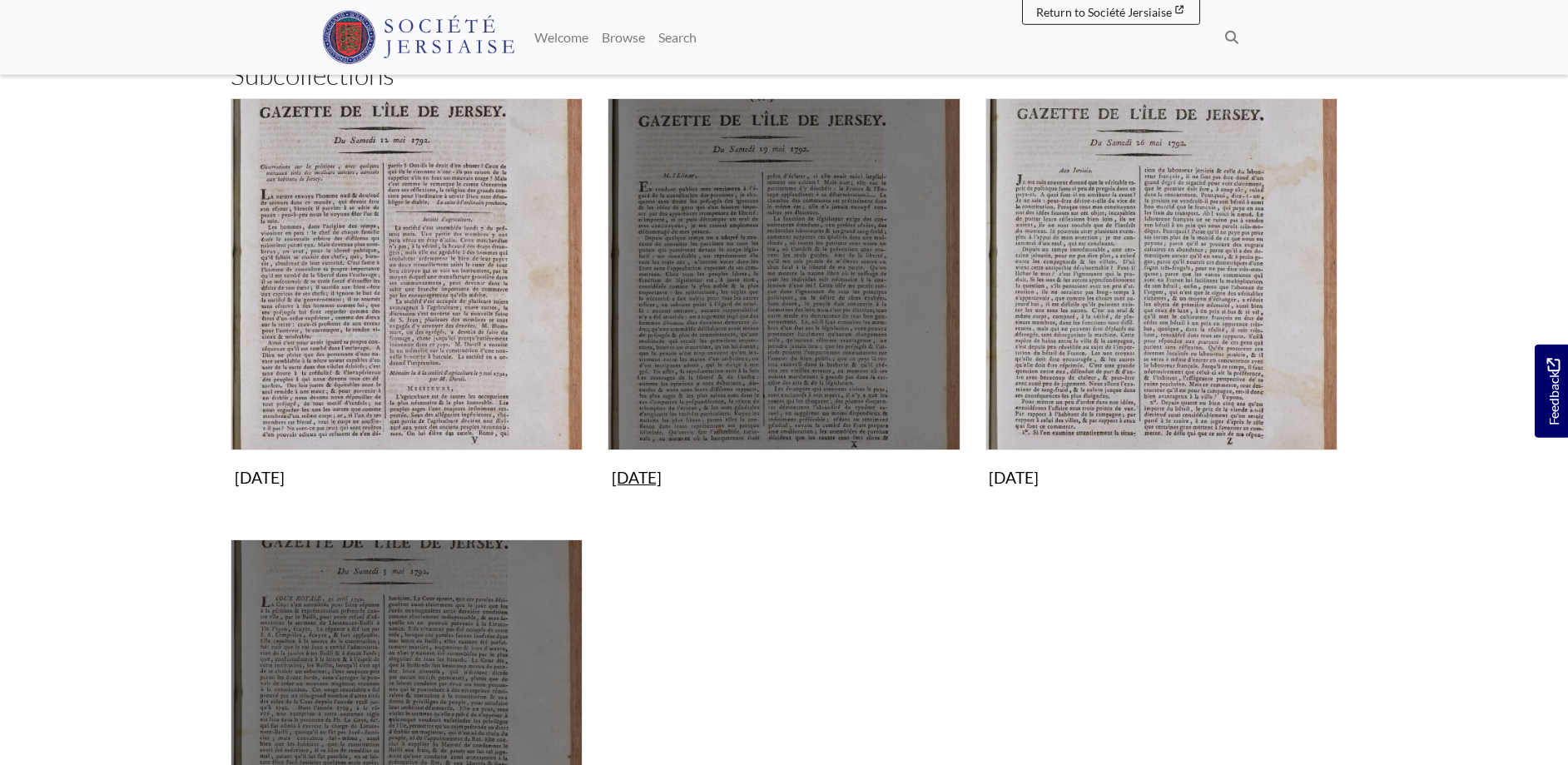
scroll to position [170, 0]
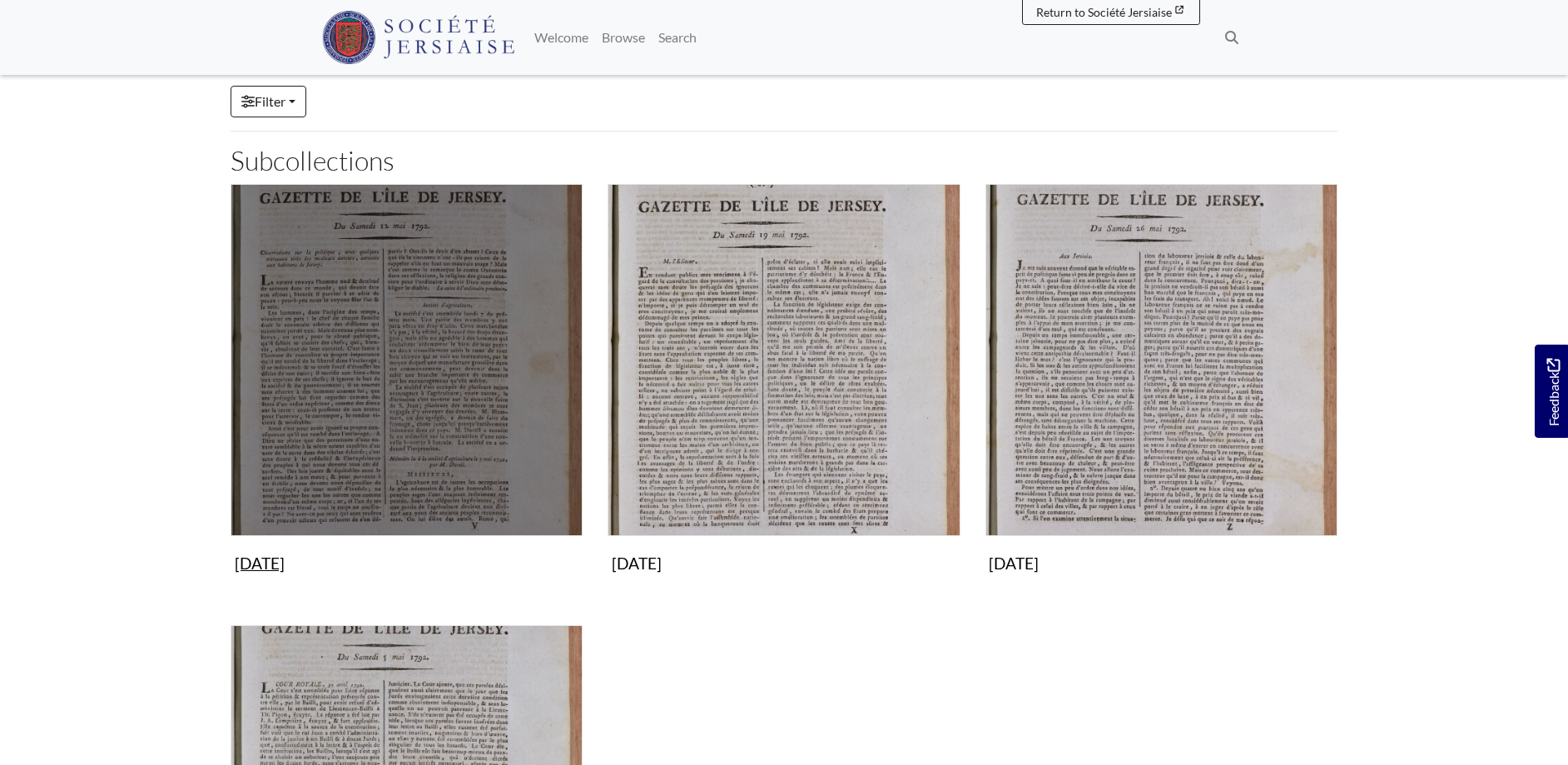
click at [418, 284] on img "Subcollection" at bounding box center [406, 360] width 352 height 352
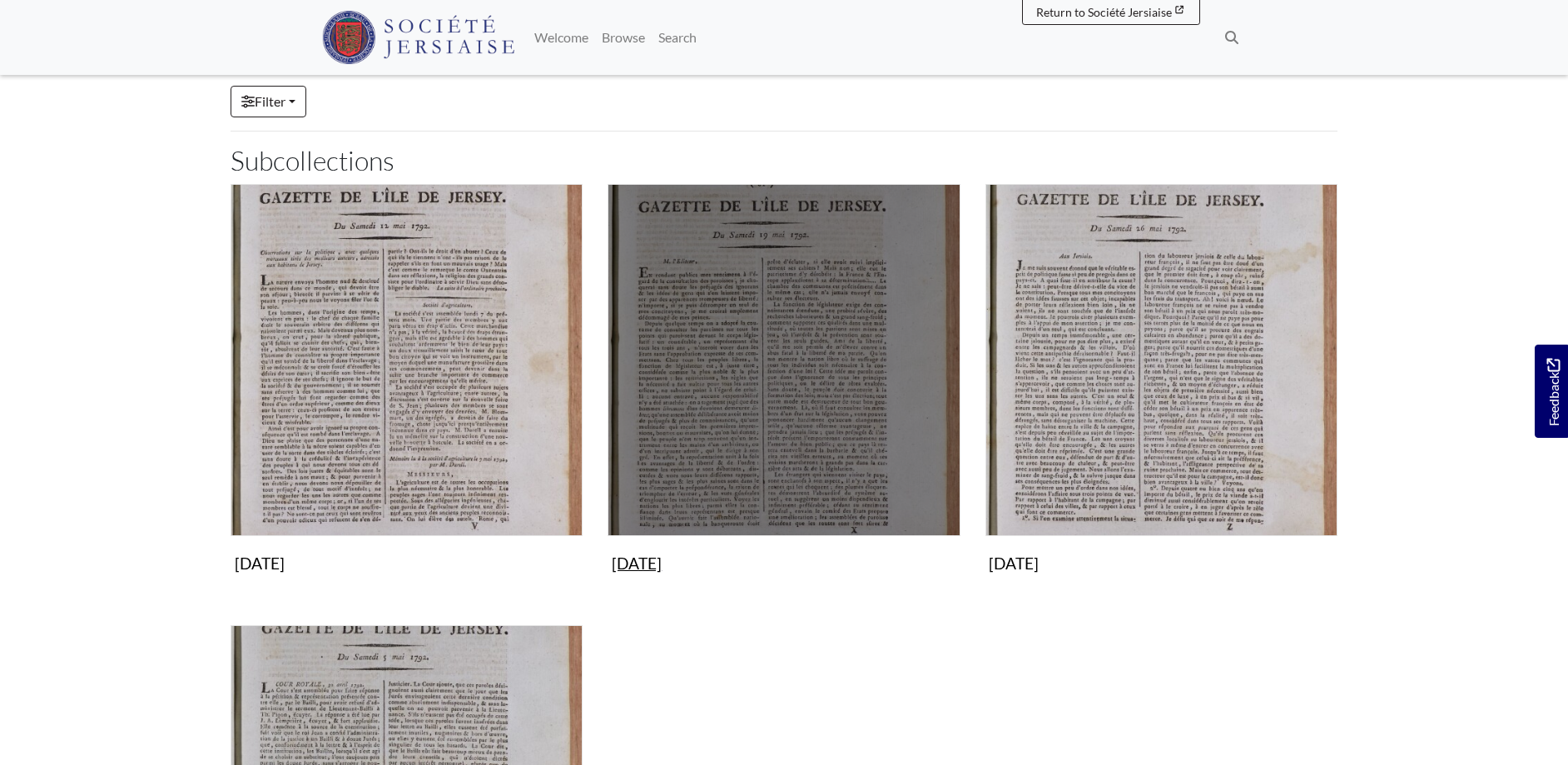
click at [827, 332] on img "Subcollection" at bounding box center [784, 360] width 352 height 352
click at [829, 388] on img "Subcollection" at bounding box center [784, 360] width 352 height 352
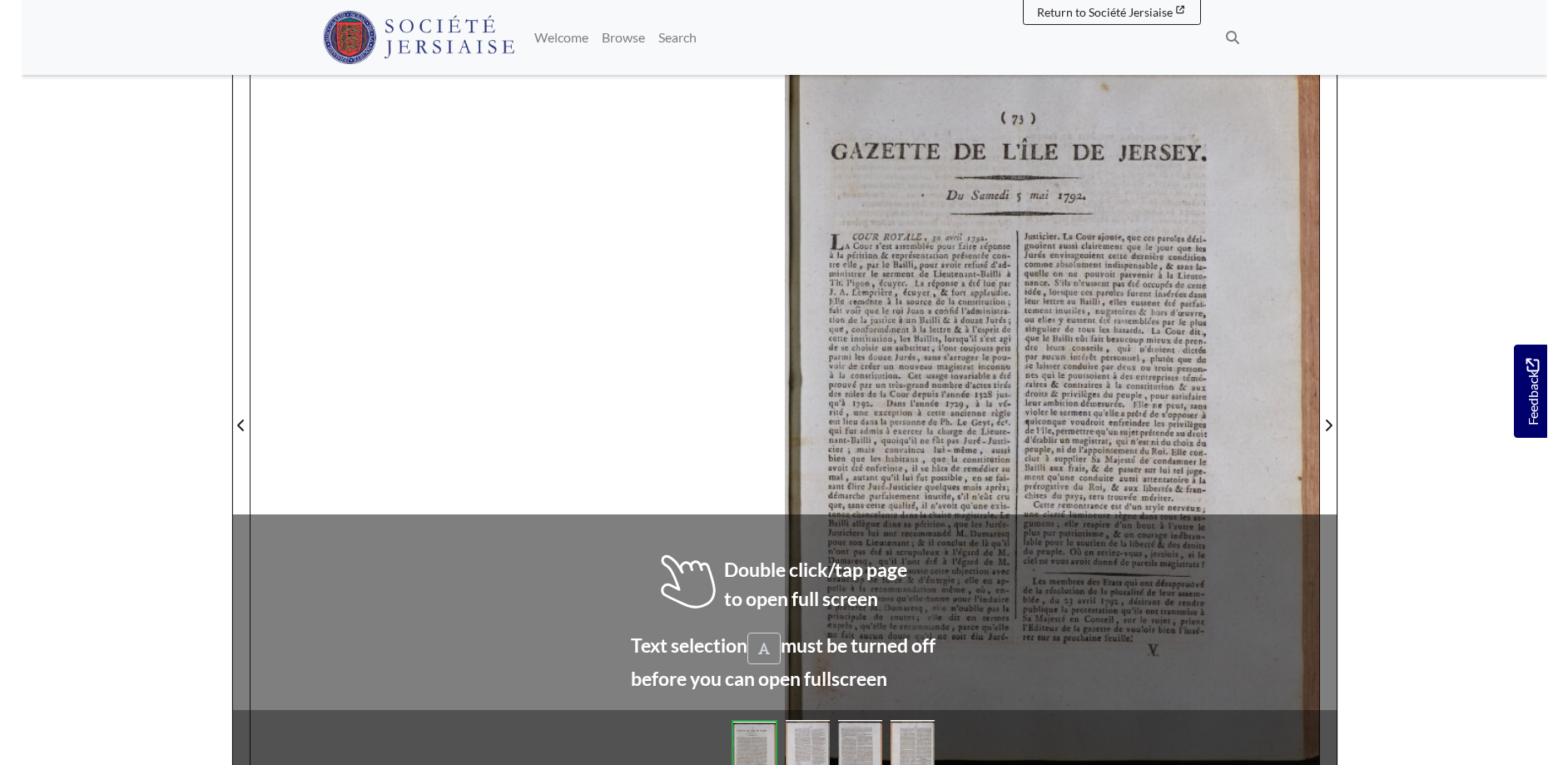
scroll to position [256, 0]
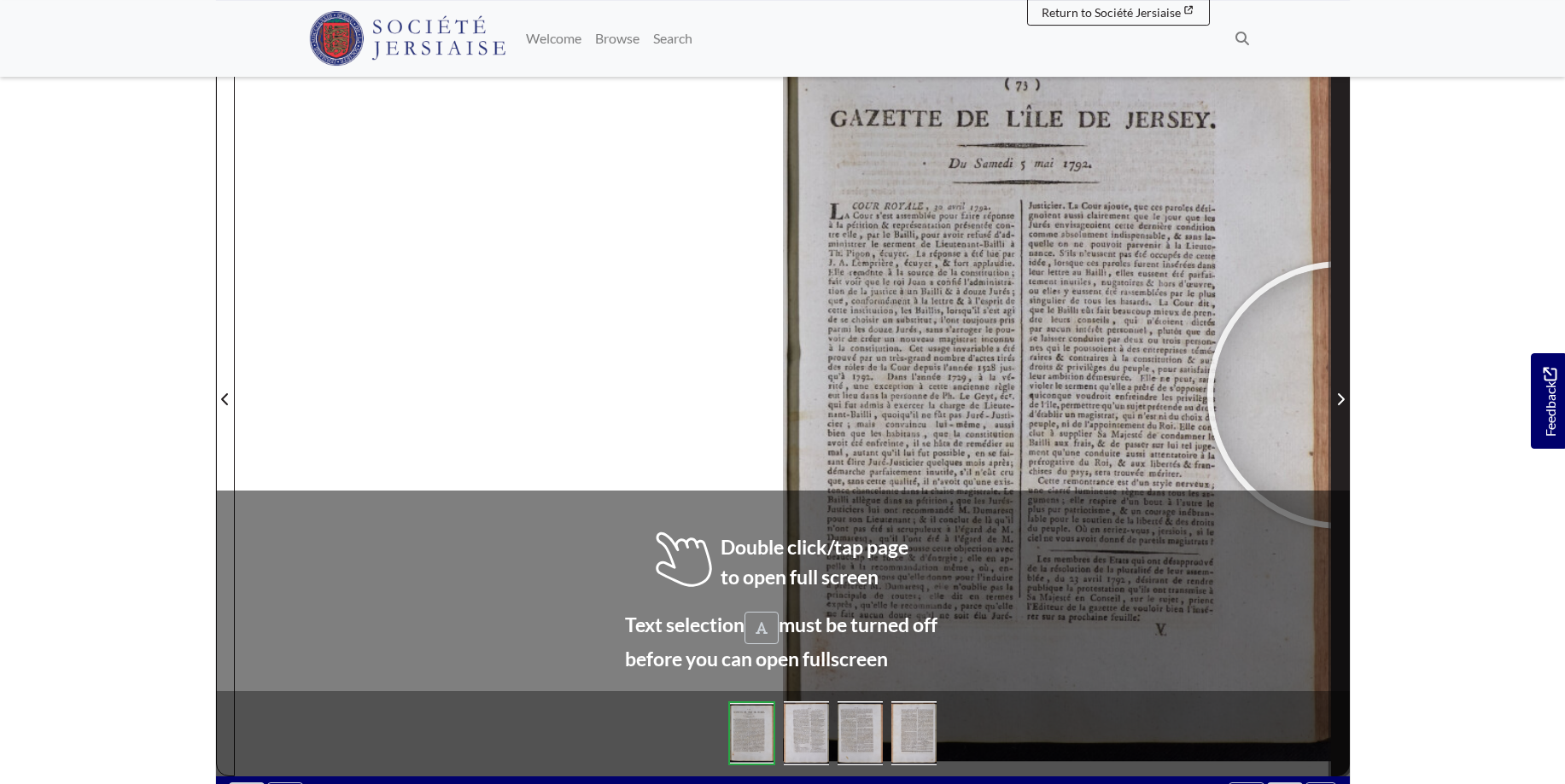
click at [1341, 394] on icon "Next Page" at bounding box center [1340, 399] width 9 height 14
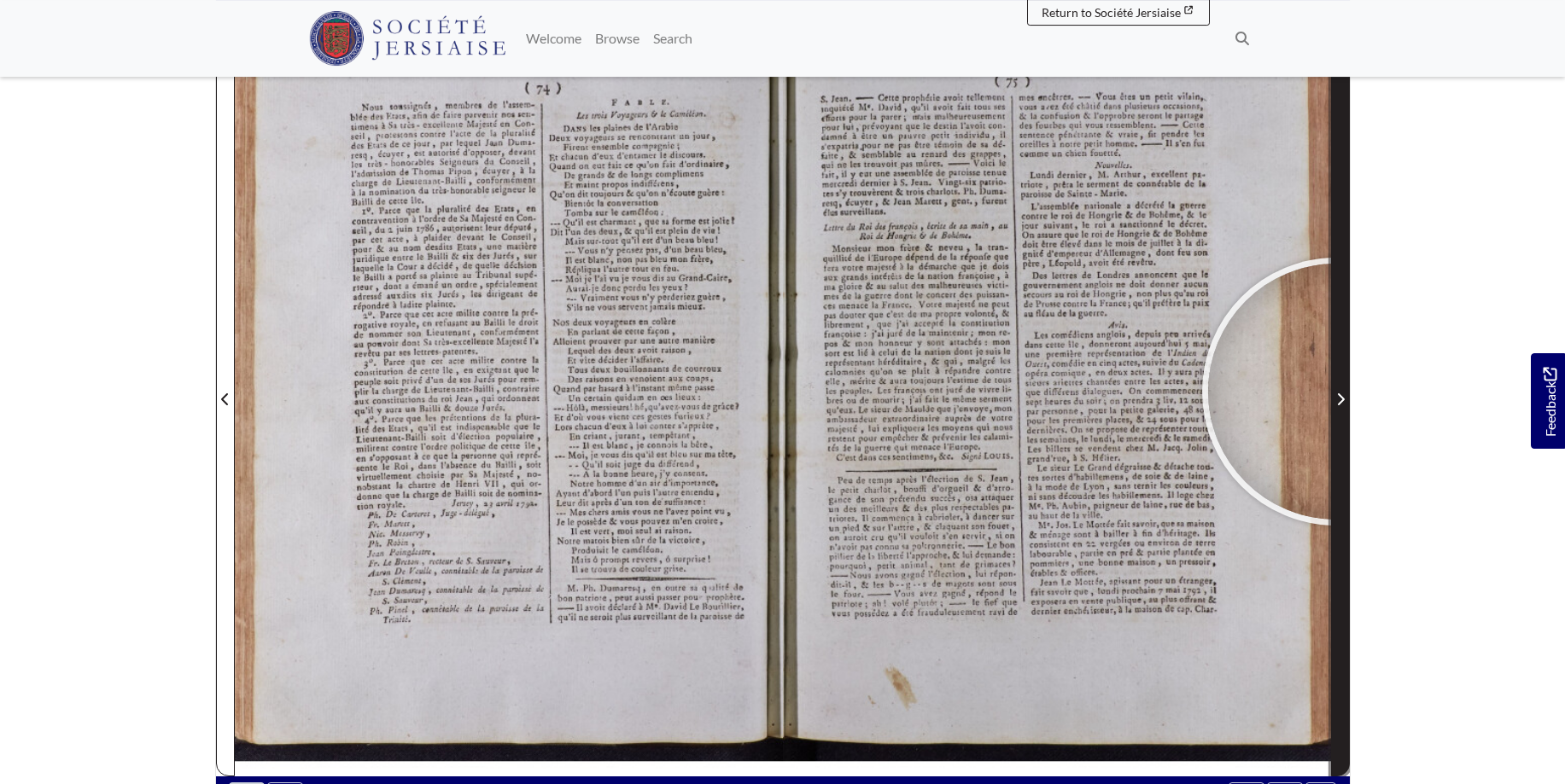
click at [1336, 392] on span "Next Page" at bounding box center [1339, 398] width 17 height 21
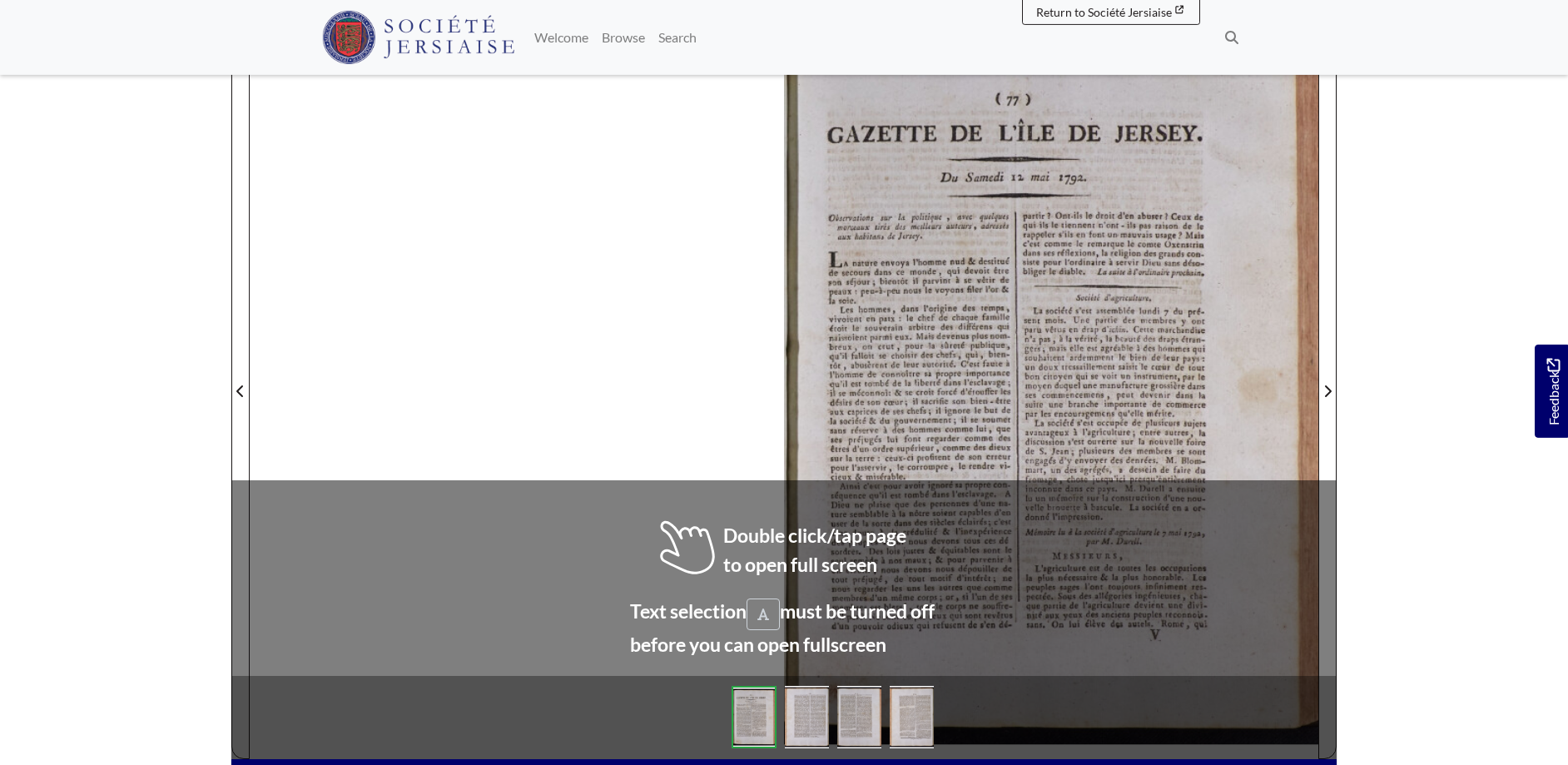
scroll to position [264, 0]
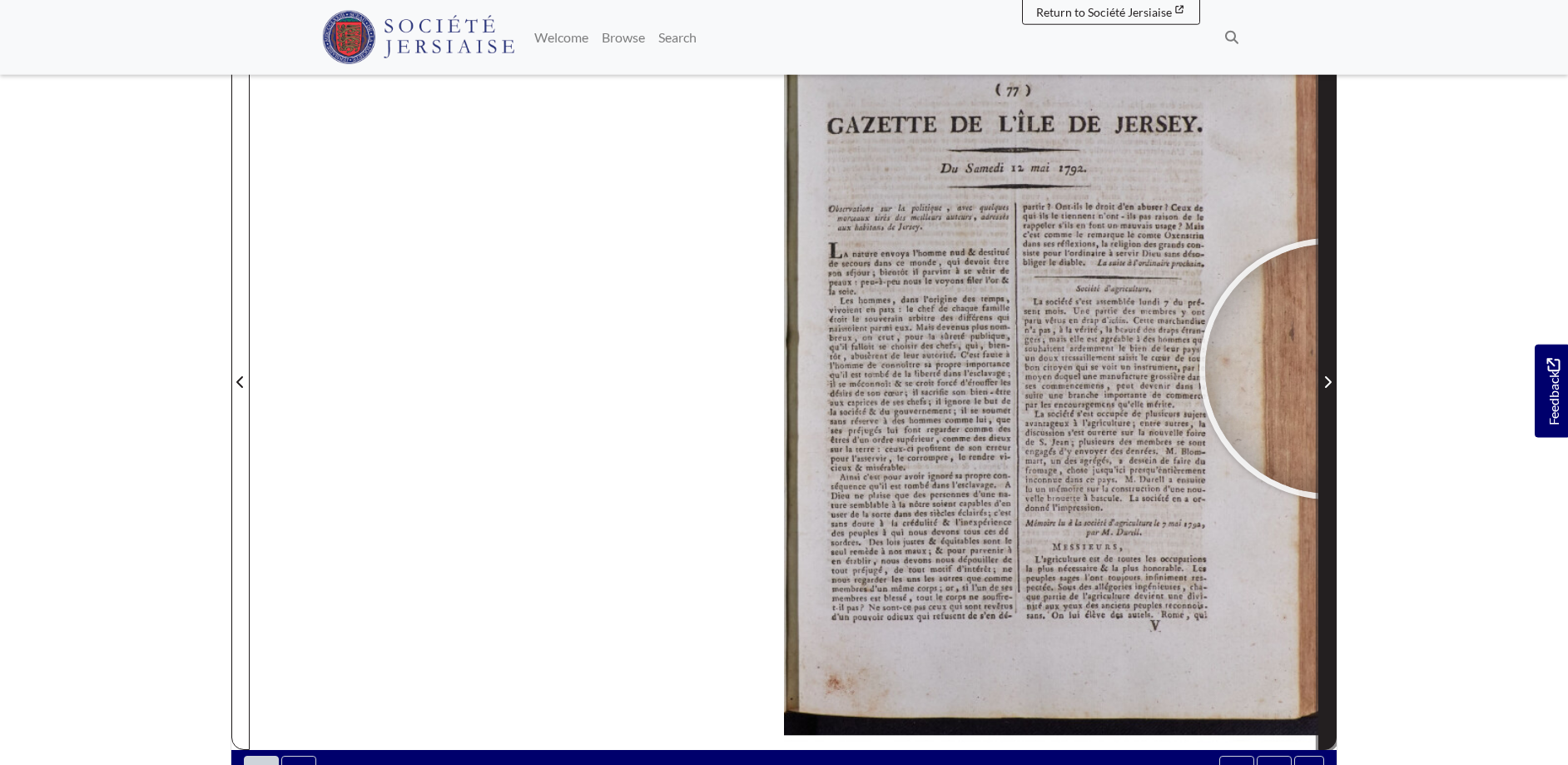
click at [1331, 369] on span "Next Page" at bounding box center [1328, 372] width 16 height 754
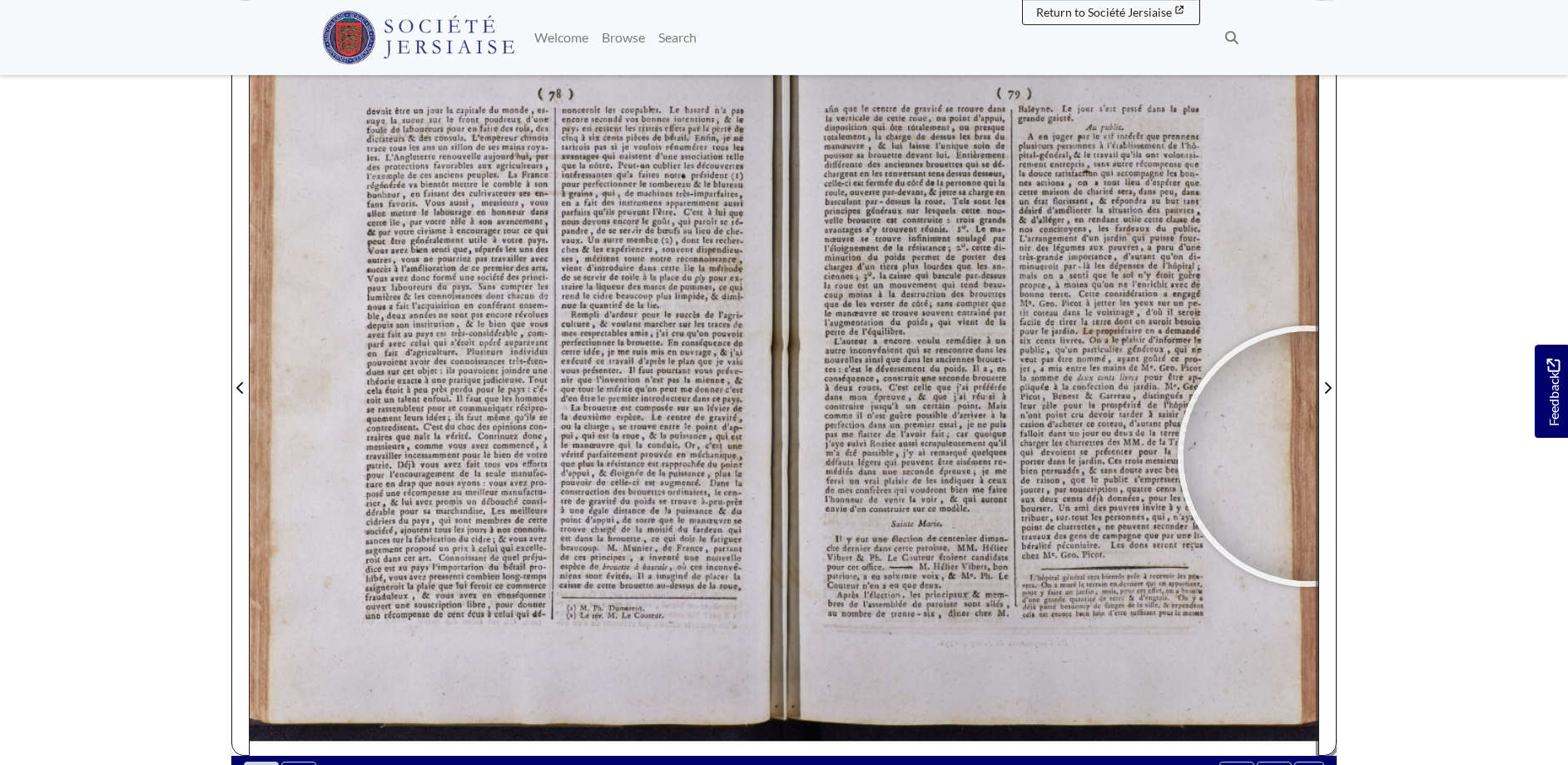
scroll to position [262, 0]
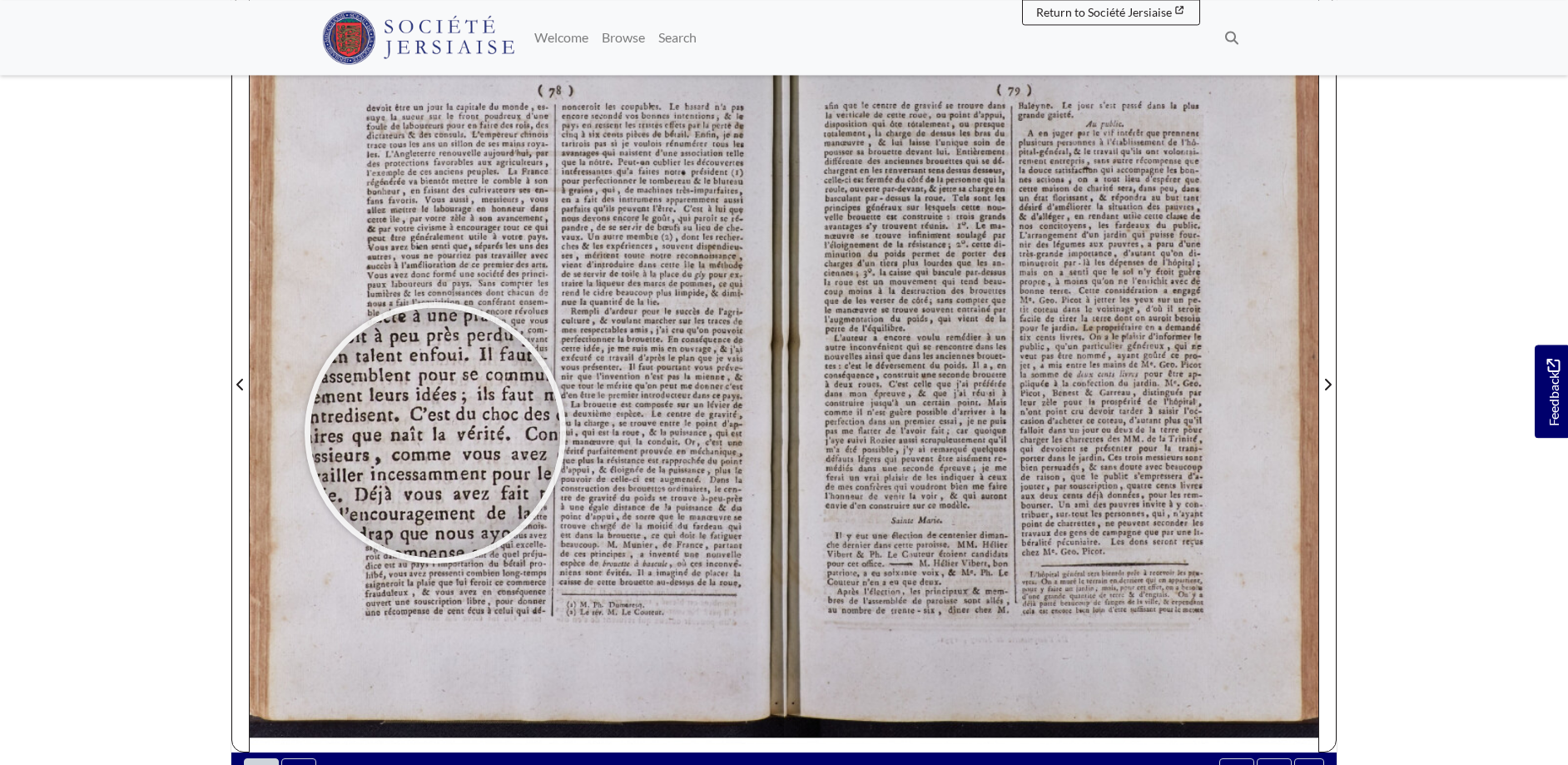
click at [435, 432] on div at bounding box center [435, 433] width 250 height 250
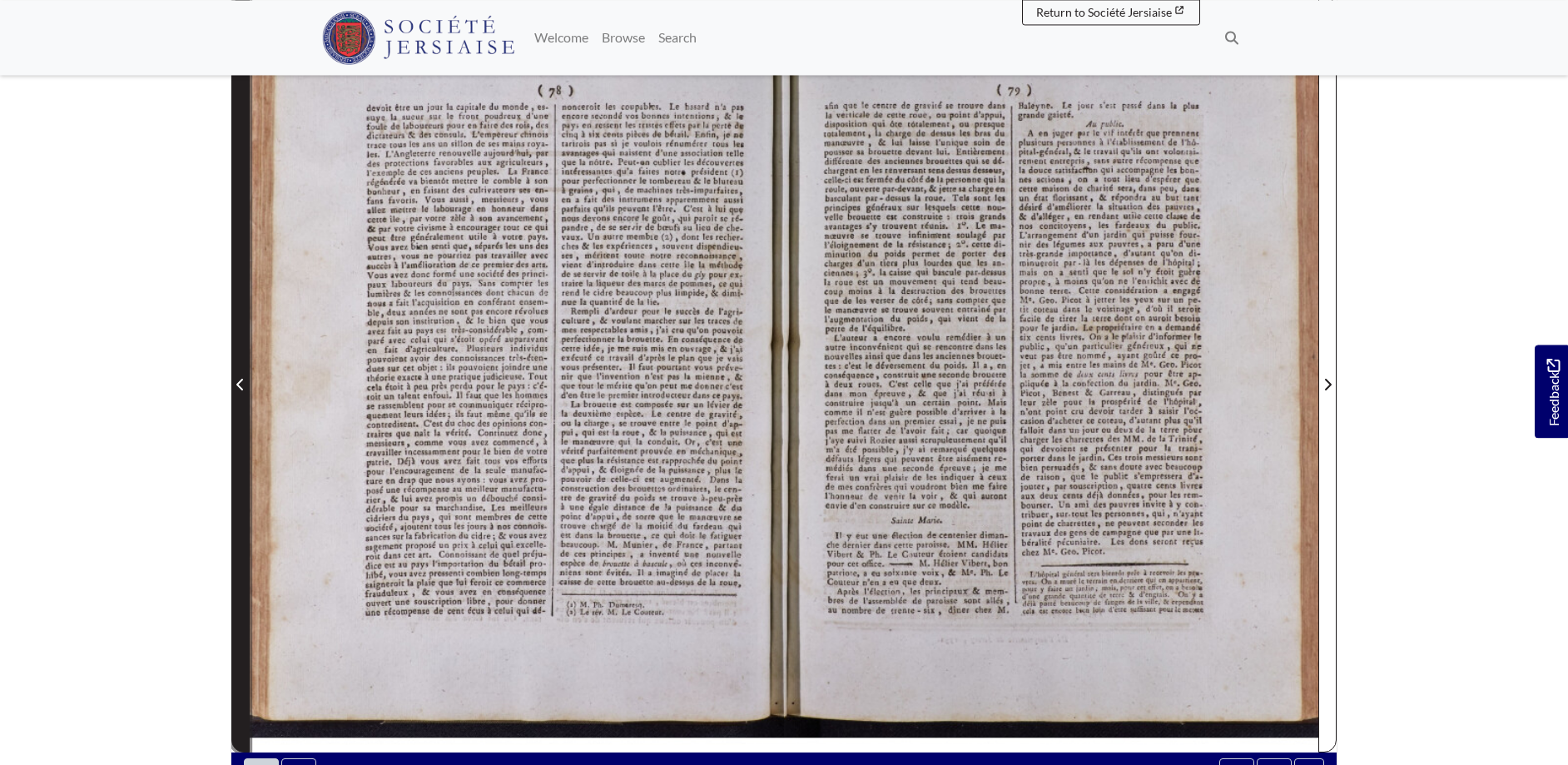
click at [244, 383] on span "Previous Page" at bounding box center [240, 384] width 16 height 20
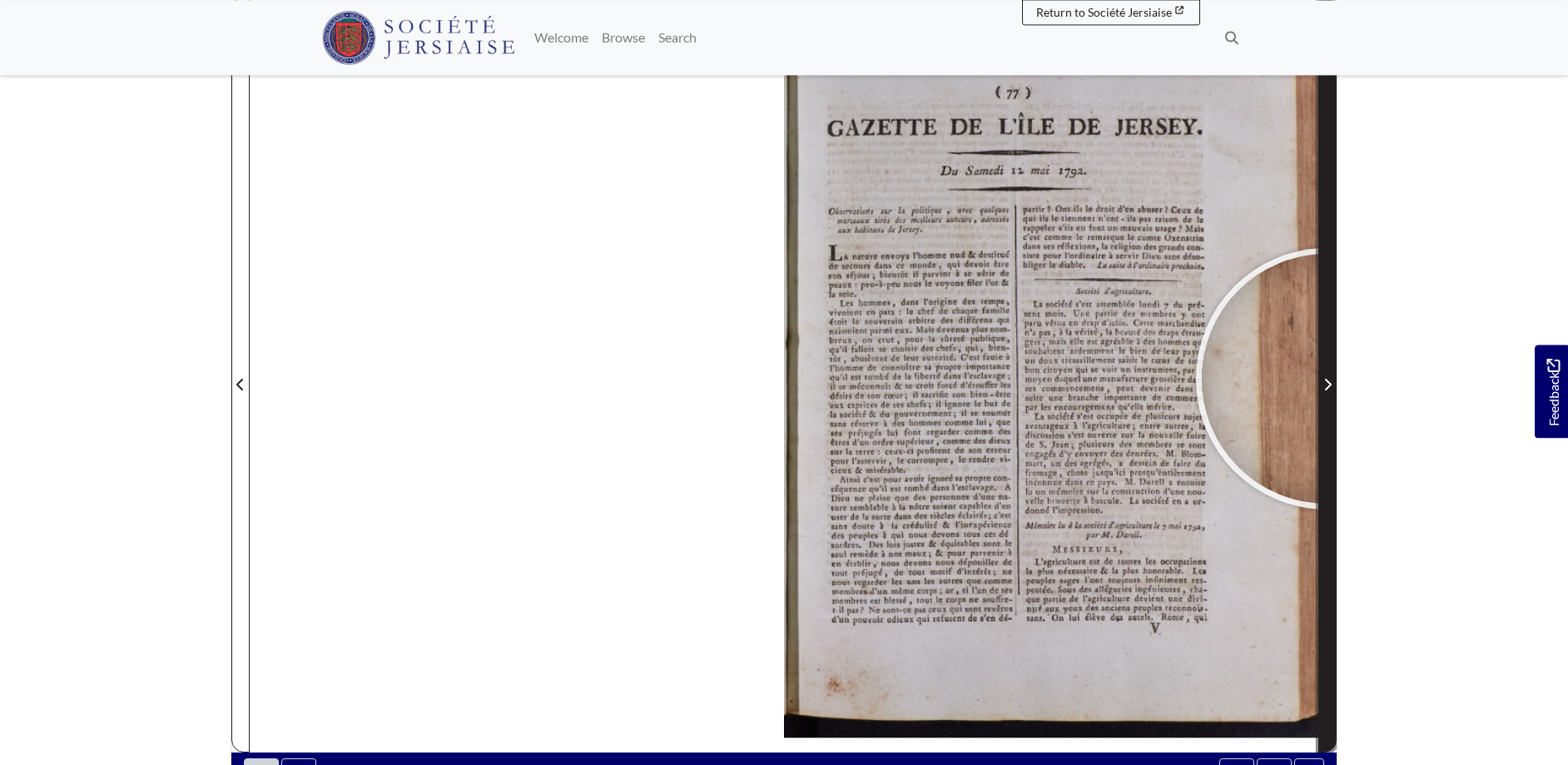
click at [1327, 379] on span "Next Page" at bounding box center [1328, 384] width 16 height 20
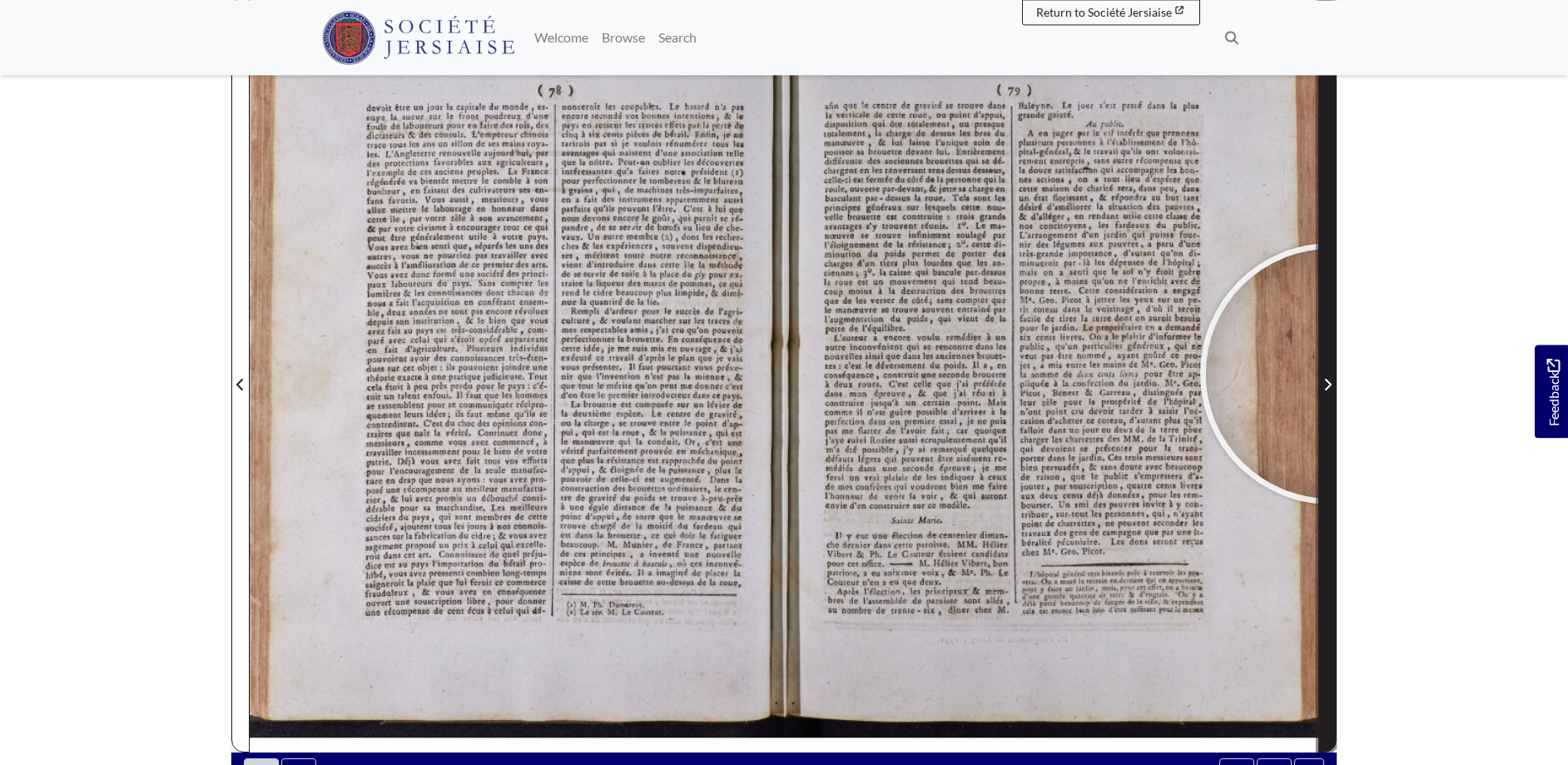
click at [1331, 373] on span "Next Page" at bounding box center [1328, 374] width 16 height 754
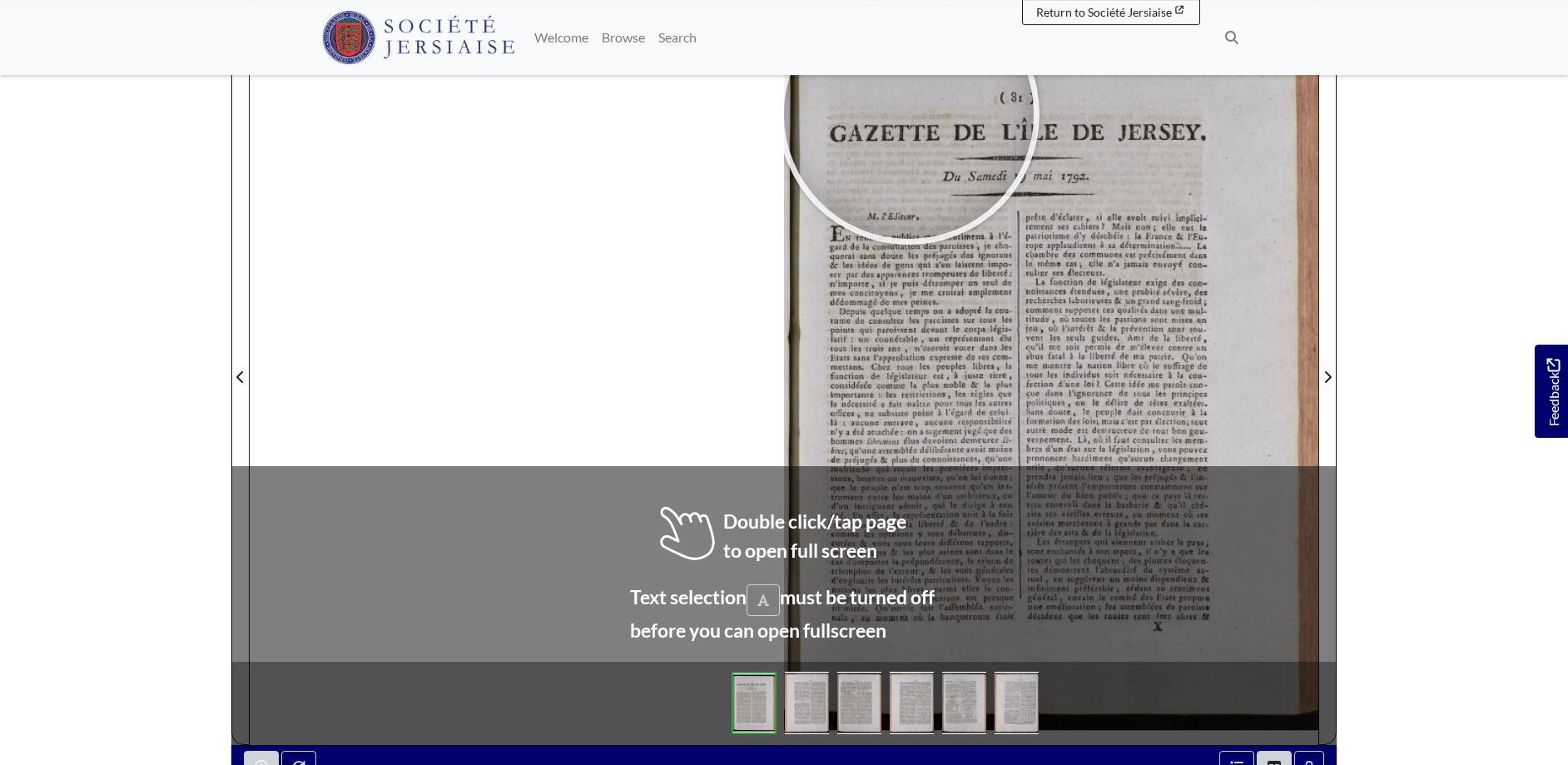
scroll to position [272, 0]
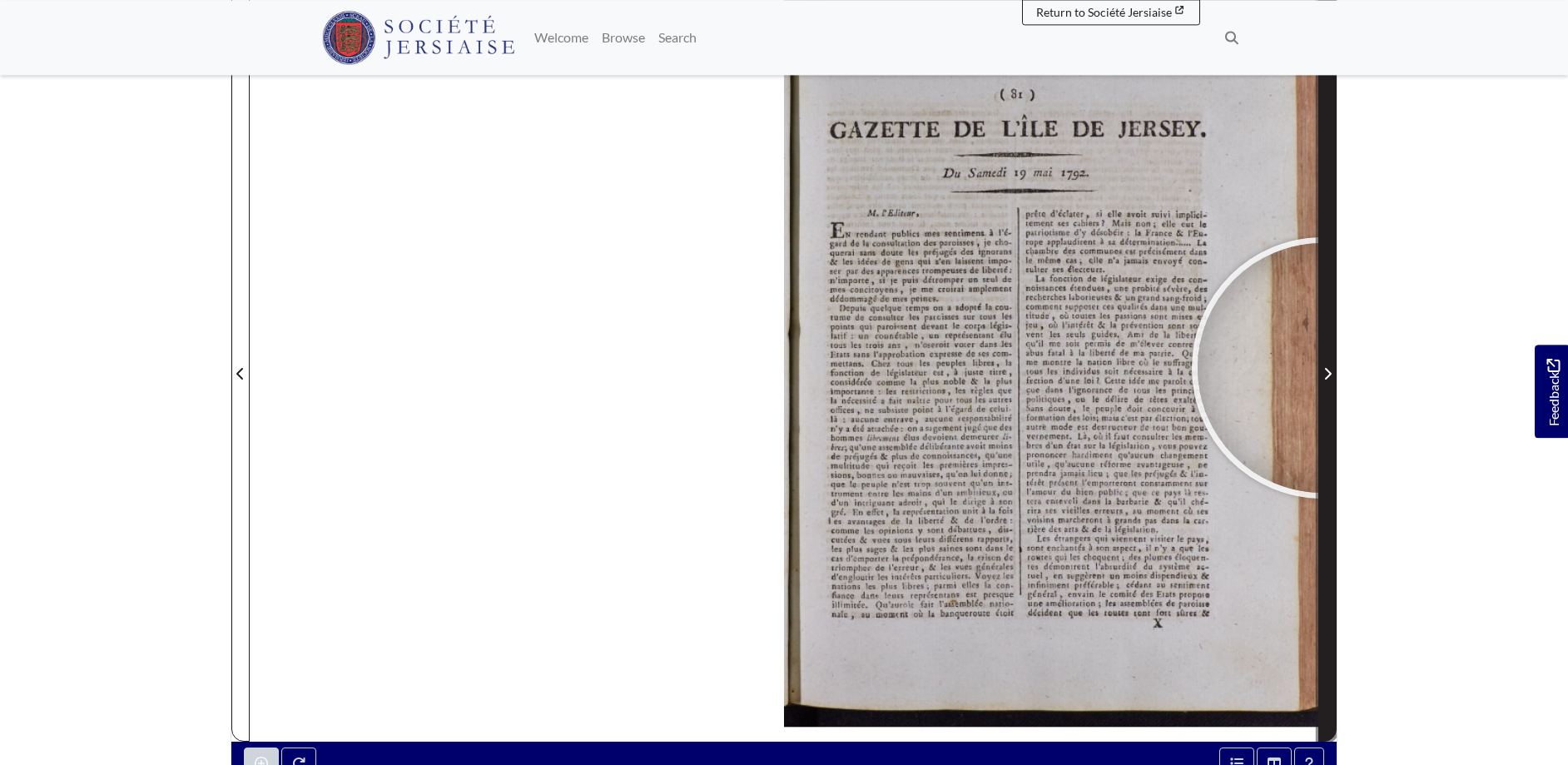
click at [1323, 367] on span "Next Page" at bounding box center [1328, 373] width 16 height 20
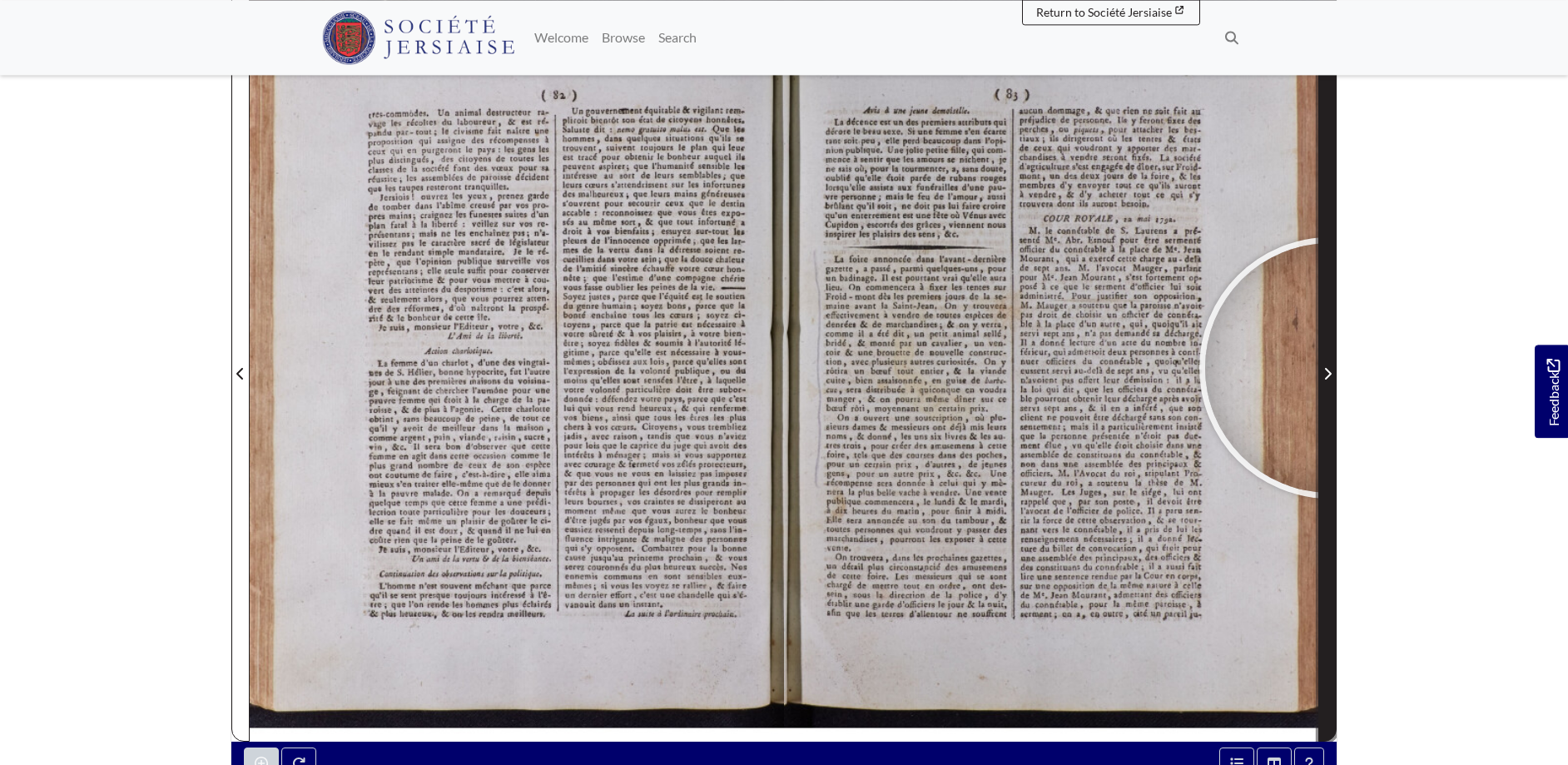
click at [1330, 367] on span "Next Page" at bounding box center [1328, 373] width 16 height 20
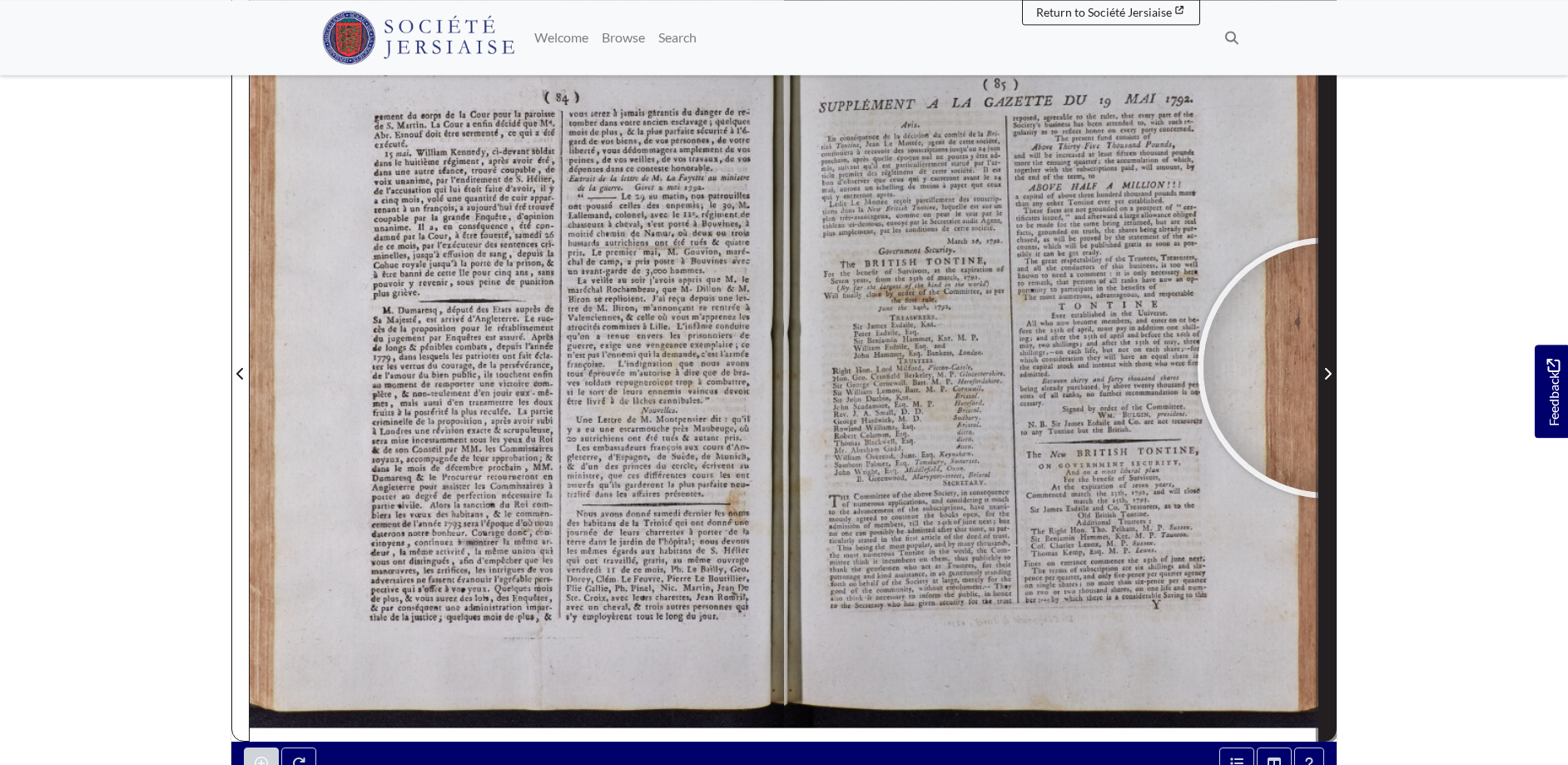
click at [1328, 367] on span "Next Page" at bounding box center [1328, 373] width 16 height 20
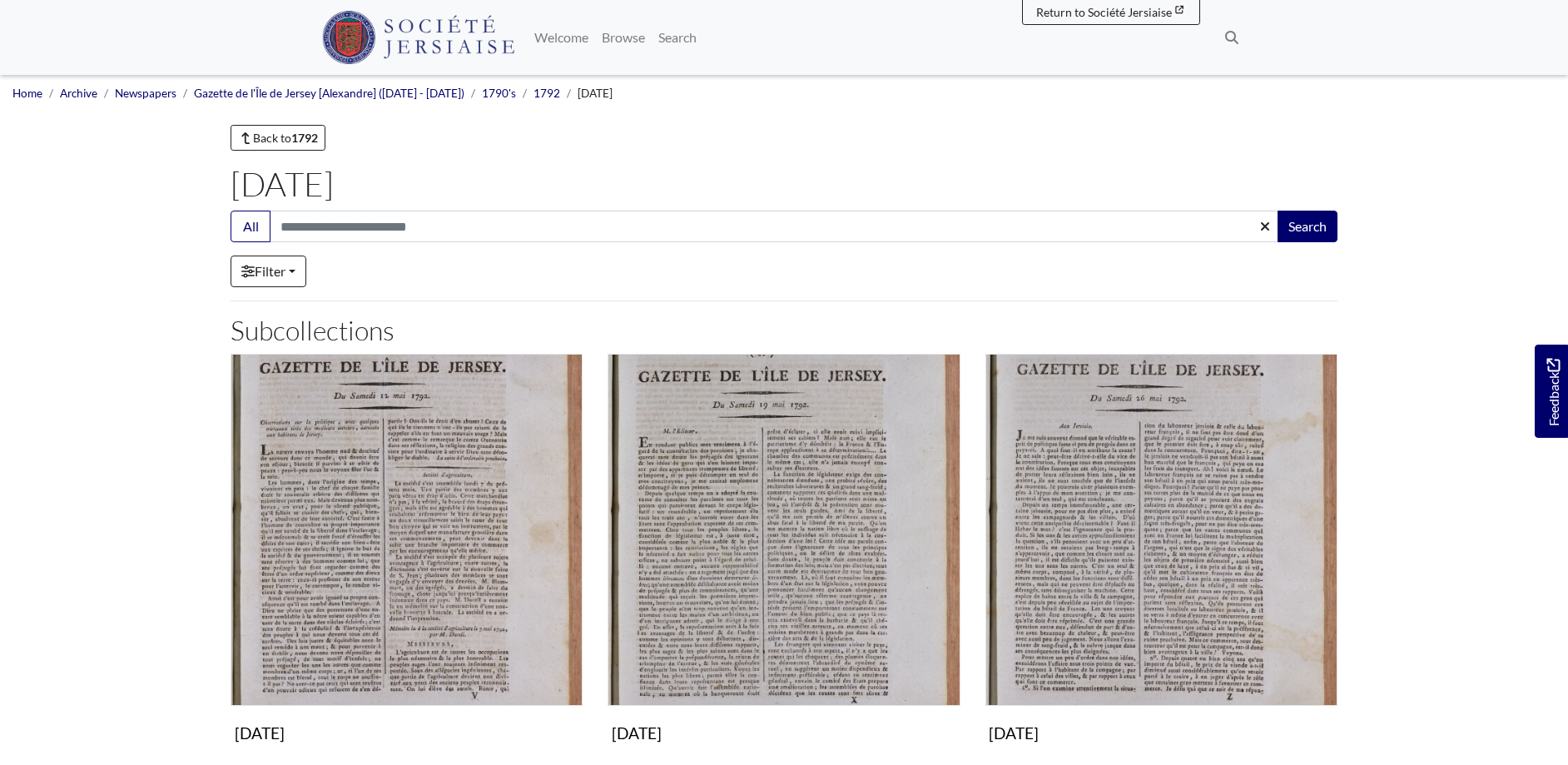
scroll to position [170, 0]
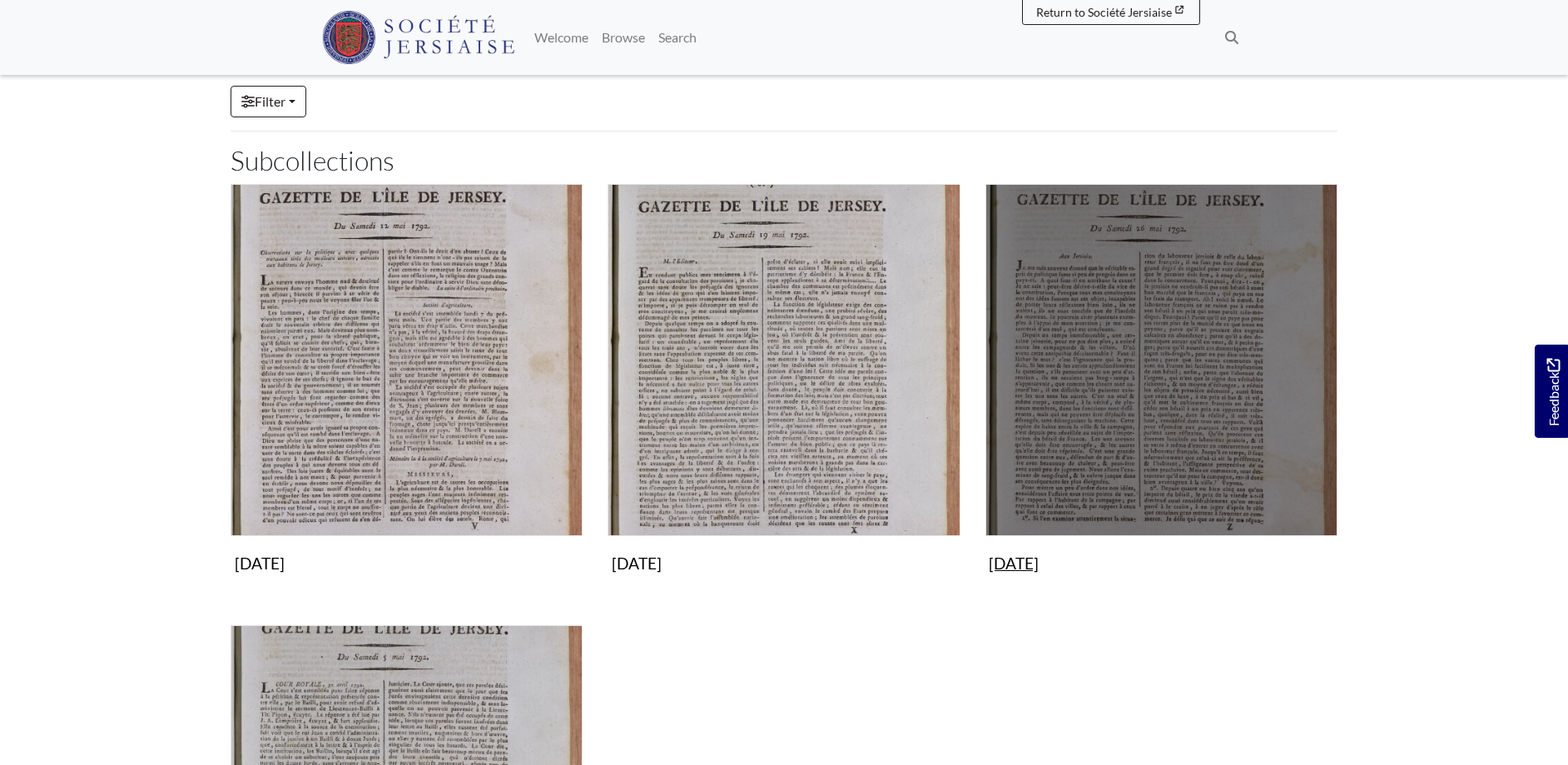
click at [1121, 290] on img "Subcollection" at bounding box center [1161, 360] width 352 height 352
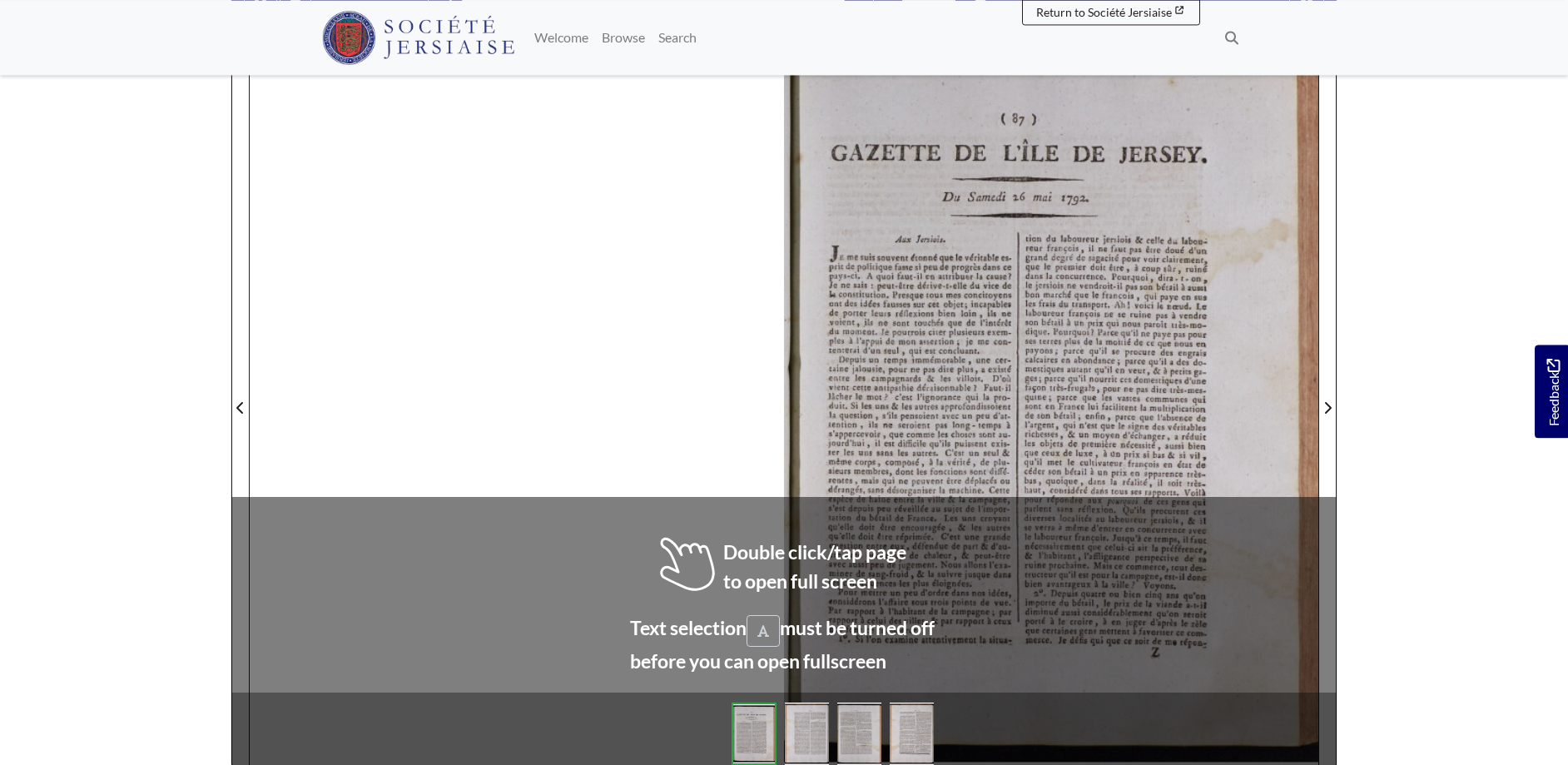
scroll to position [242, 0]
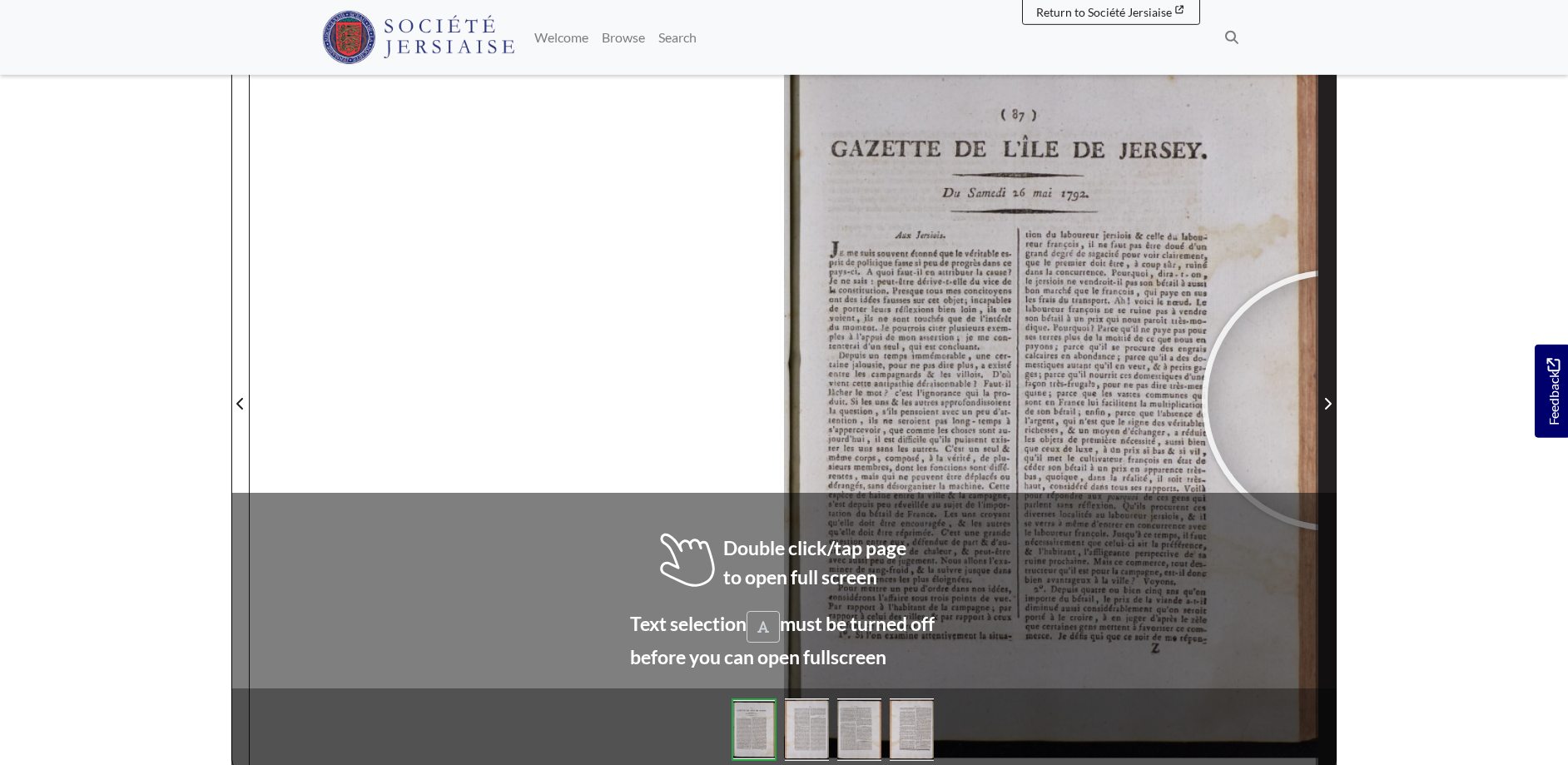
click at [1332, 400] on span "Next Page" at bounding box center [1328, 403] width 16 height 20
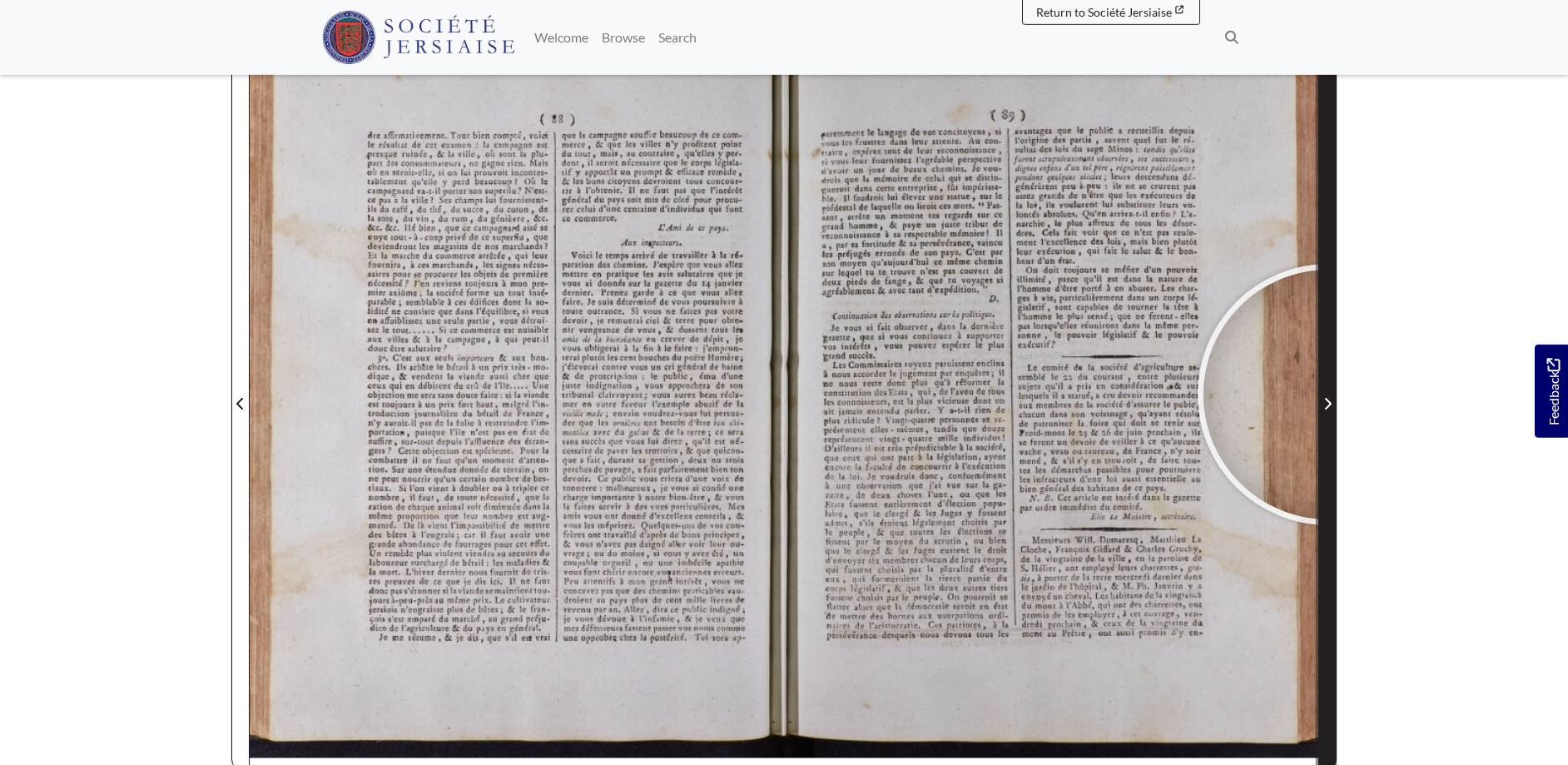
click at [1329, 395] on span "Next Page" at bounding box center [1328, 403] width 16 height 20
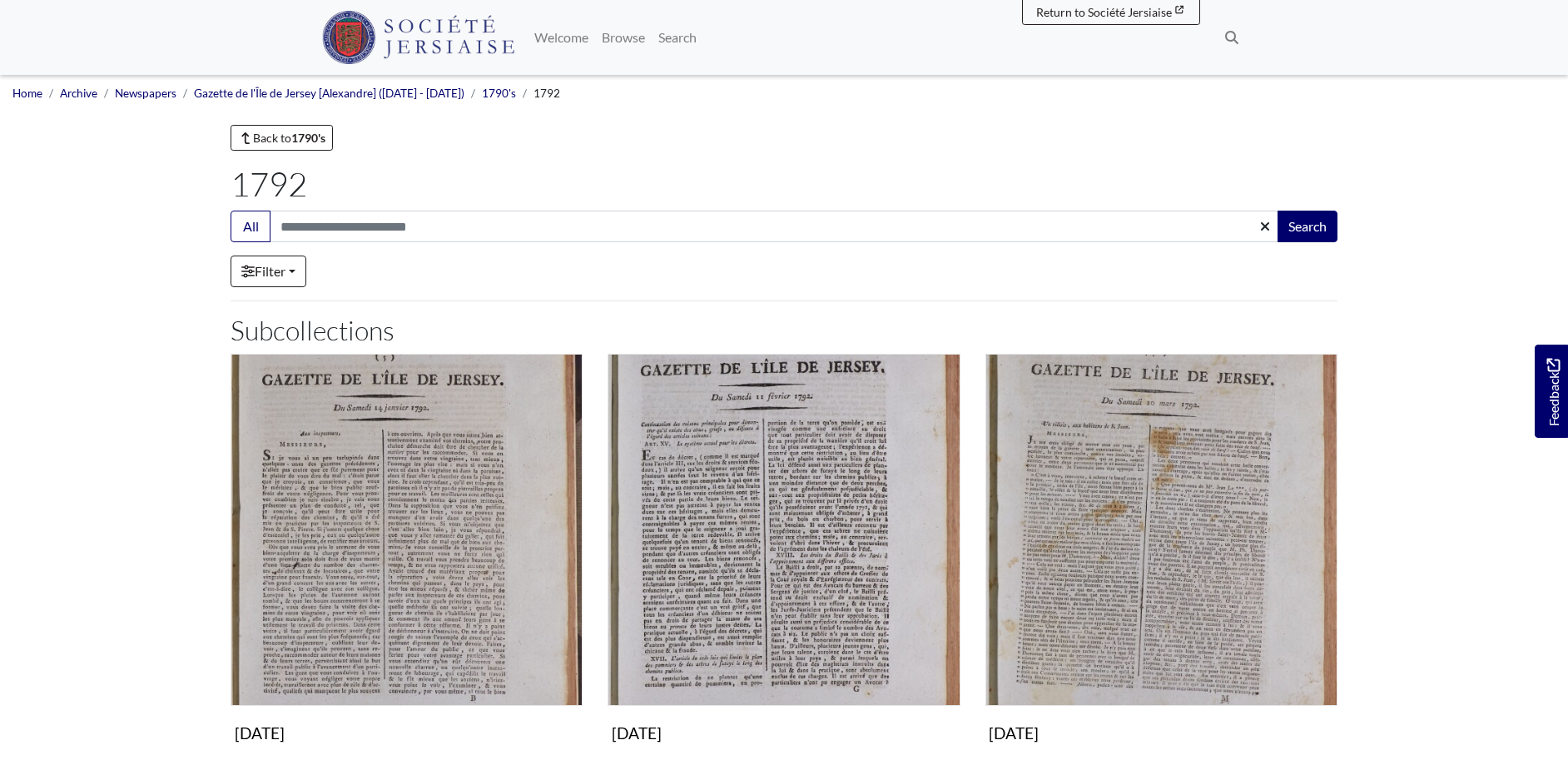
scroll to position [594, 0]
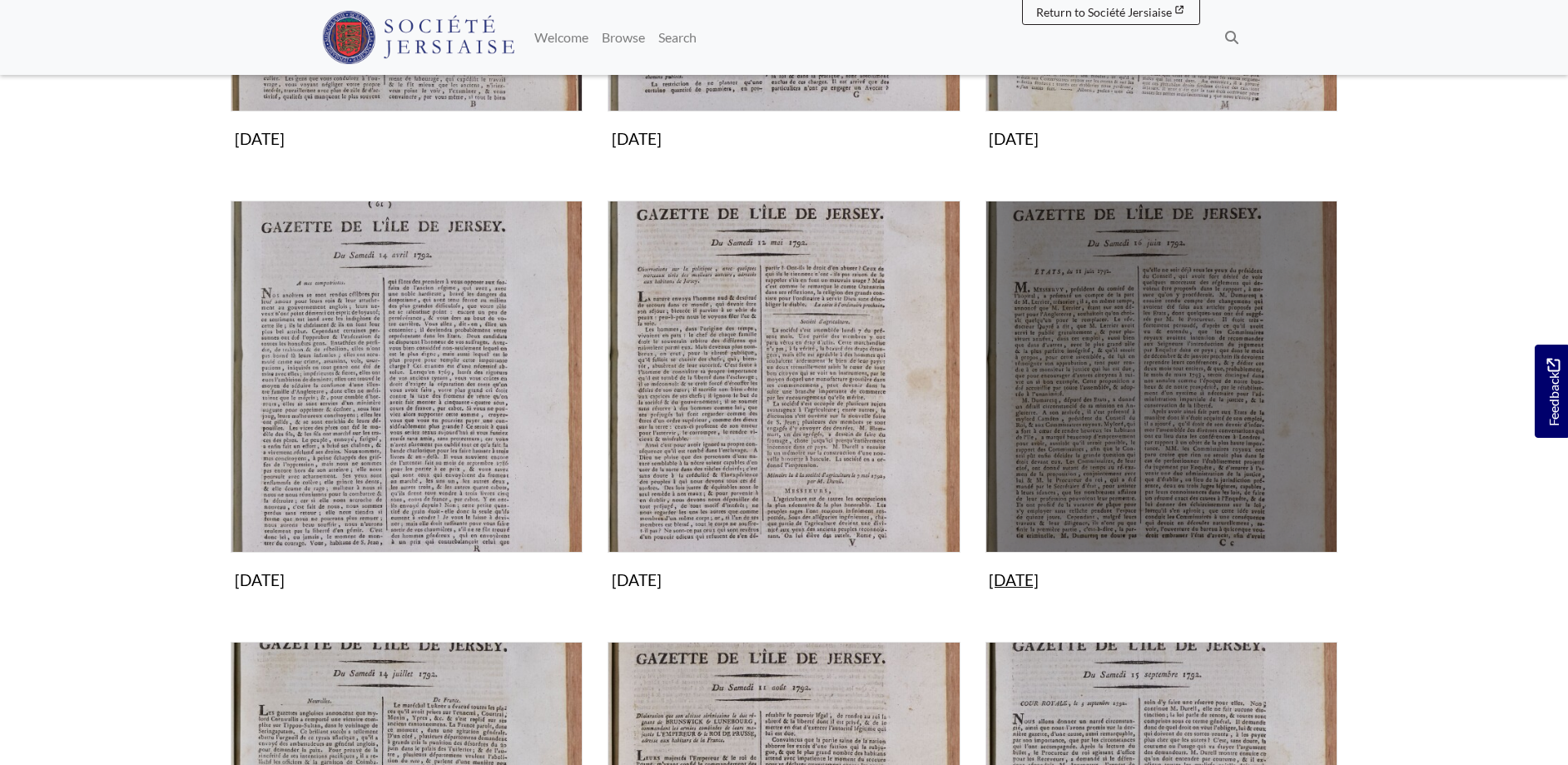
click at [1191, 433] on img "Subcollection" at bounding box center [1161, 376] width 352 height 352
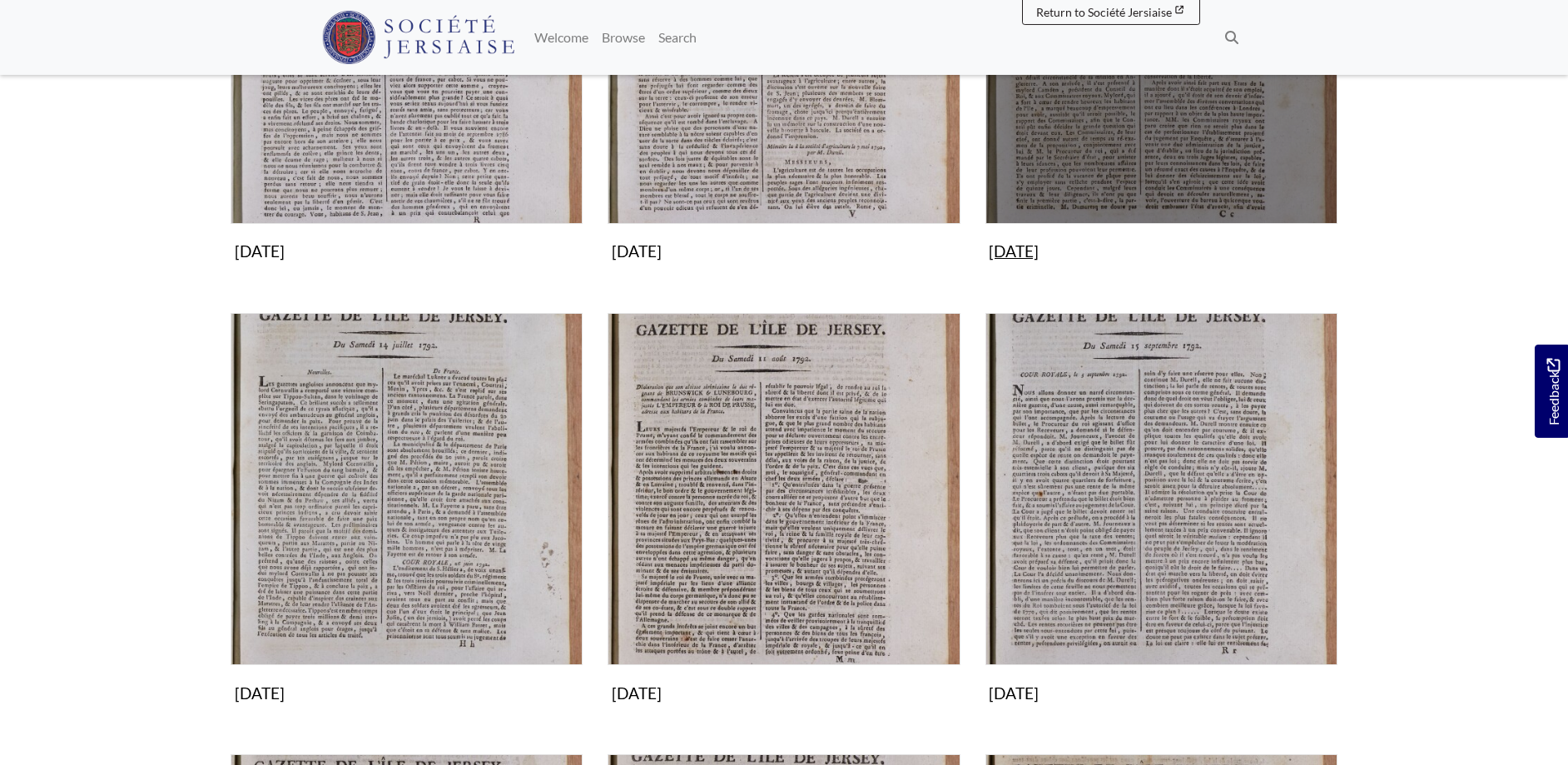
scroll to position [934, 0]
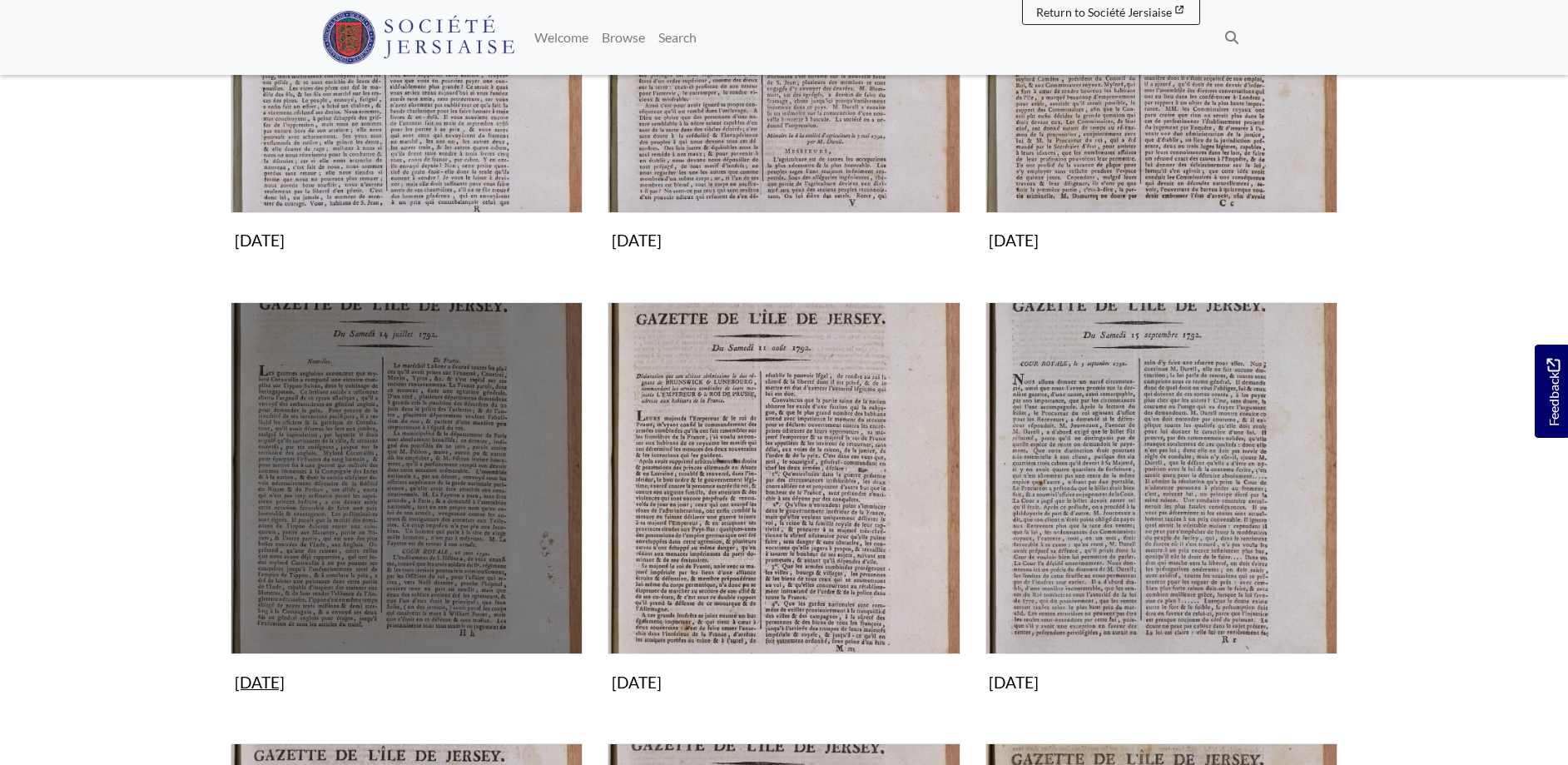
click at [348, 381] on img "Subcollection" at bounding box center [406, 478] width 352 height 352
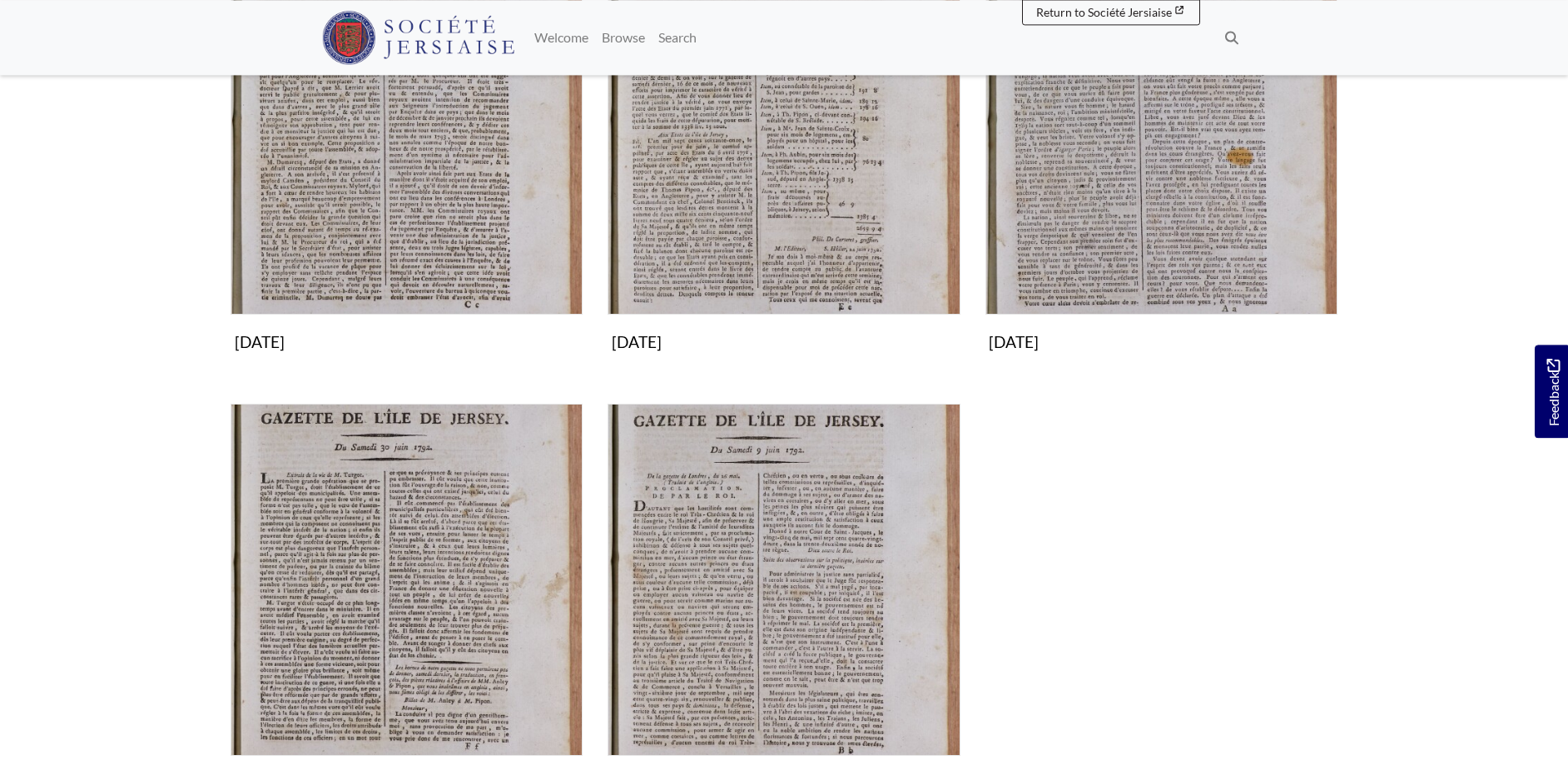
scroll to position [425, 0]
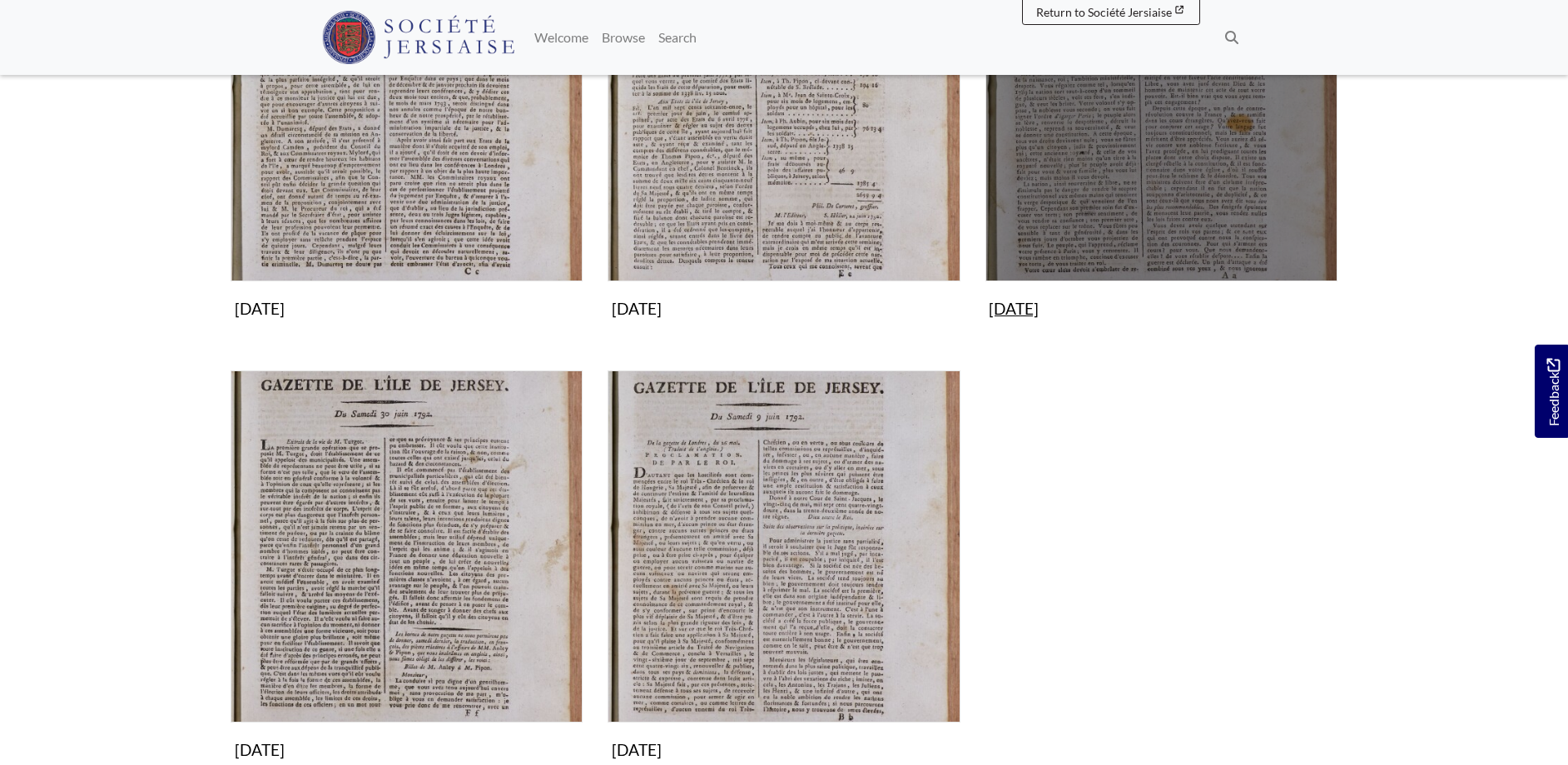
click at [1187, 143] on img "Subcollection" at bounding box center [1161, 105] width 352 height 352
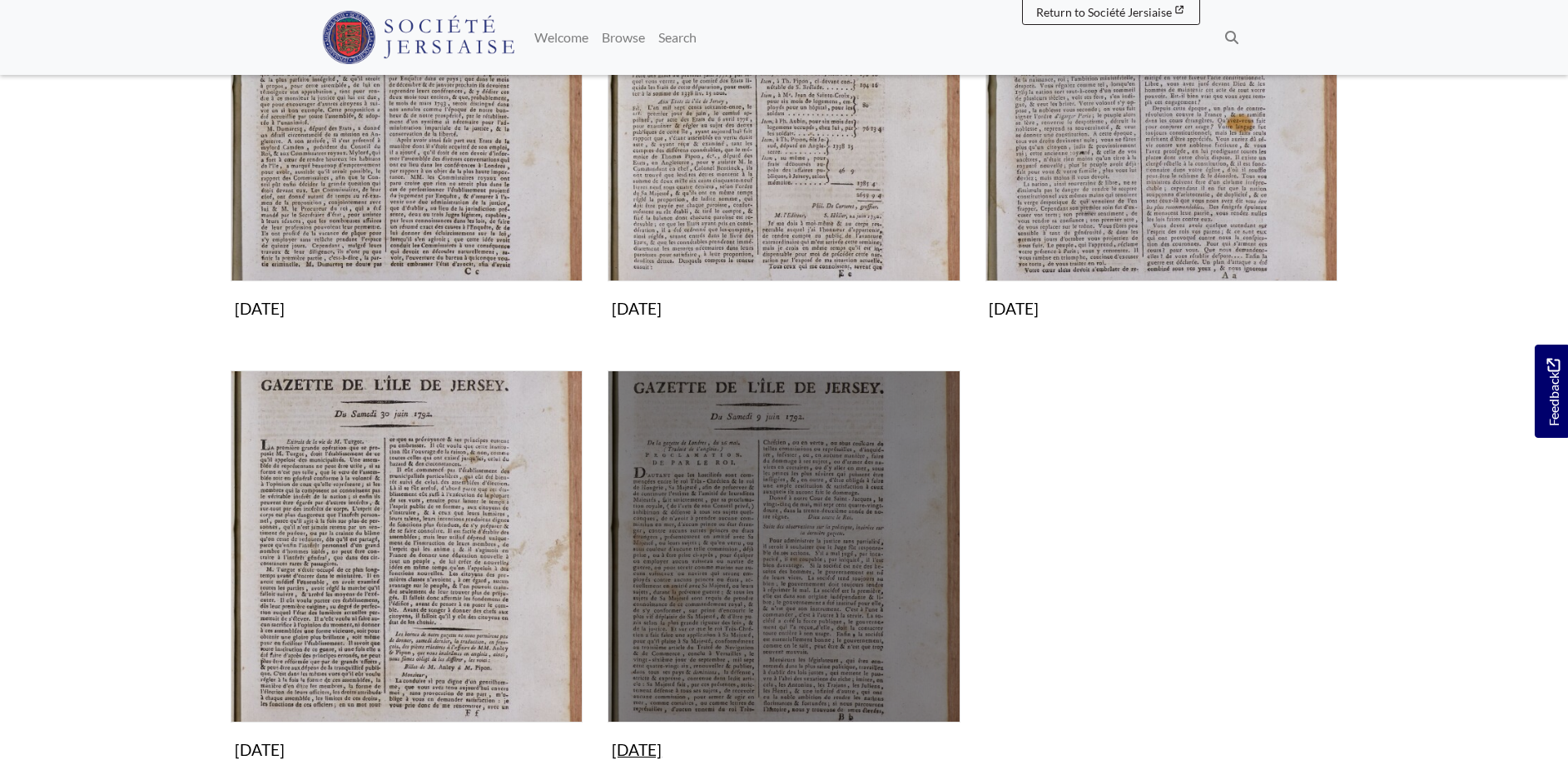
click at [774, 519] on img "Subcollection" at bounding box center [784, 546] width 352 height 352
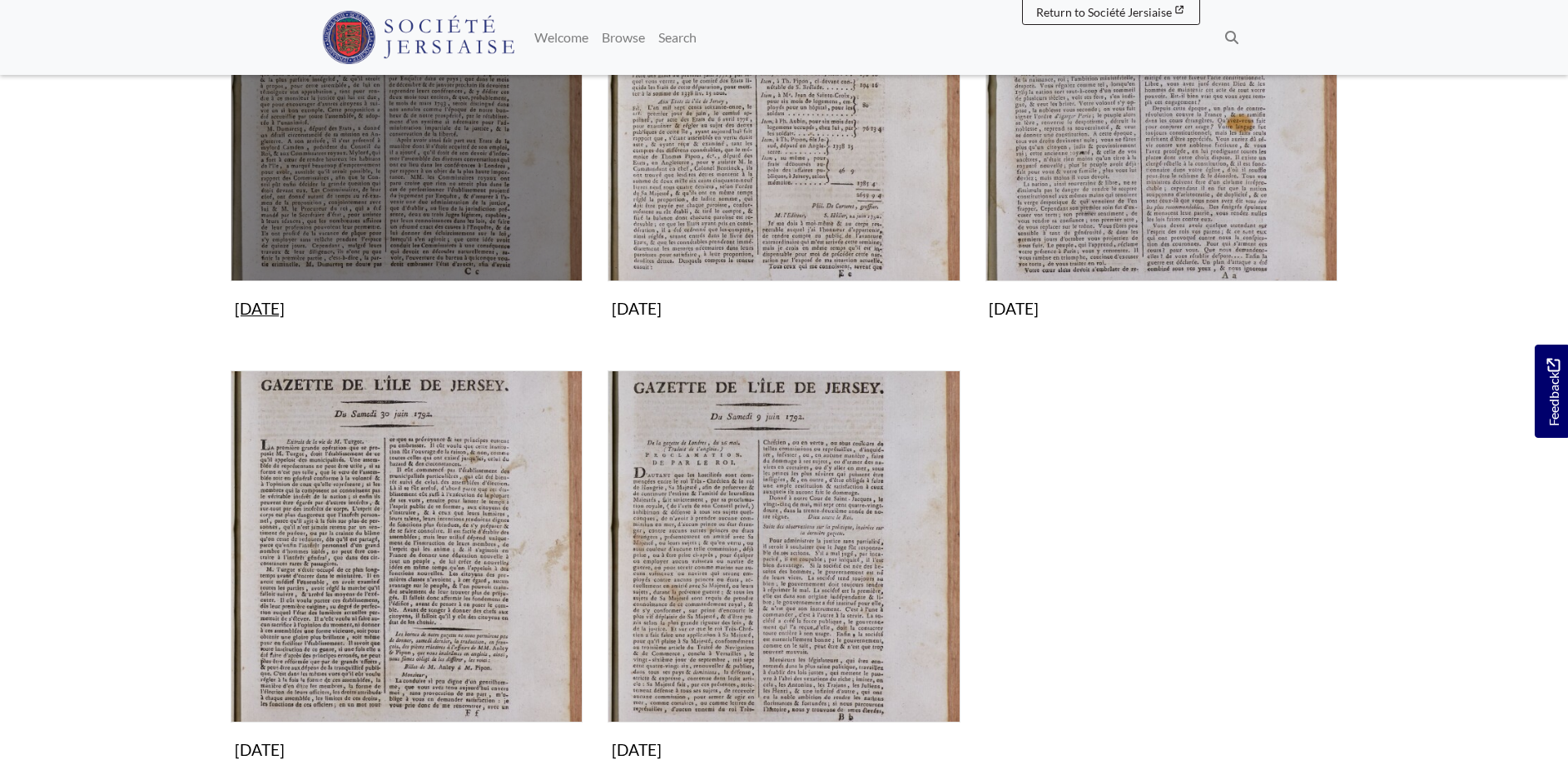
click at [442, 186] on img "Subcollection" at bounding box center [406, 105] width 352 height 352
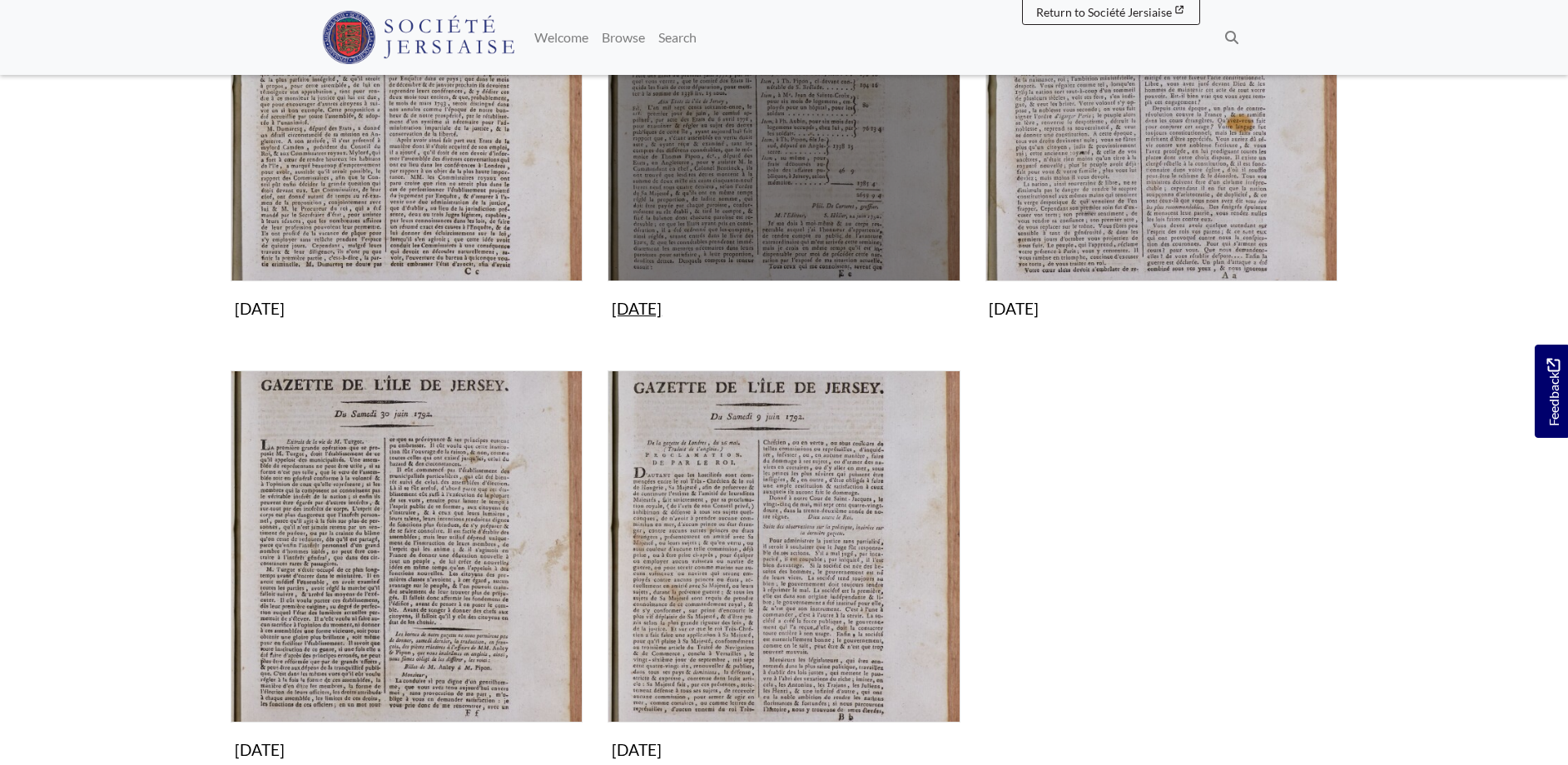
click at [779, 163] on img "Subcollection" at bounding box center [784, 105] width 352 height 352
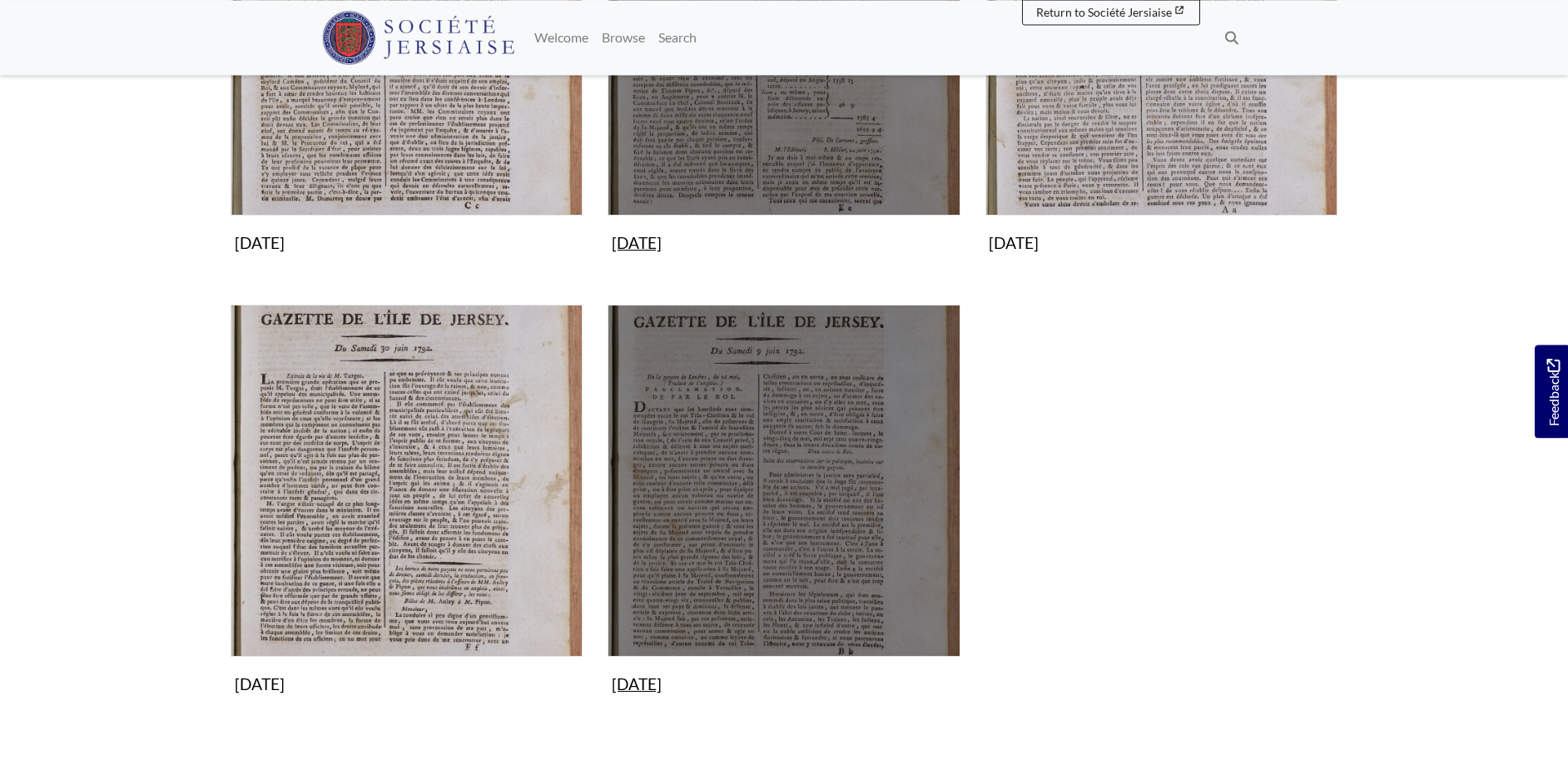
scroll to position [509, 0]
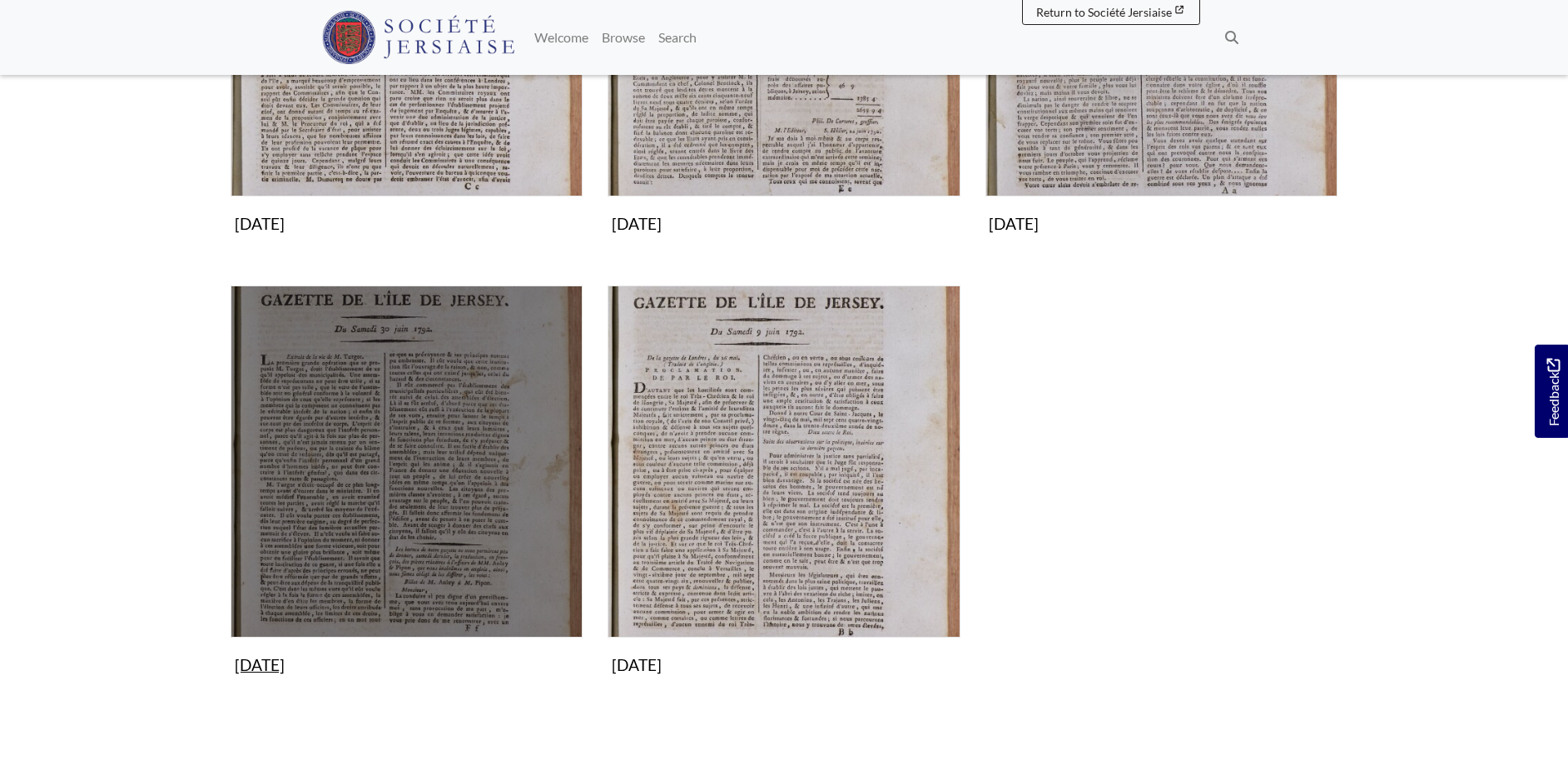
click at [373, 461] on img "Subcollection" at bounding box center [406, 461] width 352 height 352
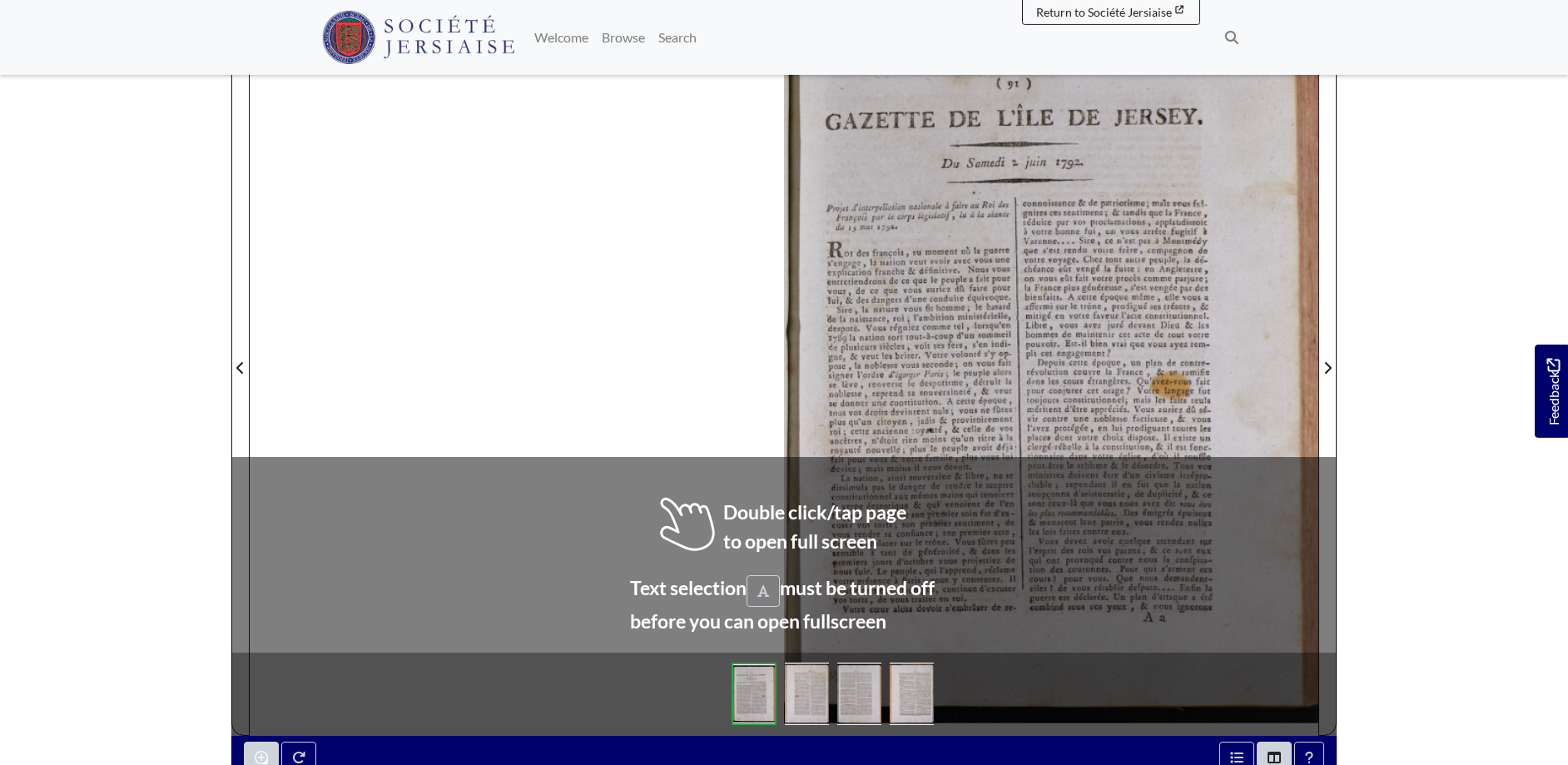
scroll to position [279, 0]
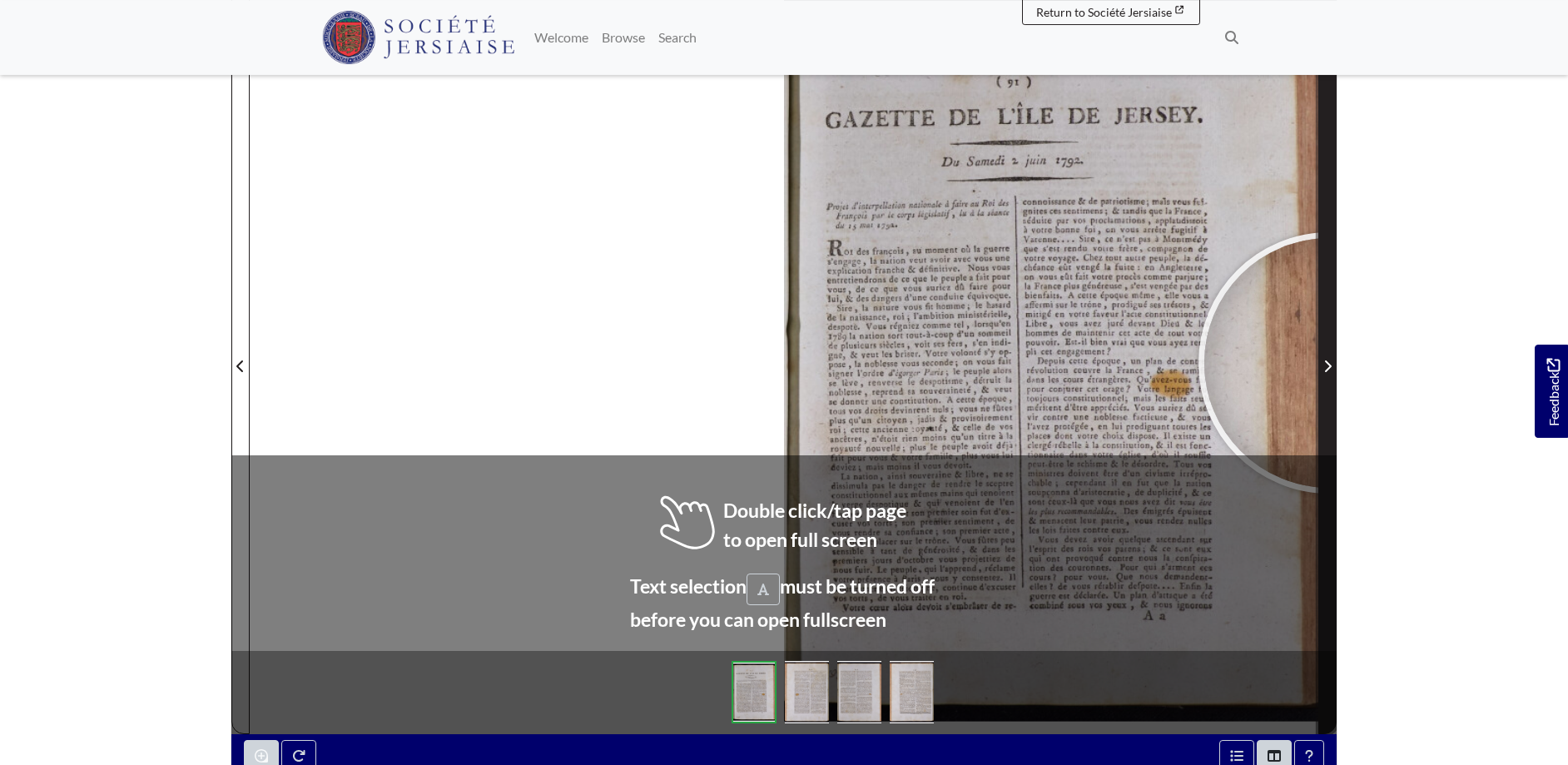
click at [1329, 363] on icon "Next Page" at bounding box center [1328, 367] width 9 height 14
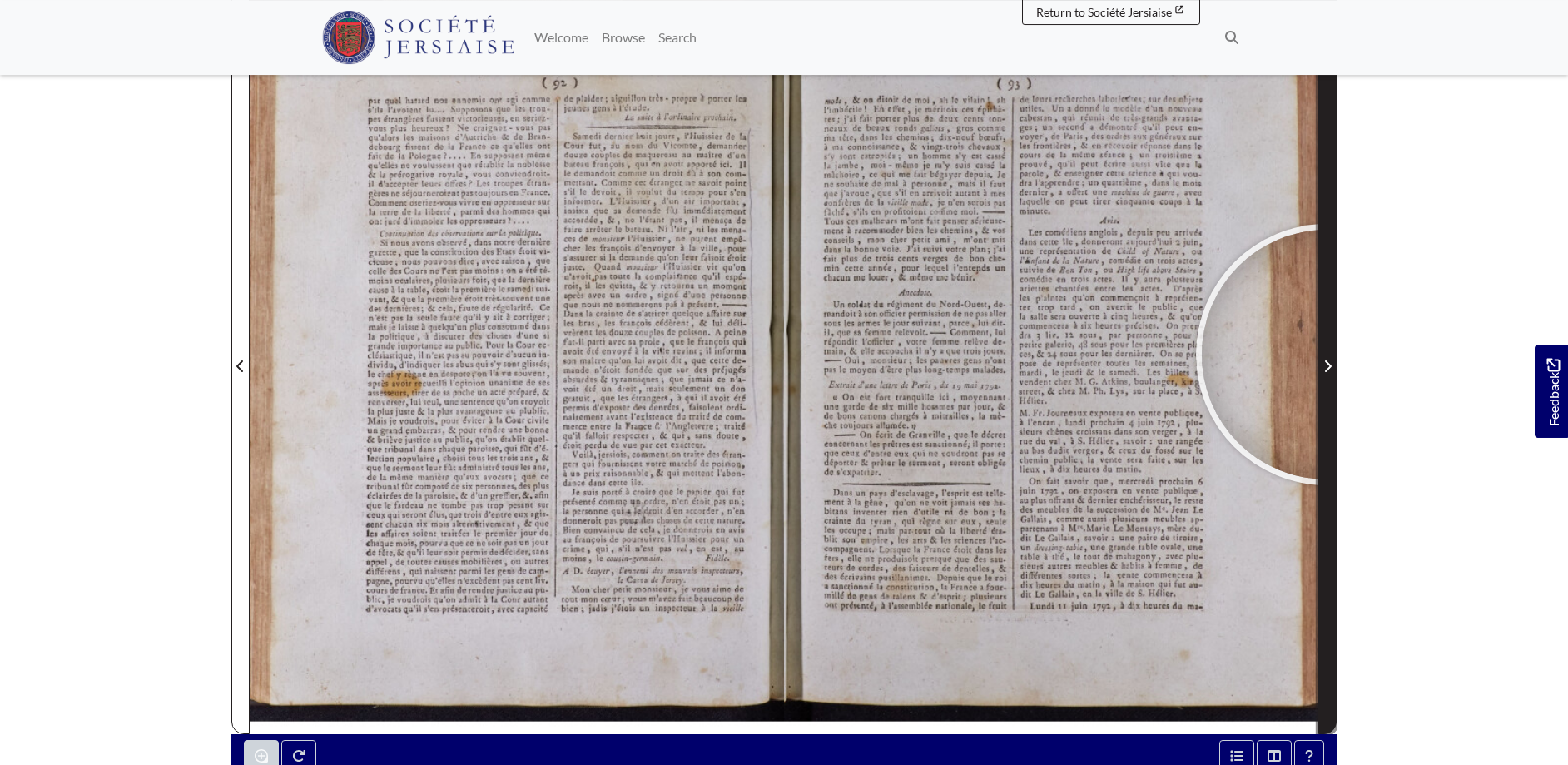
click at [1327, 355] on span "Next Page" at bounding box center [1328, 357] width 16 height 754
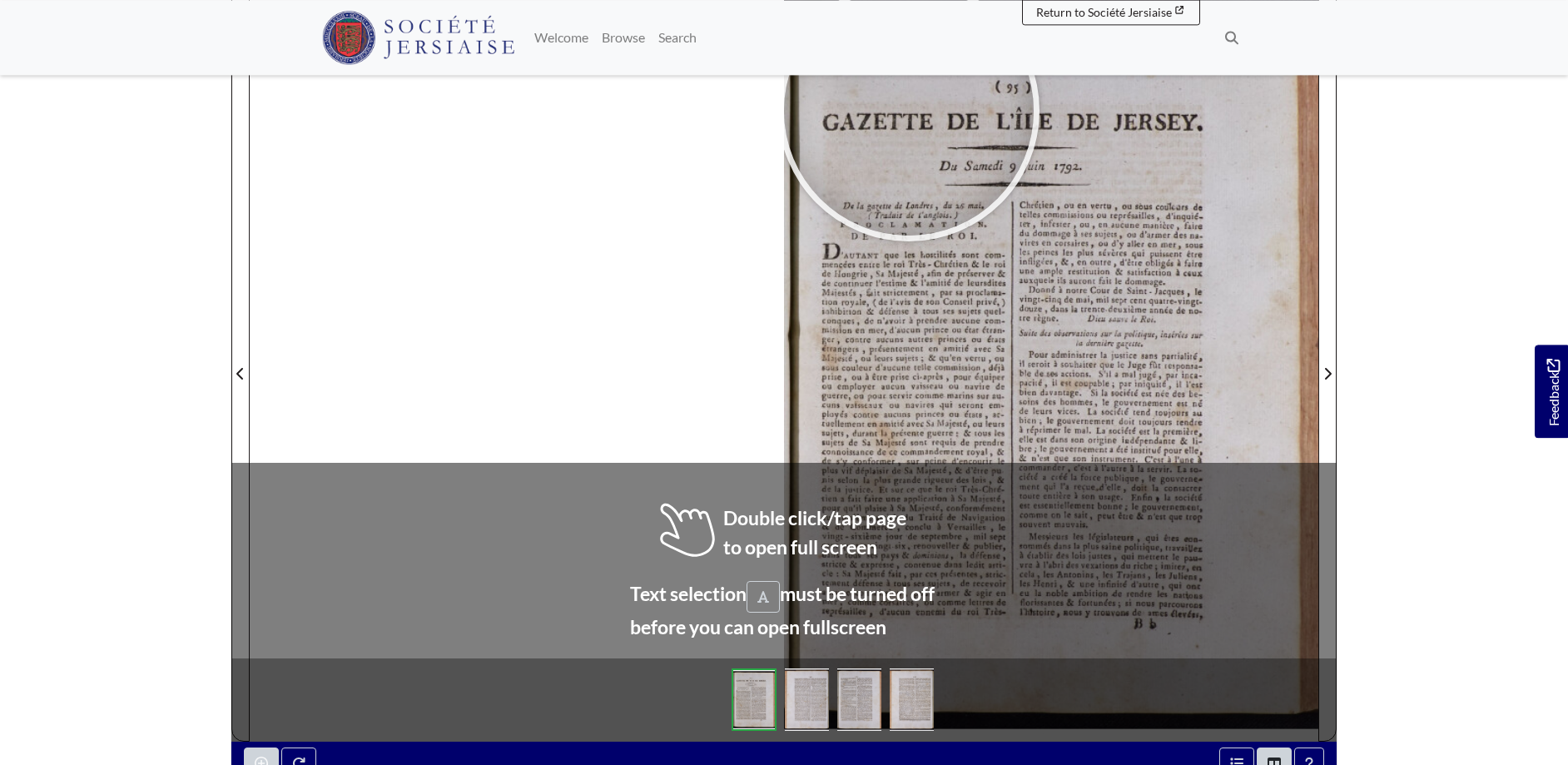
scroll to position [296, 0]
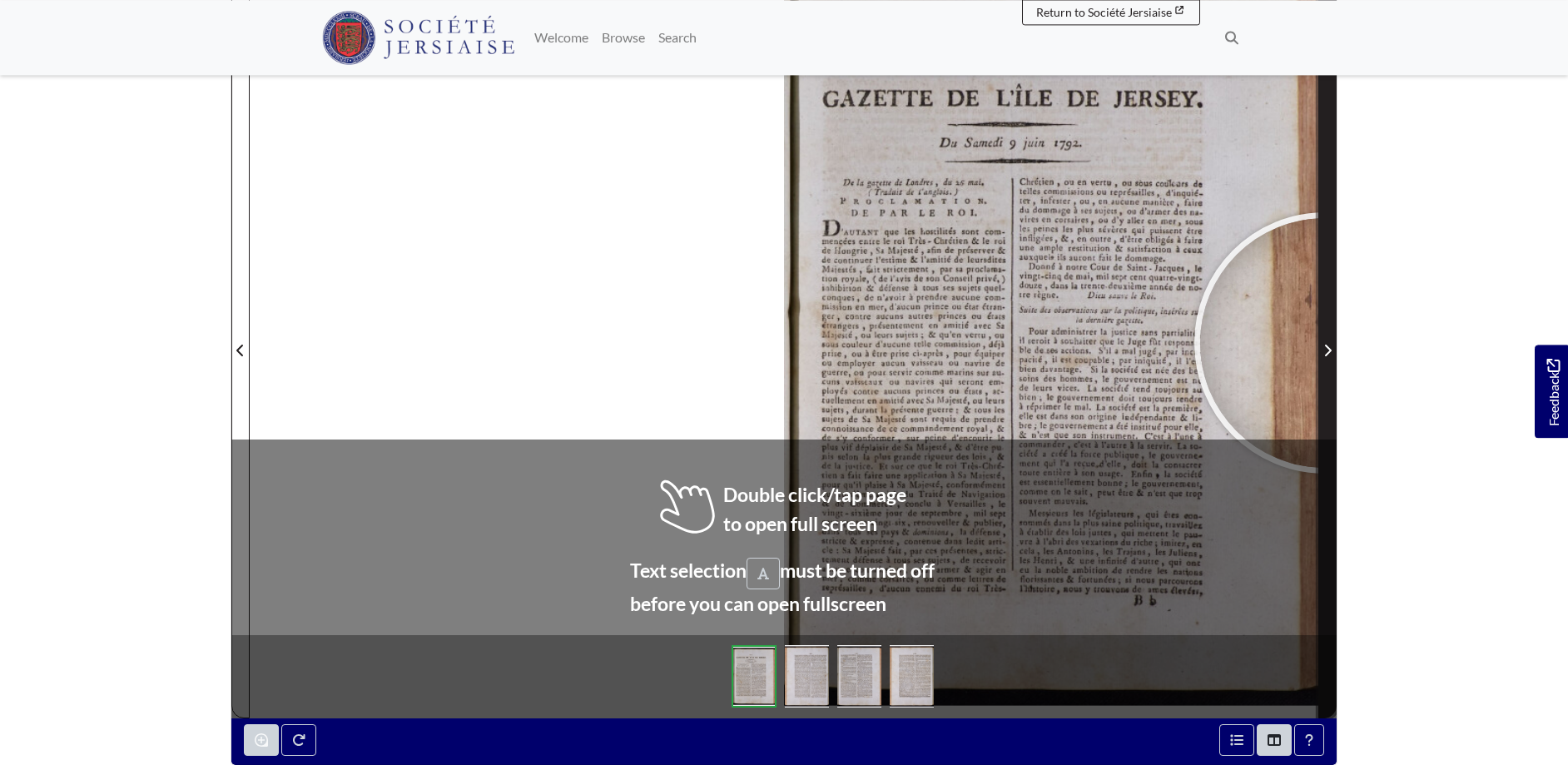
click at [1326, 343] on span "Next Page" at bounding box center [1328, 350] width 16 height 20
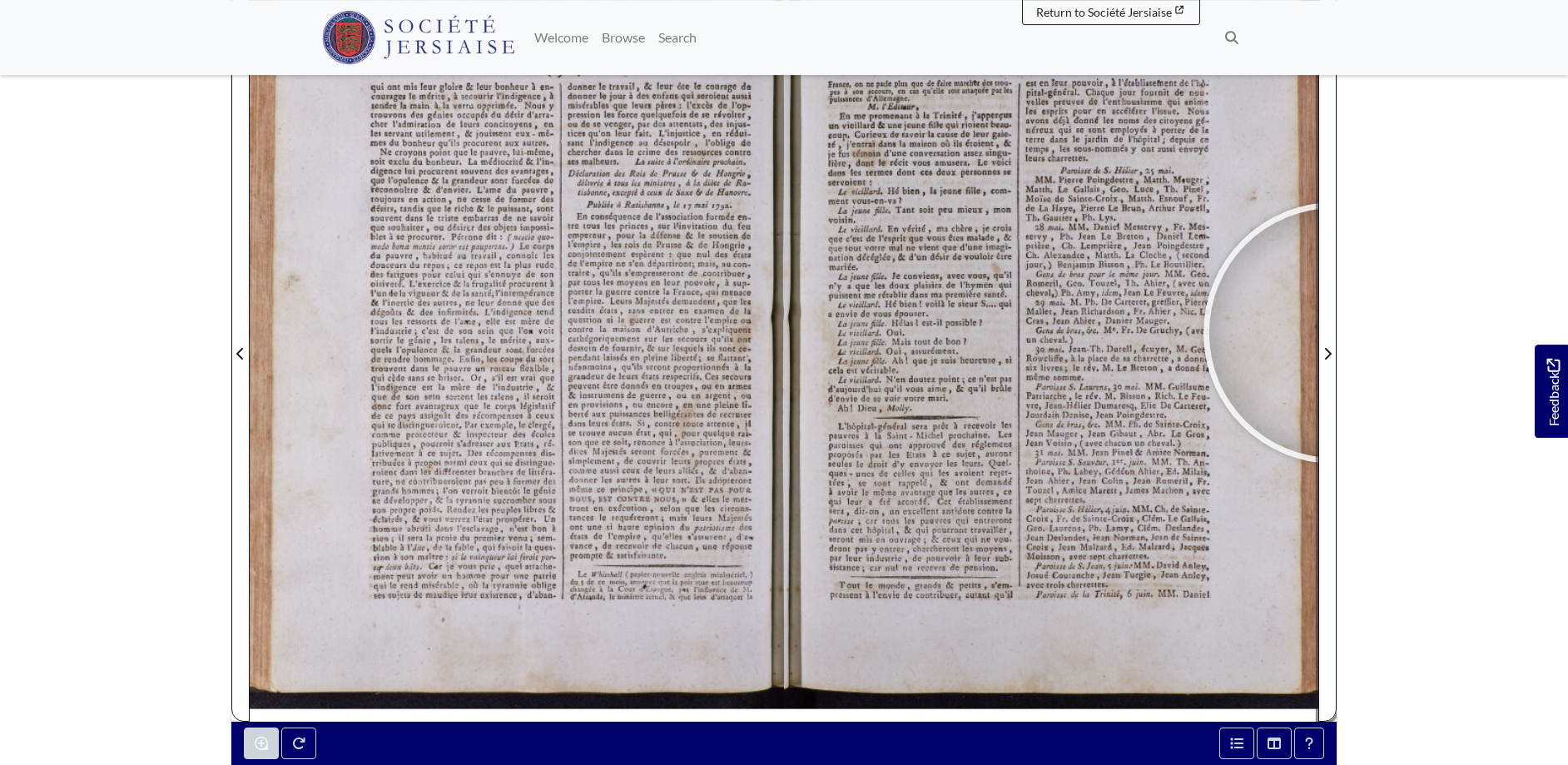
scroll to position [272, 0]
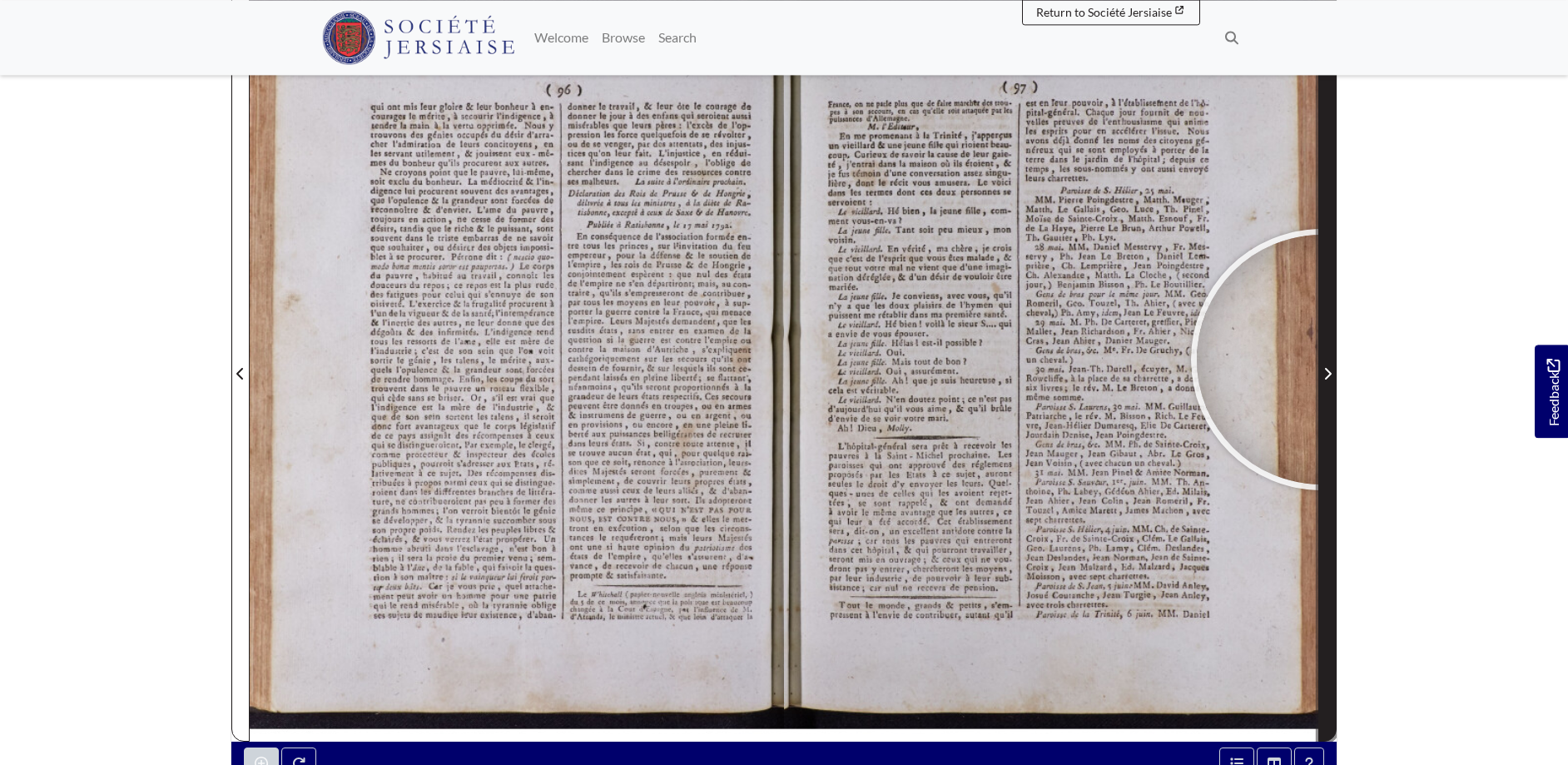
click at [1322, 360] on span "Next Page" at bounding box center [1328, 364] width 16 height 754
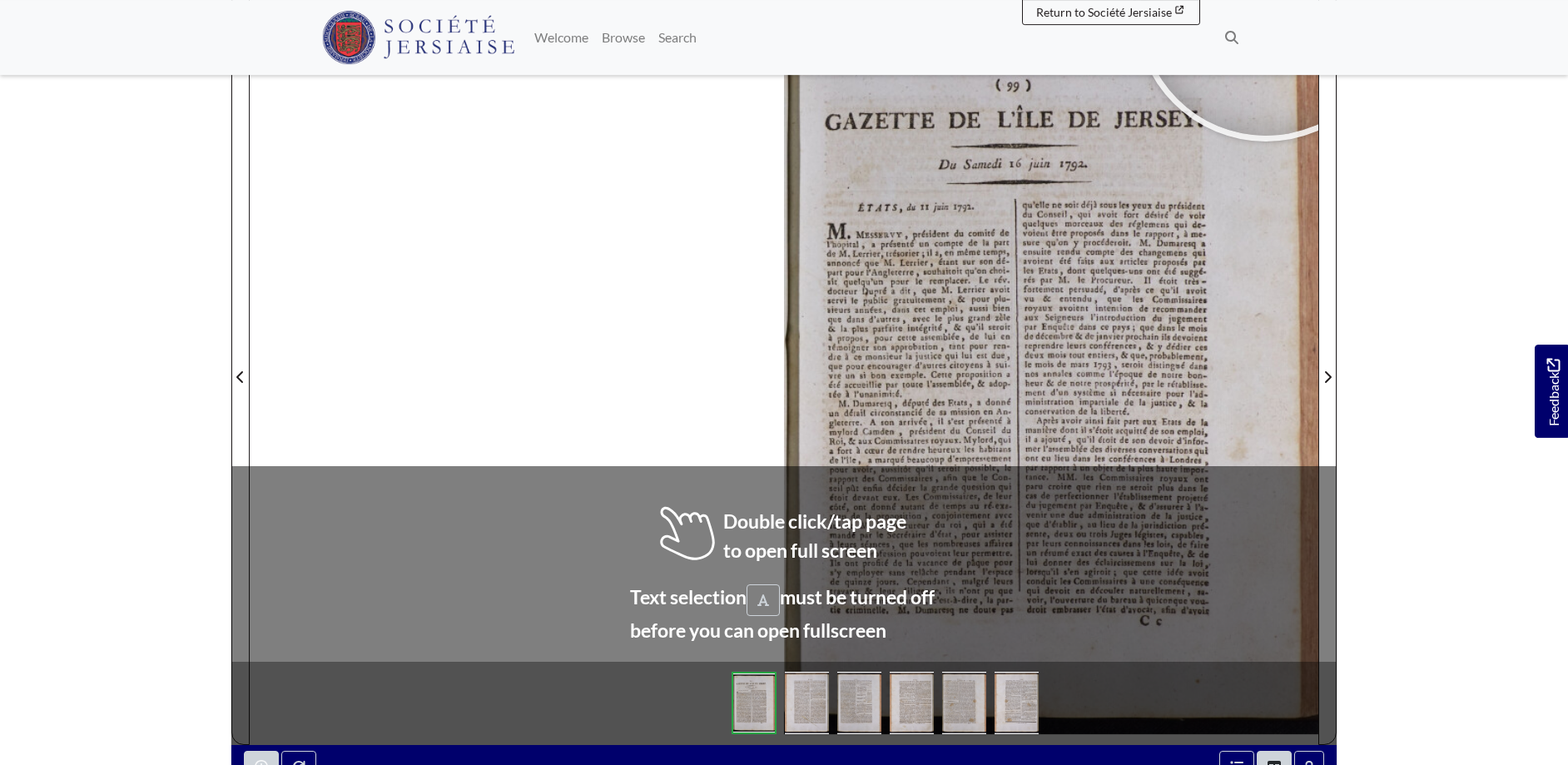
scroll to position [271, 0]
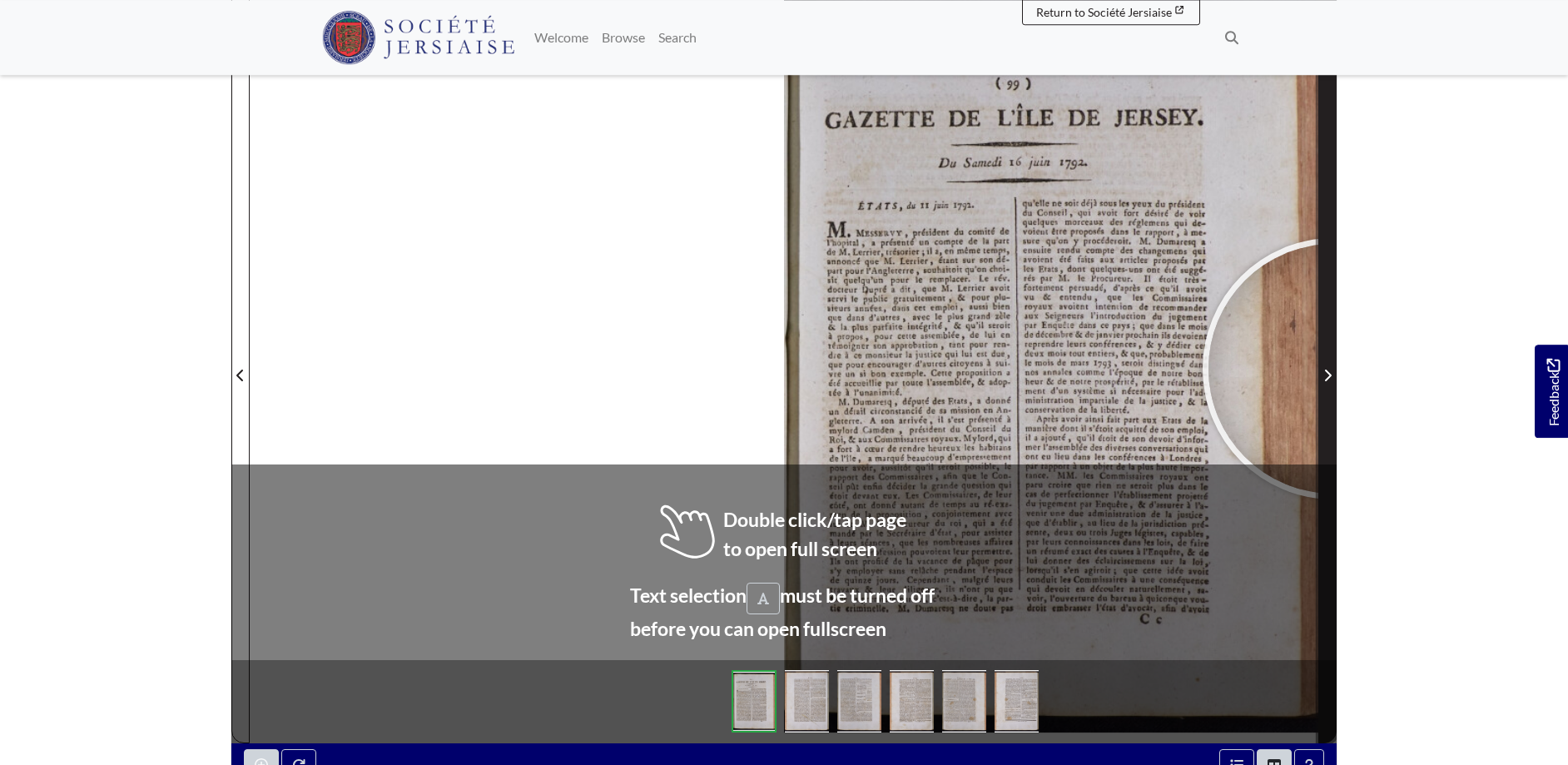
click at [1334, 367] on span "Next Page" at bounding box center [1328, 375] width 16 height 20
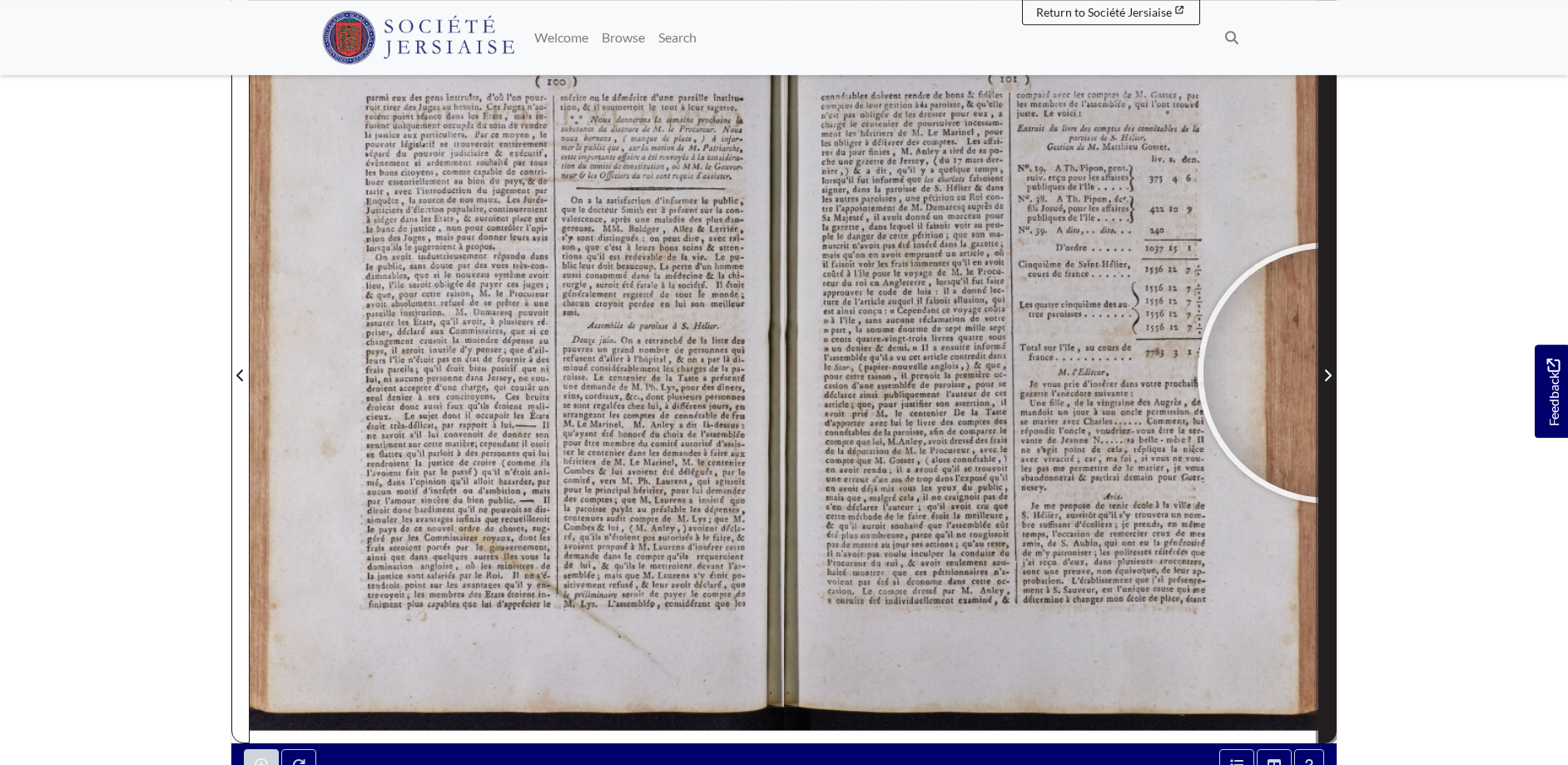
click at [1328, 373] on icon "Next Page" at bounding box center [1328, 375] width 7 height 12
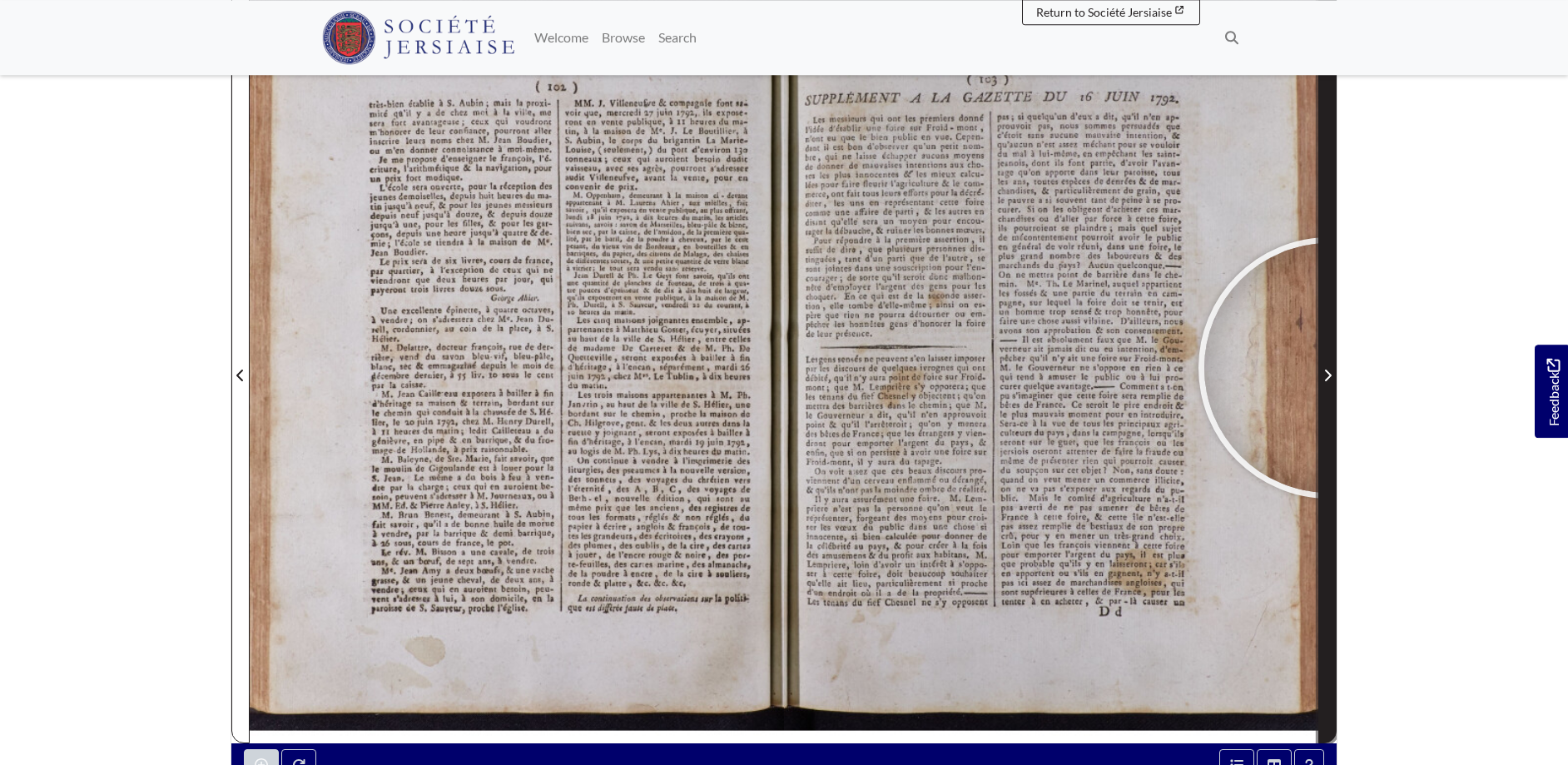
click at [1328, 368] on span "Next Page" at bounding box center [1328, 375] width 16 height 20
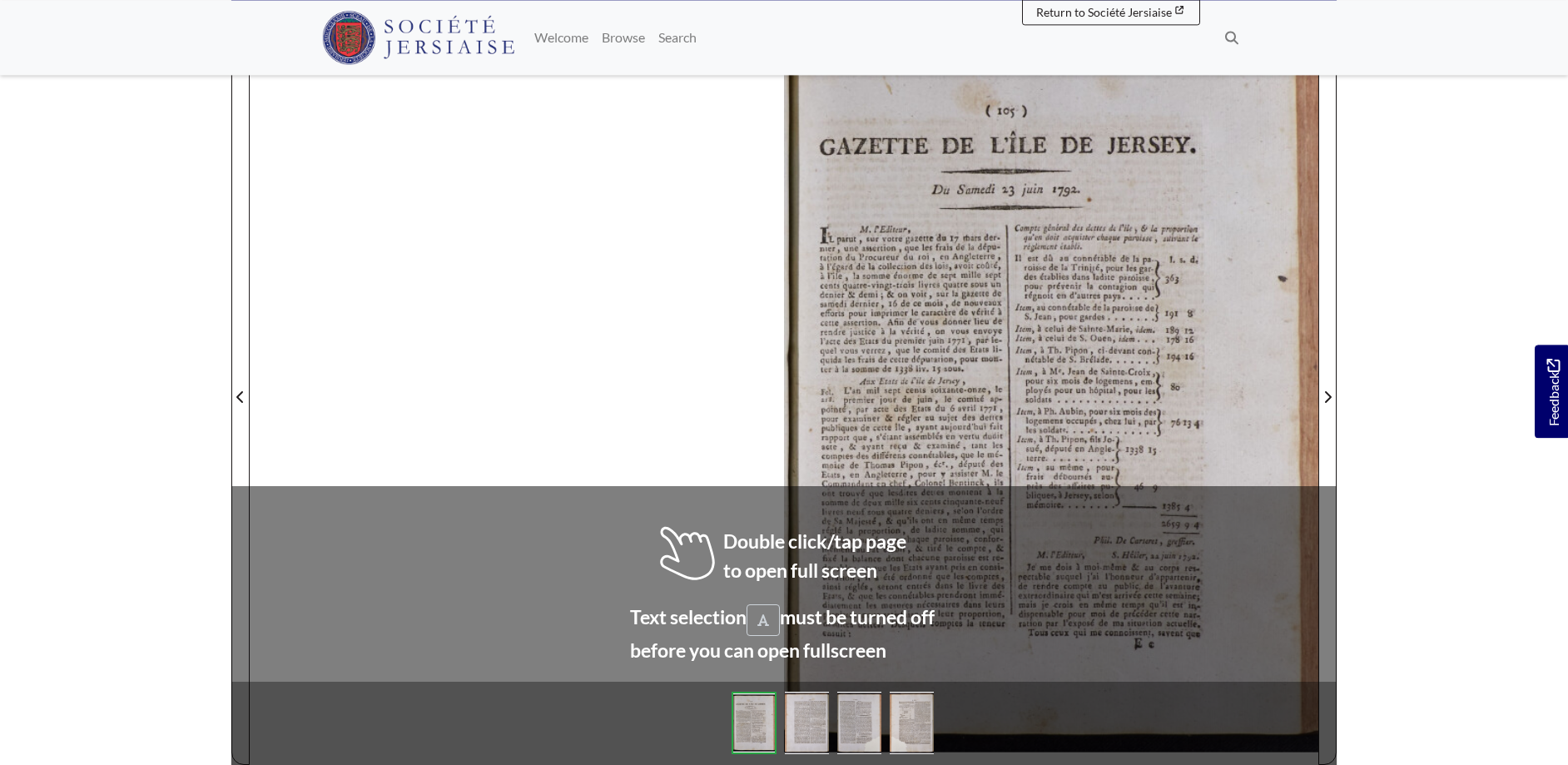
scroll to position [256, 0]
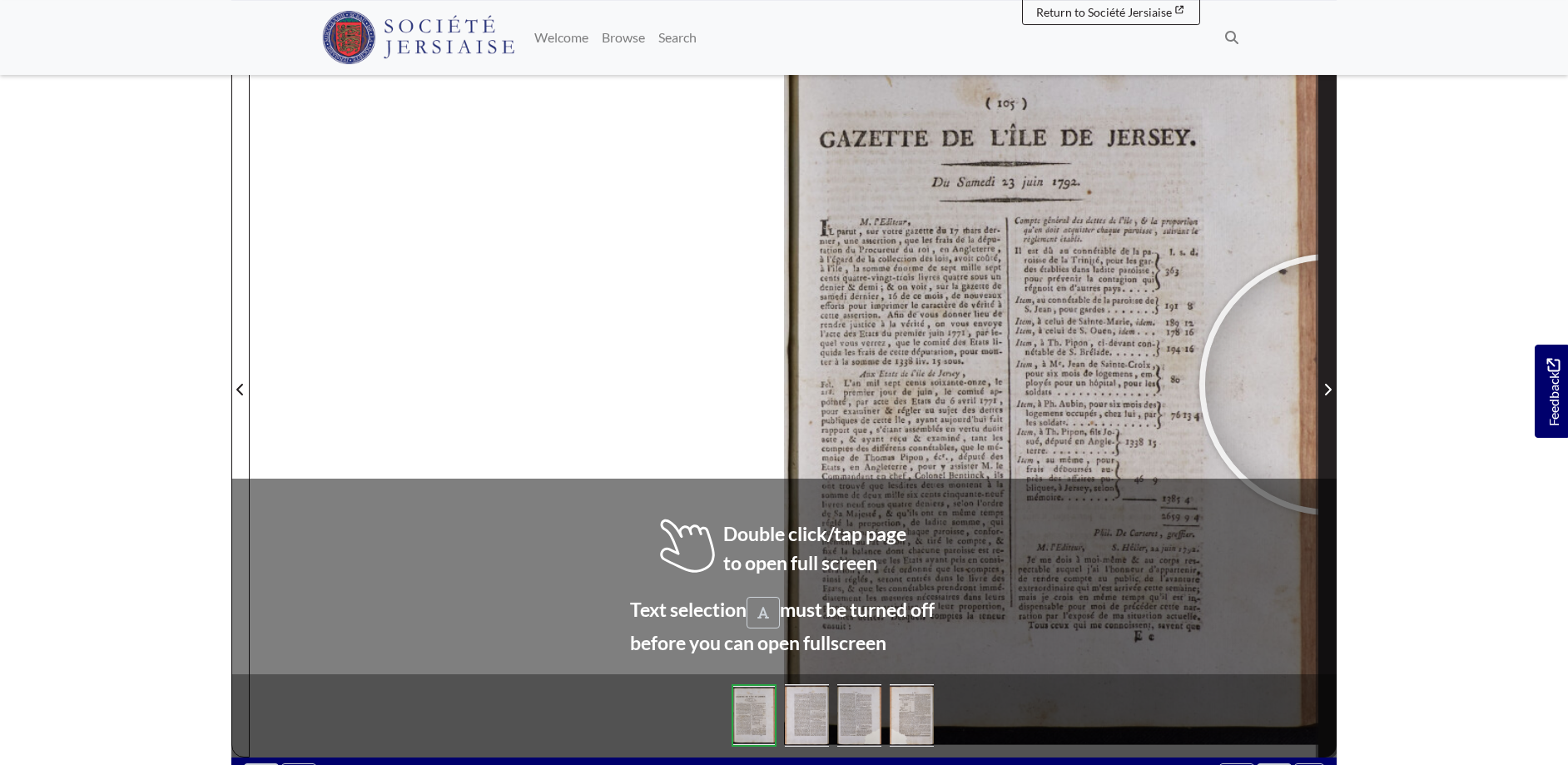
click at [1330, 385] on icon "Next Page" at bounding box center [1328, 390] width 9 height 14
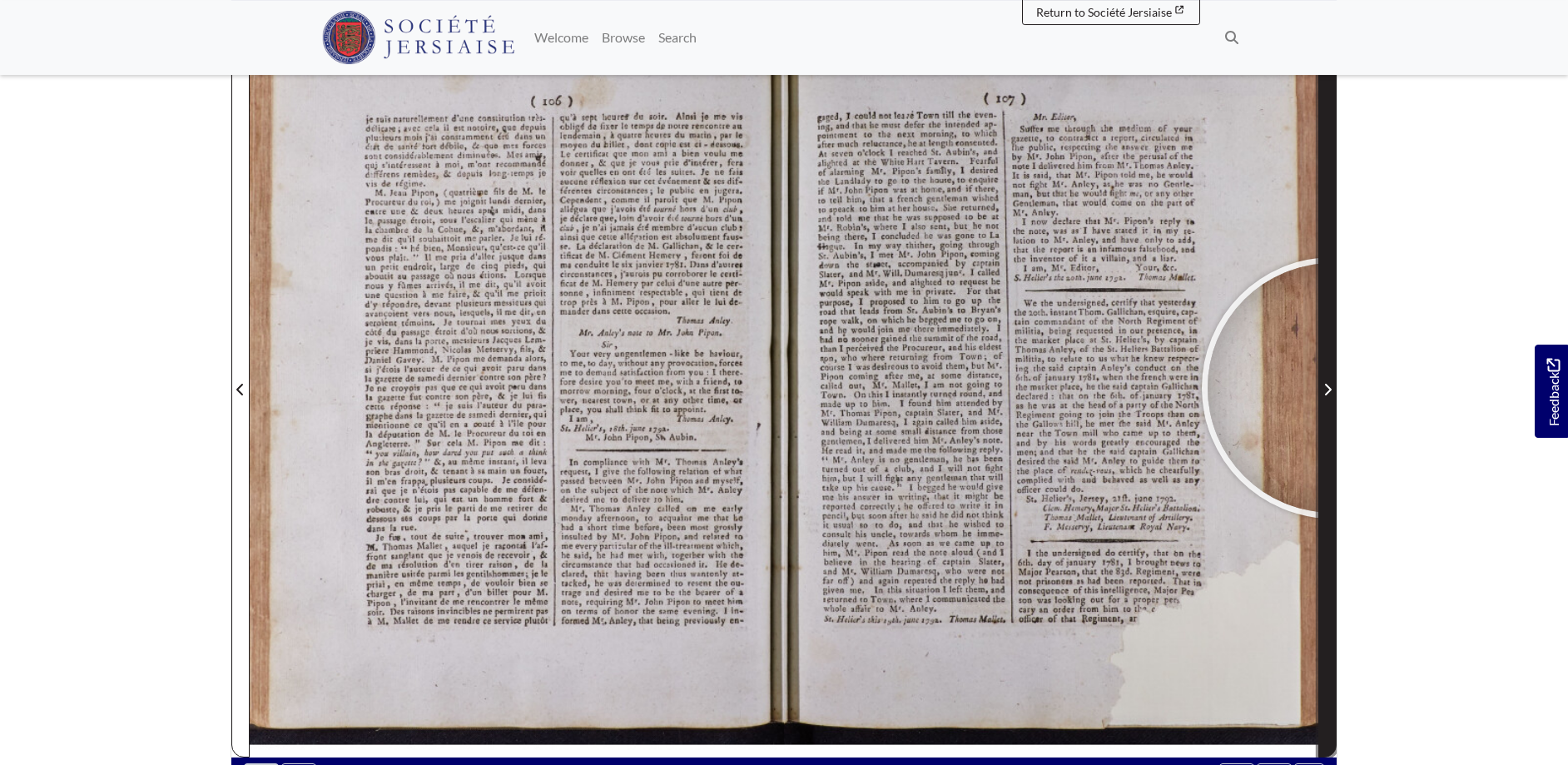
click at [1332, 388] on span "Next Page" at bounding box center [1328, 389] width 16 height 20
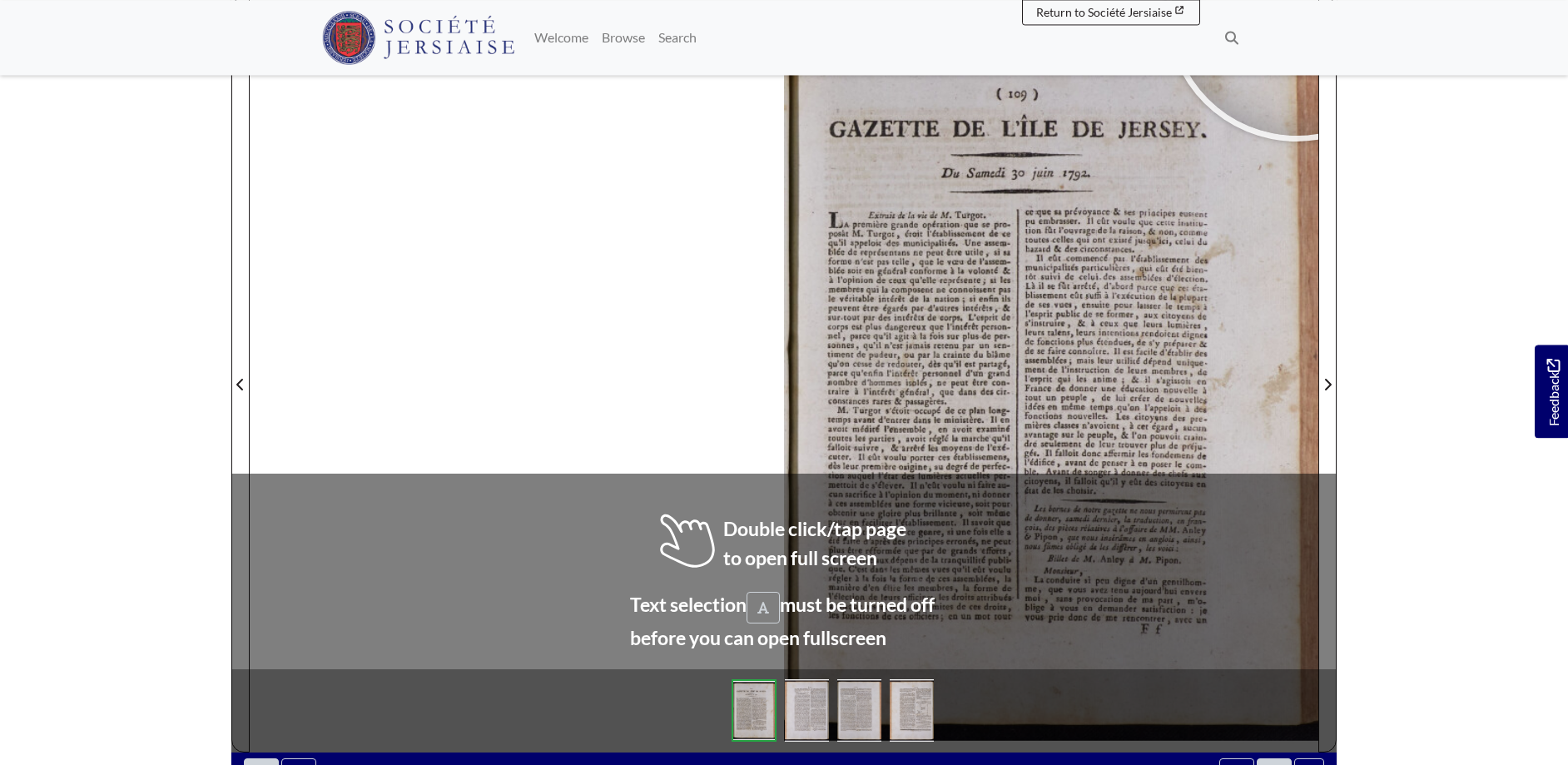
scroll to position [274, 0]
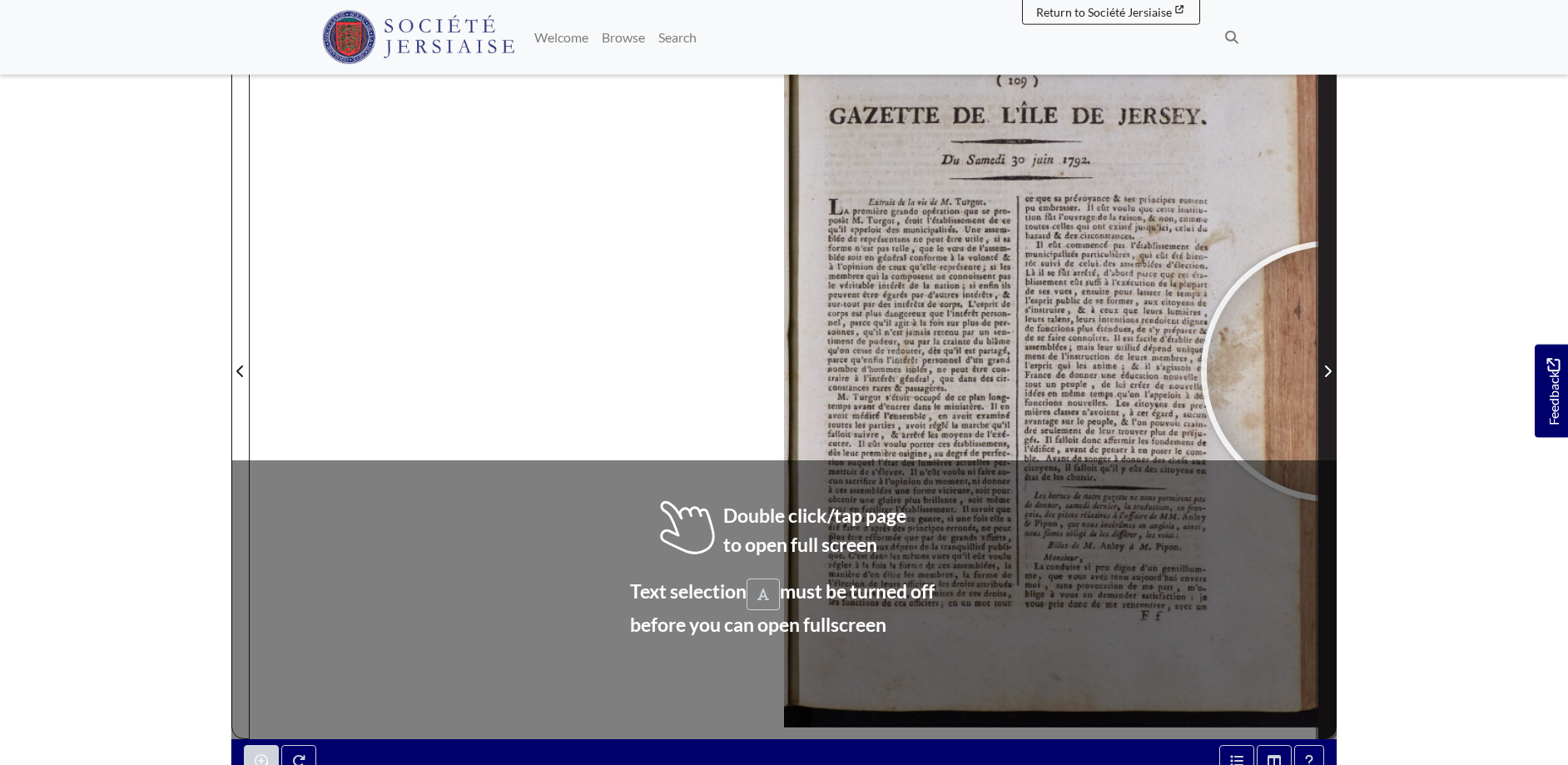
click at [1332, 371] on span "Next Page" at bounding box center [1328, 371] width 16 height 20
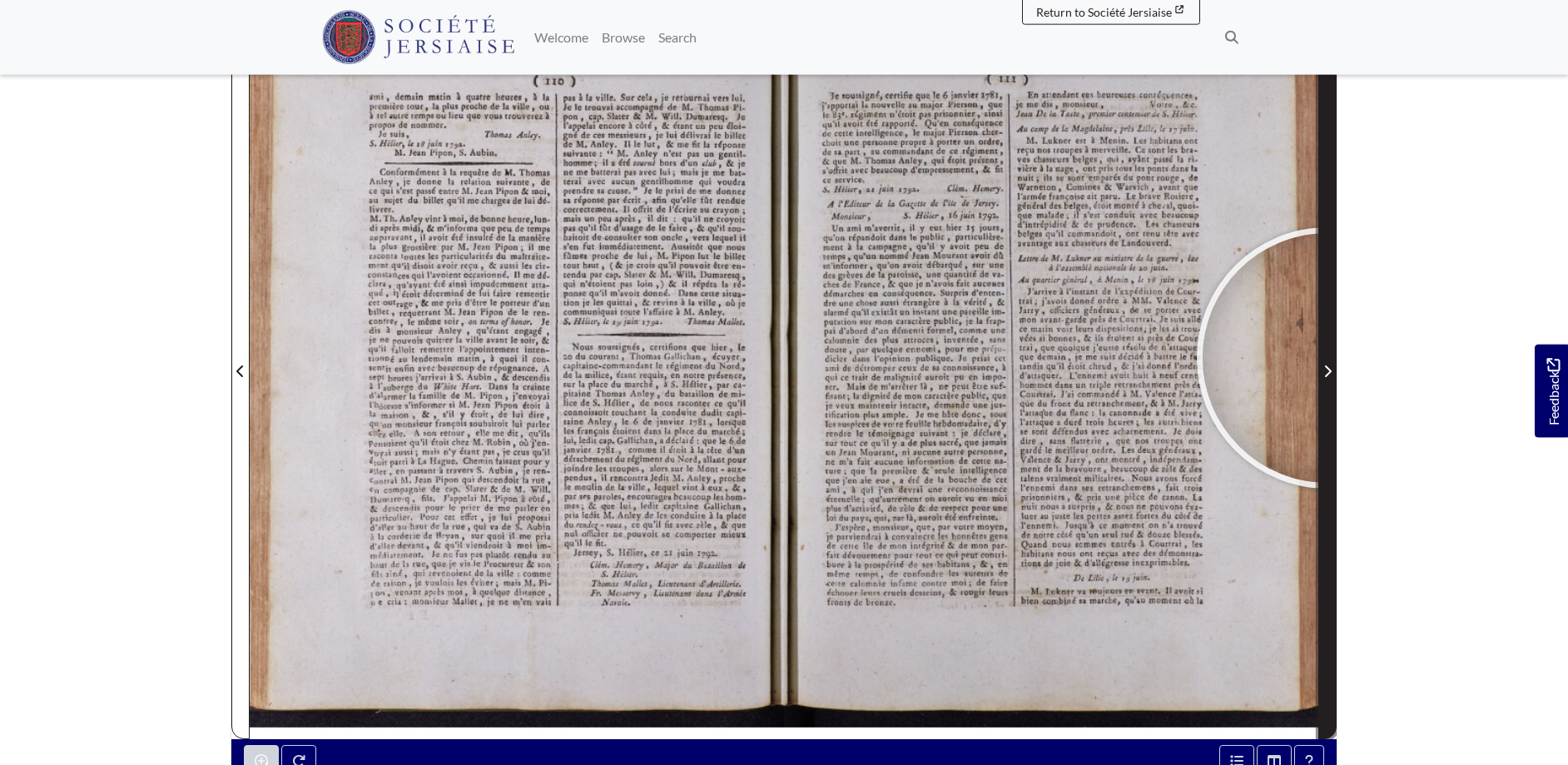
click at [1328, 358] on span "Next Page" at bounding box center [1328, 362] width 16 height 754
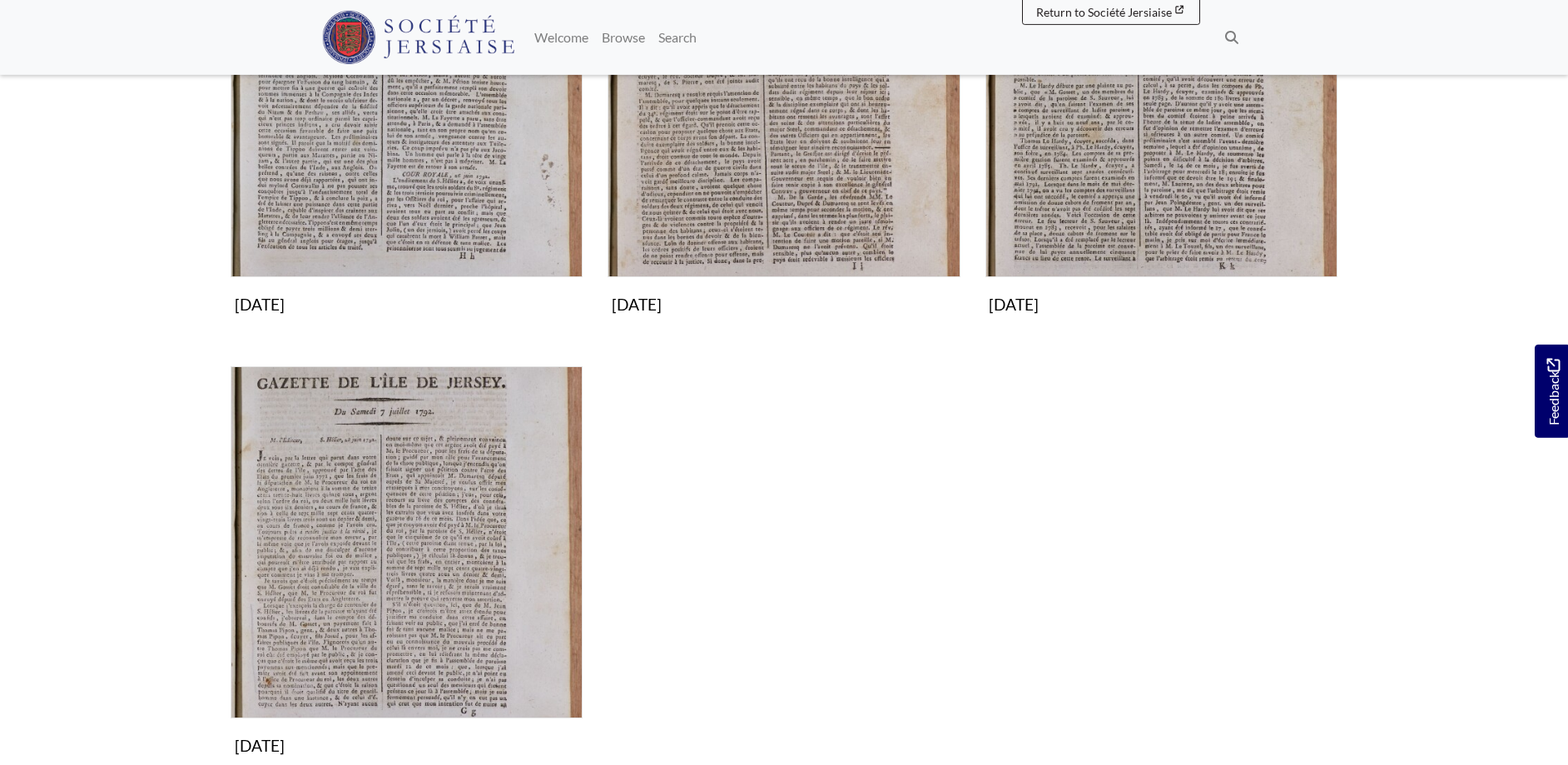
scroll to position [456, 0]
